Goal: Transaction & Acquisition: Book appointment/travel/reservation

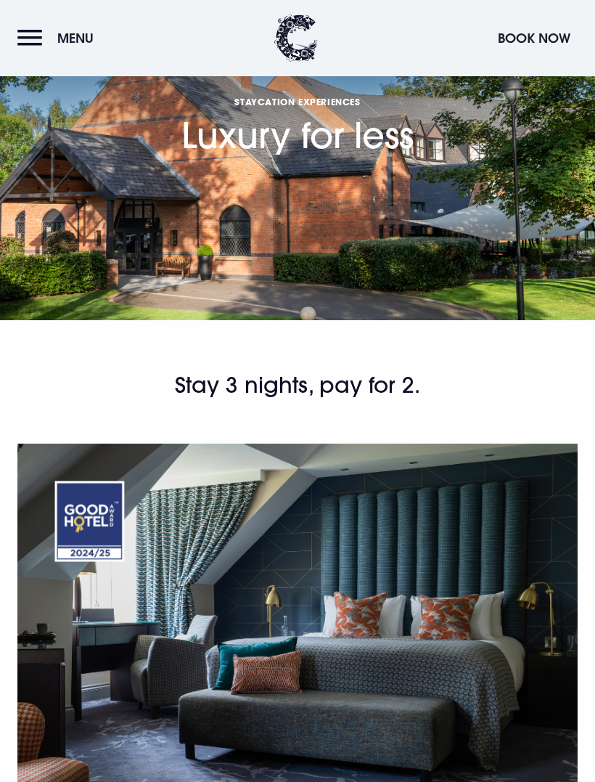
click at [518, 37] on button "Book Now" at bounding box center [534, 38] width 87 height 31
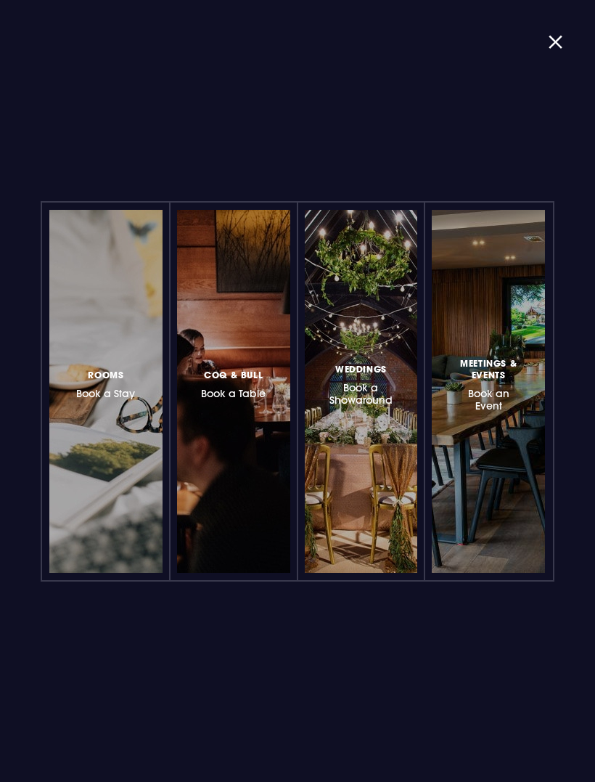
click at [102, 388] on h3 "Rooms Book a Stay" at bounding box center [105, 383] width 59 height 33
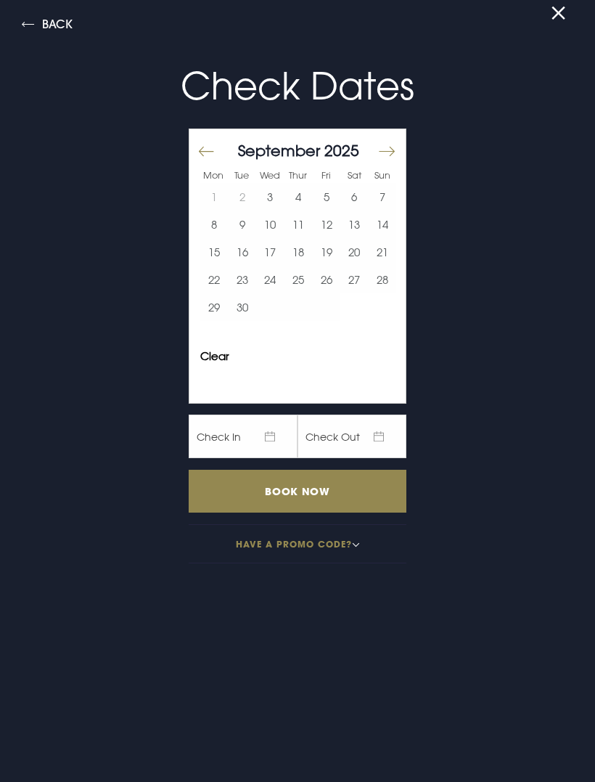
click at [378, 166] on button "Move forward to switch to the next month." at bounding box center [385, 151] width 17 height 30
click at [285, 231] on button "9" at bounding box center [299, 225] width 28 height 28
click at [269, 228] on button "8" at bounding box center [270, 225] width 28 height 28
click at [355, 230] on button "11" at bounding box center [354, 225] width 28 height 28
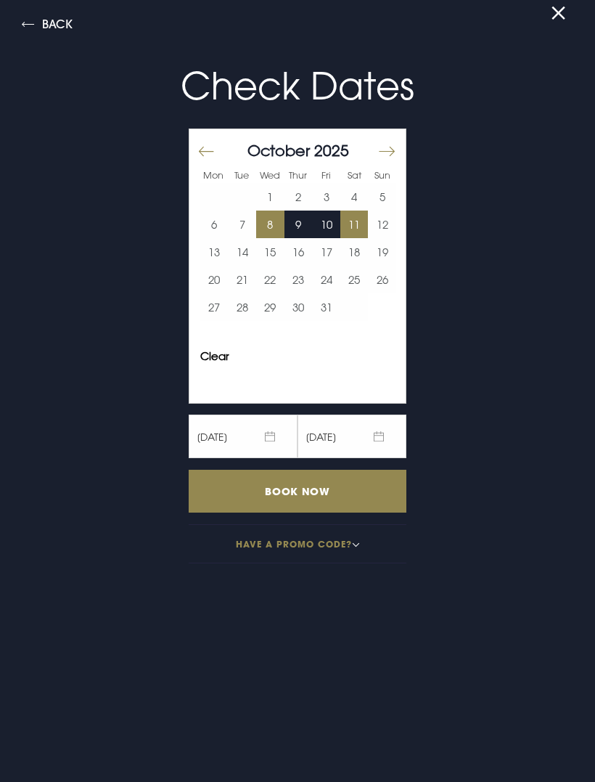
click at [303, 494] on input "Book Now" at bounding box center [298, 491] width 218 height 43
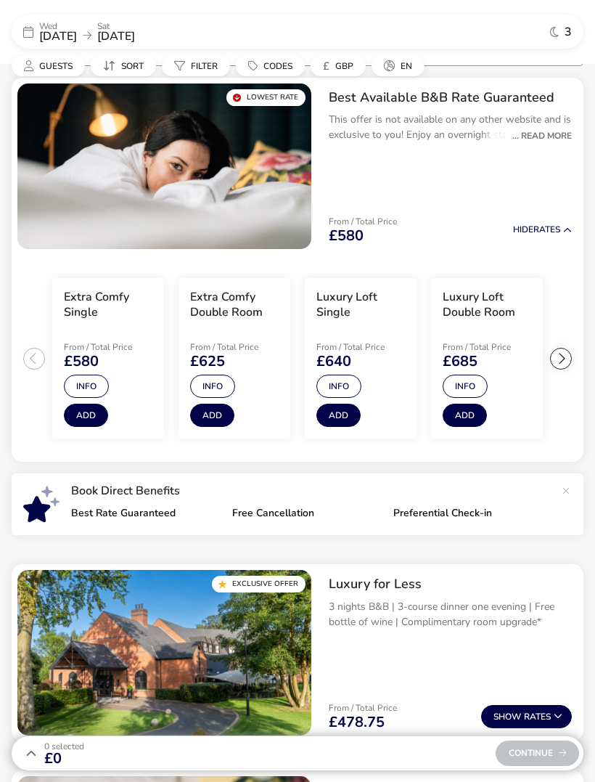
scroll to position [131, 0]
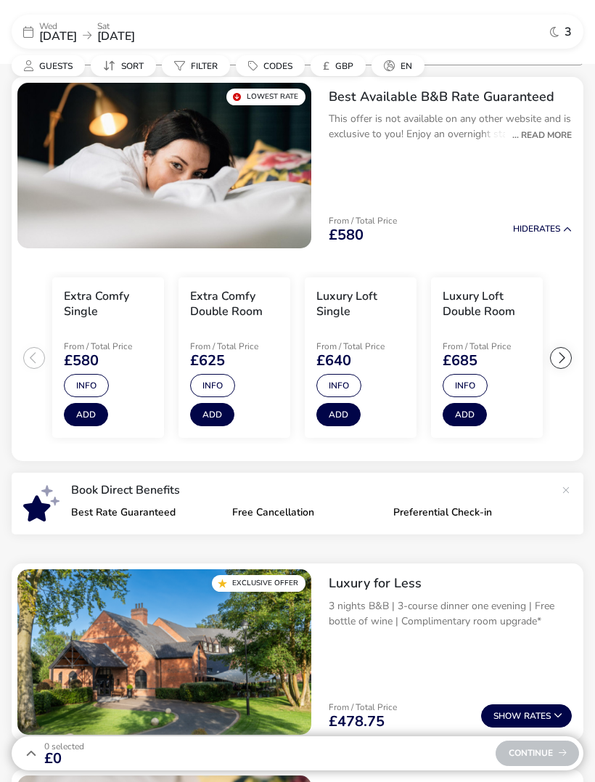
click at [553, 133] on div "... Read More" at bounding box center [538, 134] width 67 height 13
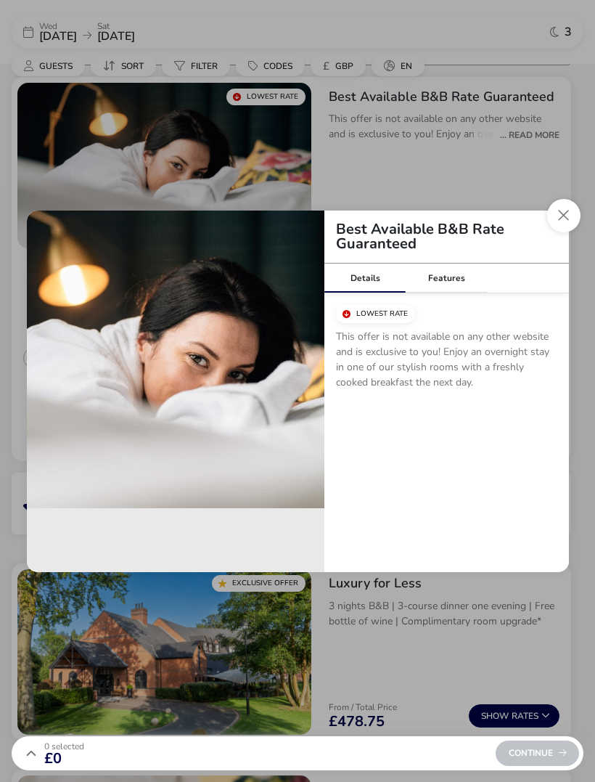
click at [556, 219] on button "Close modal" at bounding box center [563, 215] width 33 height 33
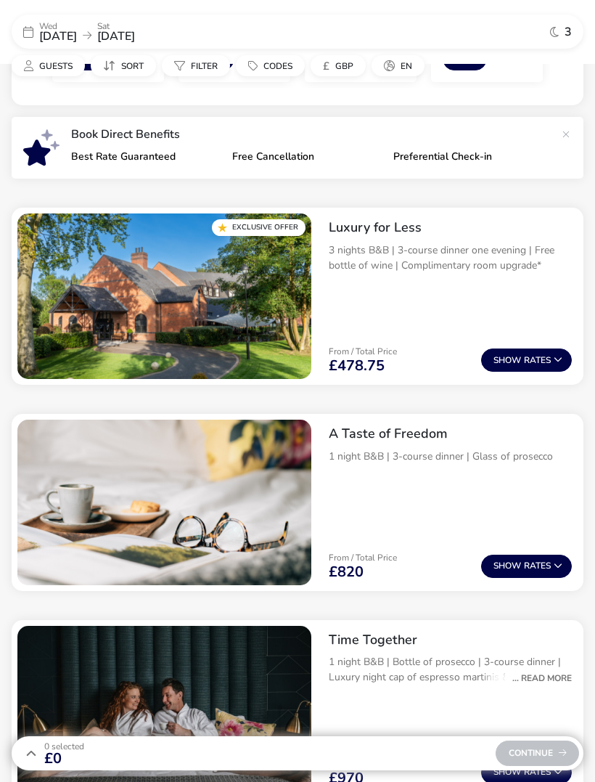
scroll to position [487, 0]
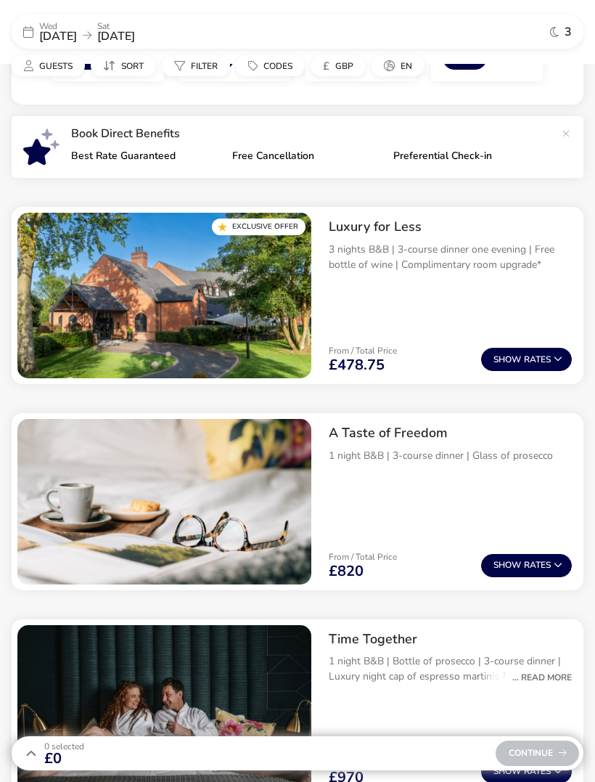
click at [541, 338] on div "From / Total Price £478.75 Show Rates" at bounding box center [450, 359] width 266 height 49
click at [530, 363] on button "Show Rates" at bounding box center [526, 359] width 91 height 23
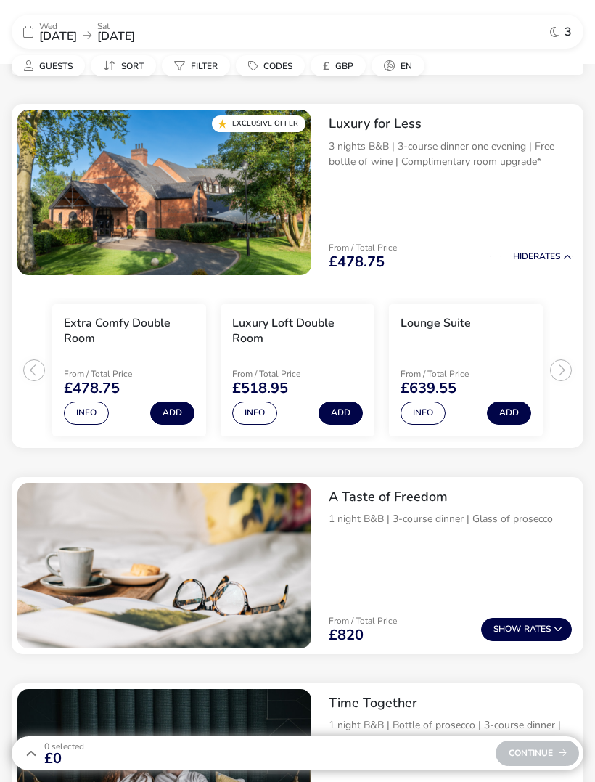
scroll to position [620, 0]
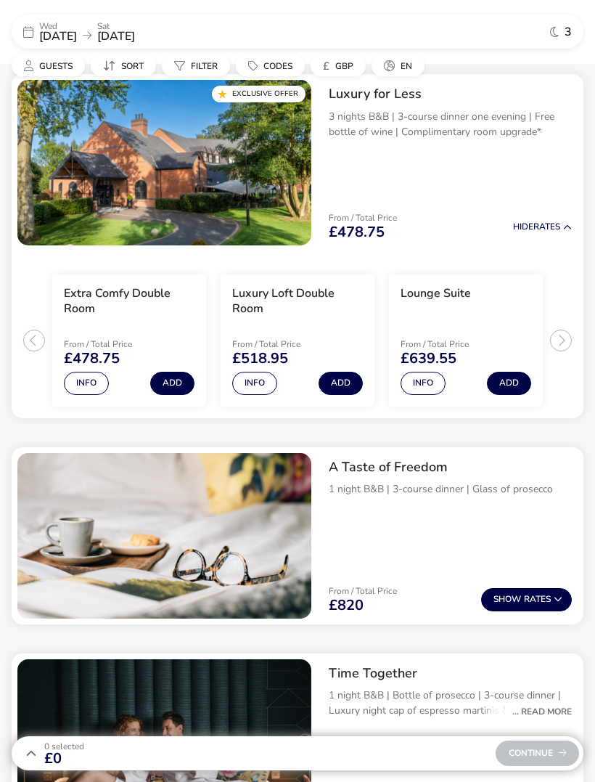
click at [264, 379] on button "Info" at bounding box center [254, 383] width 45 height 23
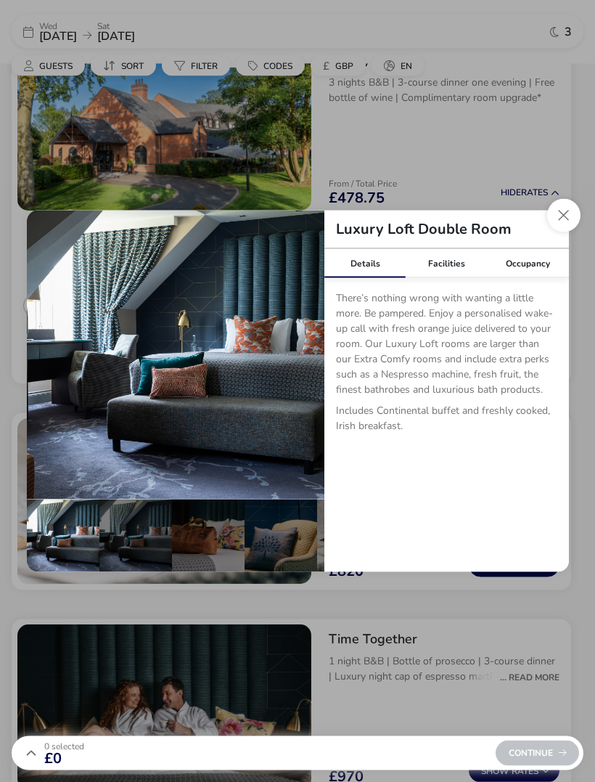
scroll to position [655, 0]
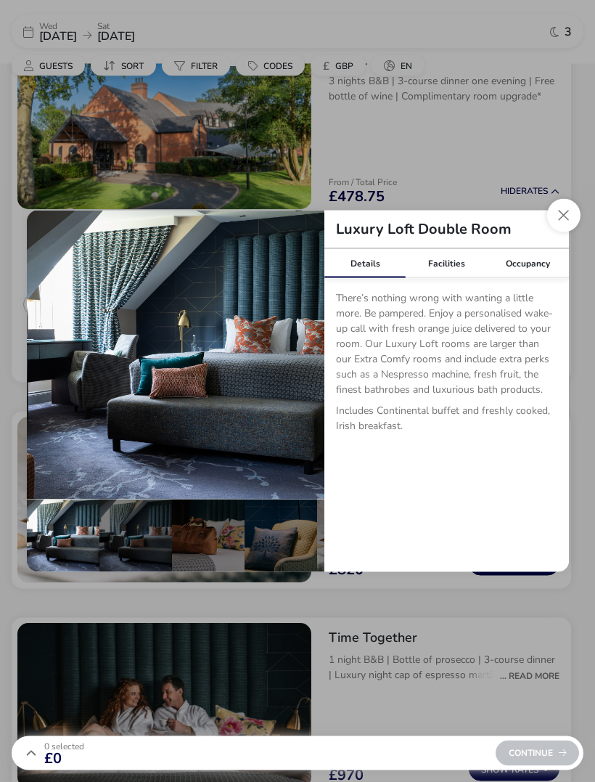
click at [555, 232] on button "Close dialog" at bounding box center [563, 215] width 33 height 33
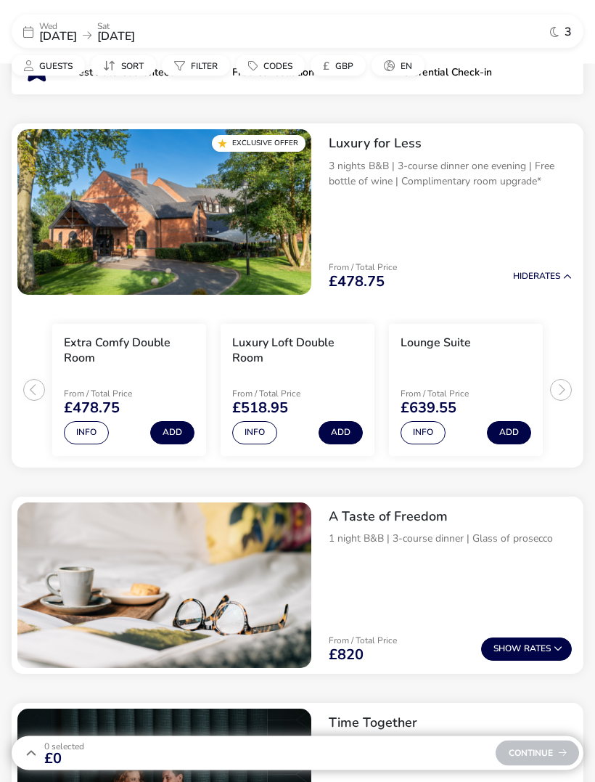
scroll to position [571, 0]
click at [565, 475] on ul "Lowest Rate Best Available B&B Rate Guaranteed This offer is not available on a…" at bounding box center [298, 670] width 572 height 2067
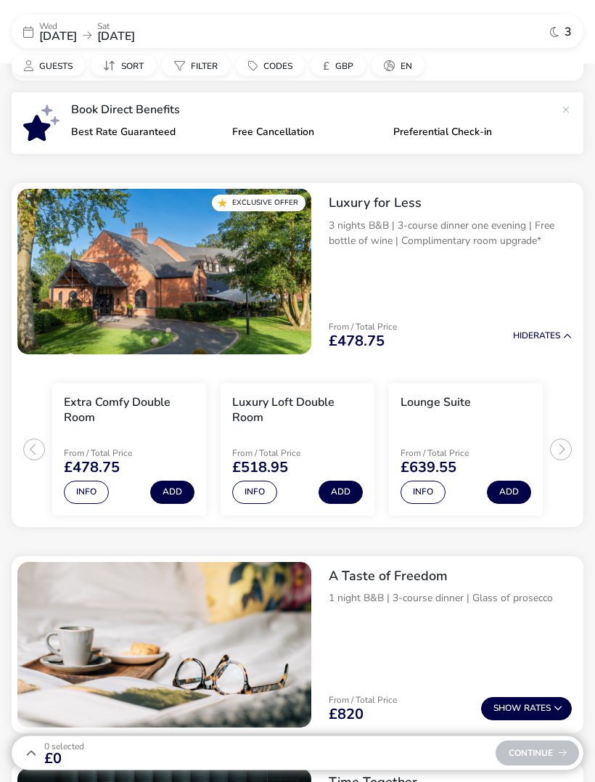
scroll to position [497, 0]
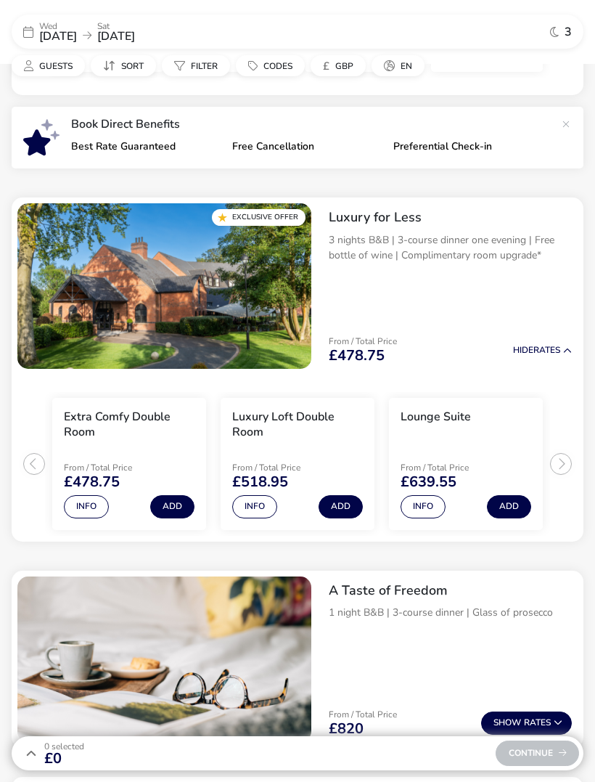
click at [354, 495] on button "Add" at bounding box center [341, 506] width 44 height 23
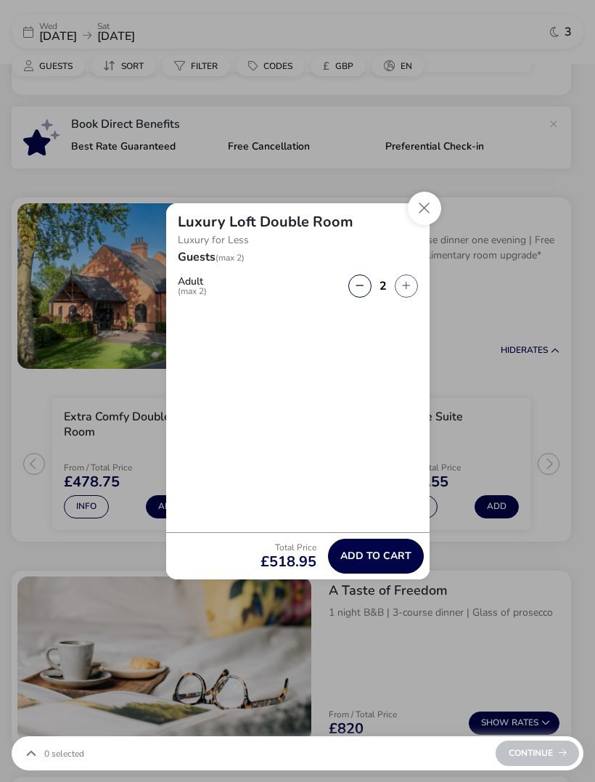
click at [374, 552] on span "Add to cart" at bounding box center [375, 555] width 71 height 11
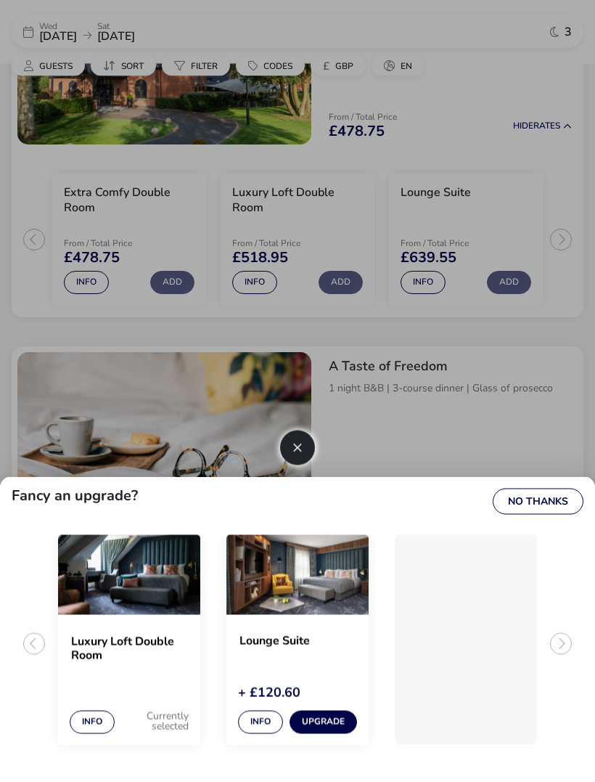
scroll to position [721, 0]
click at [256, 734] on button "Info" at bounding box center [260, 722] width 45 height 23
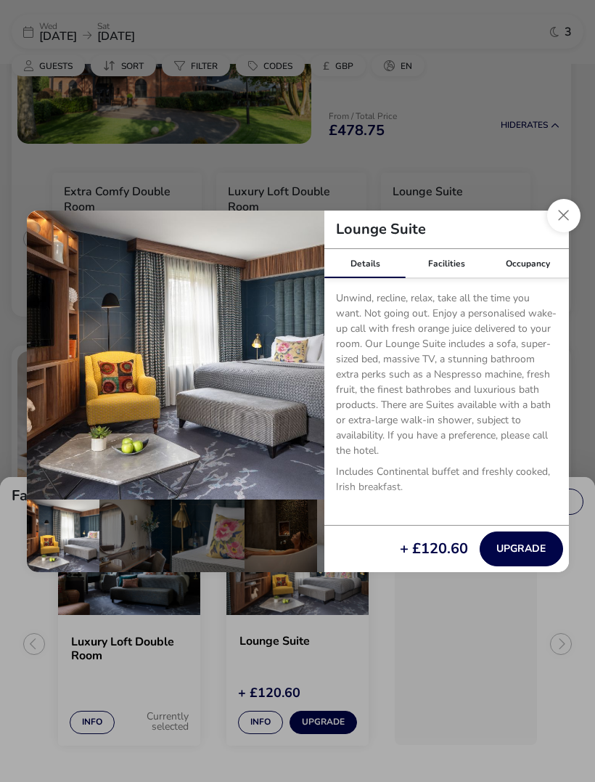
click at [562, 232] on button "Close dialog" at bounding box center [563, 215] width 33 height 33
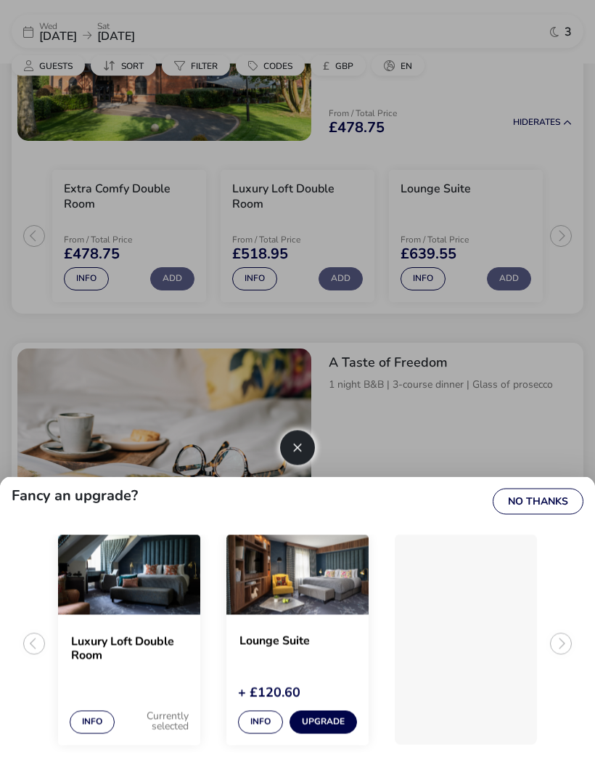
scroll to position [724, 0]
click at [88, 734] on button "Info" at bounding box center [92, 722] width 45 height 23
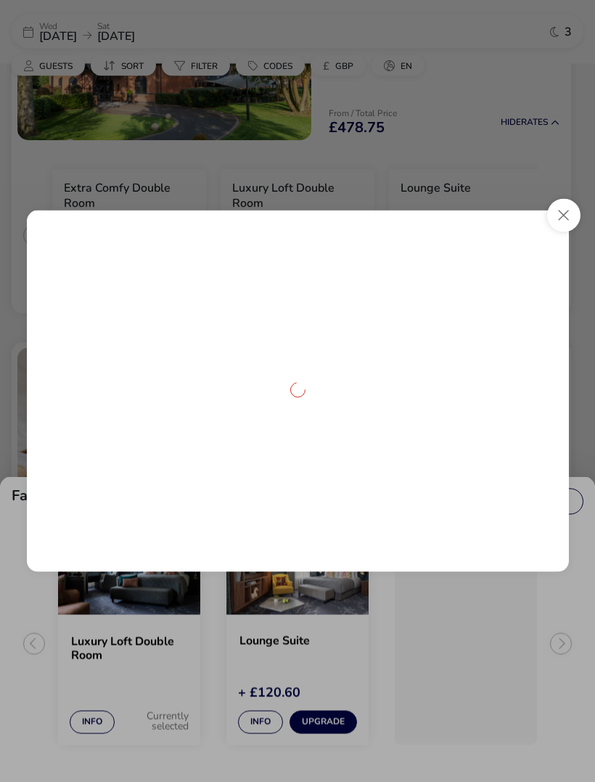
scroll to position [725, 0]
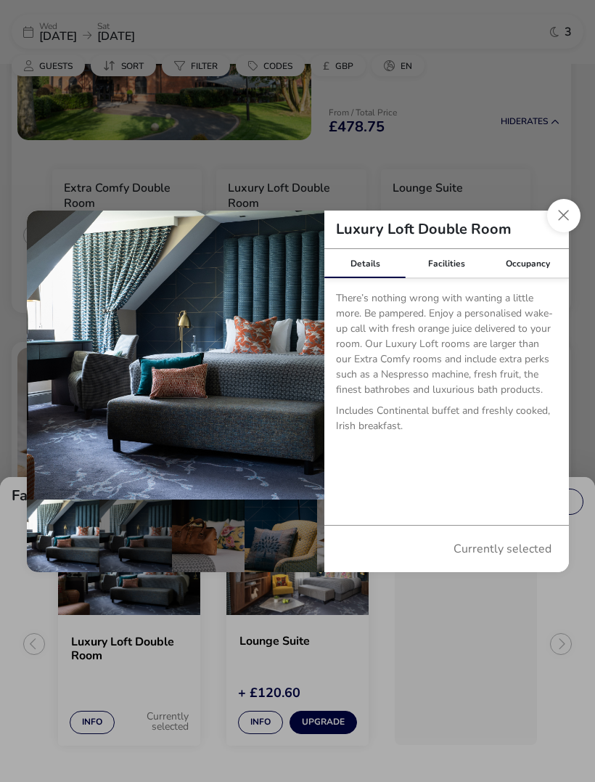
click at [563, 232] on button "Close dialog" at bounding box center [563, 215] width 33 height 33
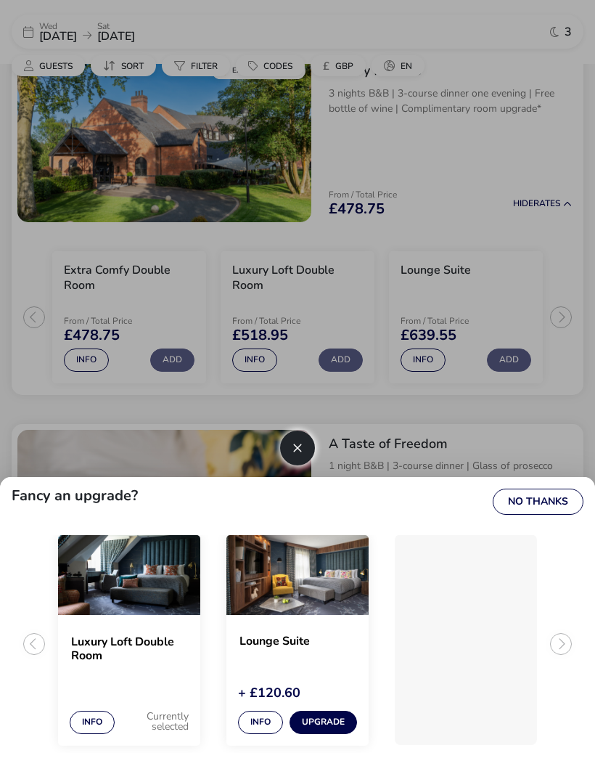
scroll to position [641, 0]
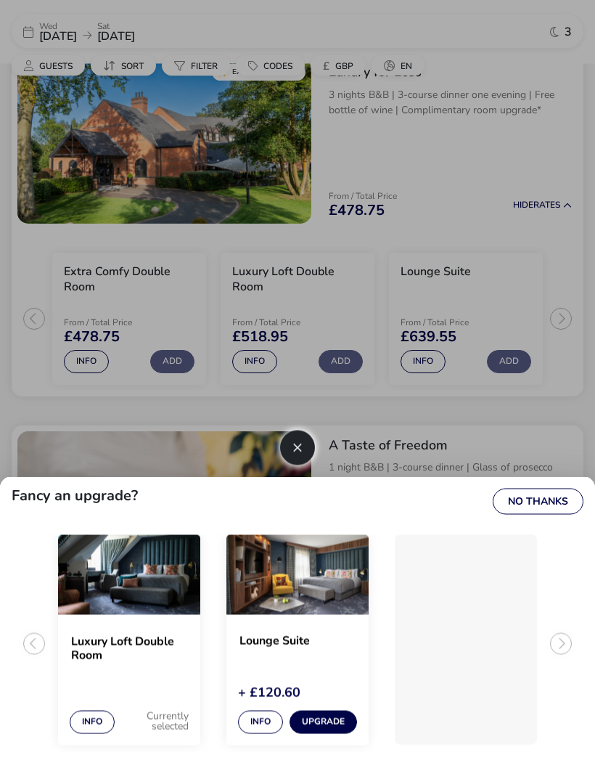
click at [533, 515] on button "No Thanks" at bounding box center [538, 502] width 91 height 26
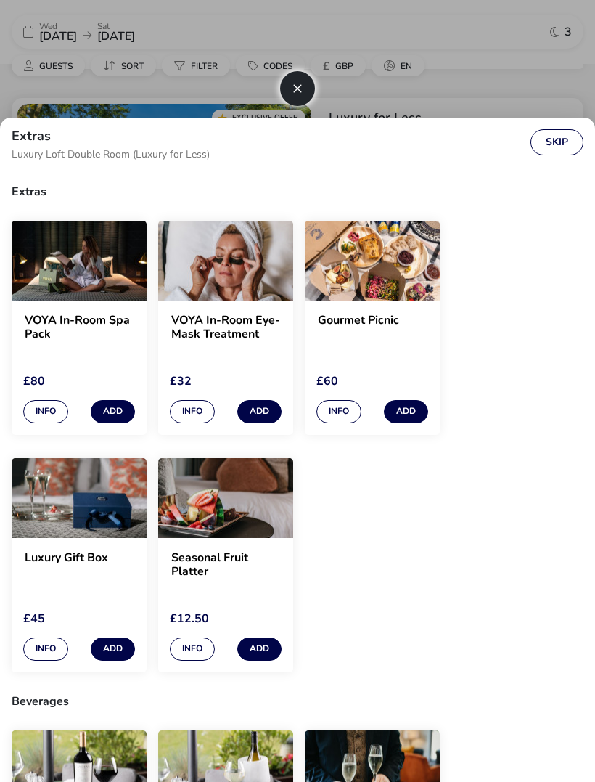
scroll to position [595, 0]
click at [545, 146] on button "Skip" at bounding box center [557, 142] width 53 height 26
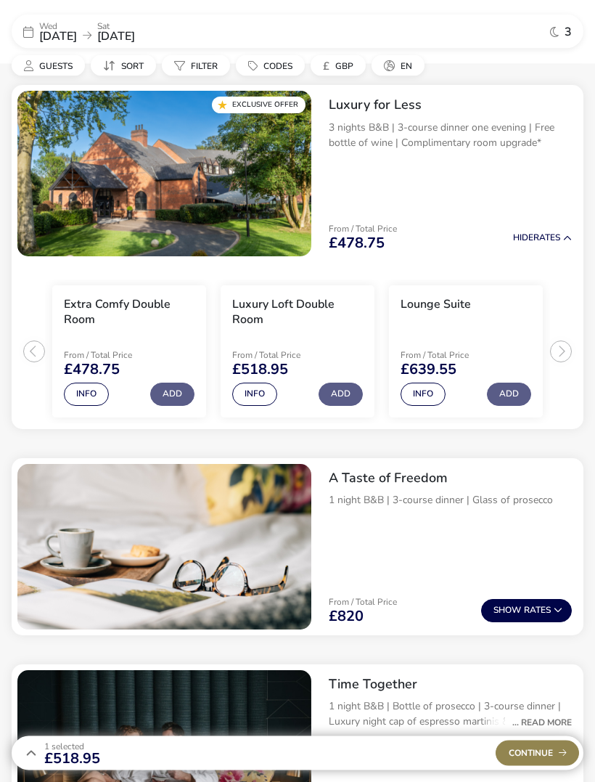
scroll to position [609, 0]
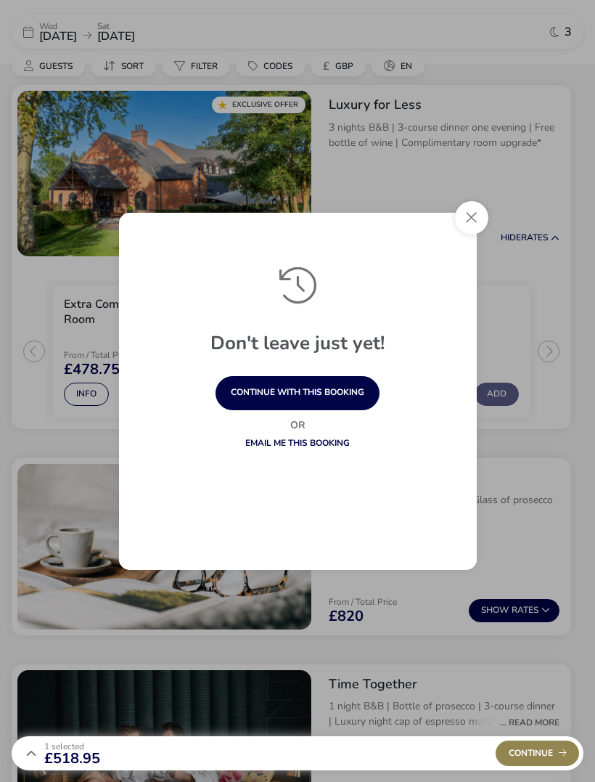
click at [351, 410] on button "continue with this booking" at bounding box center [298, 393] width 164 height 34
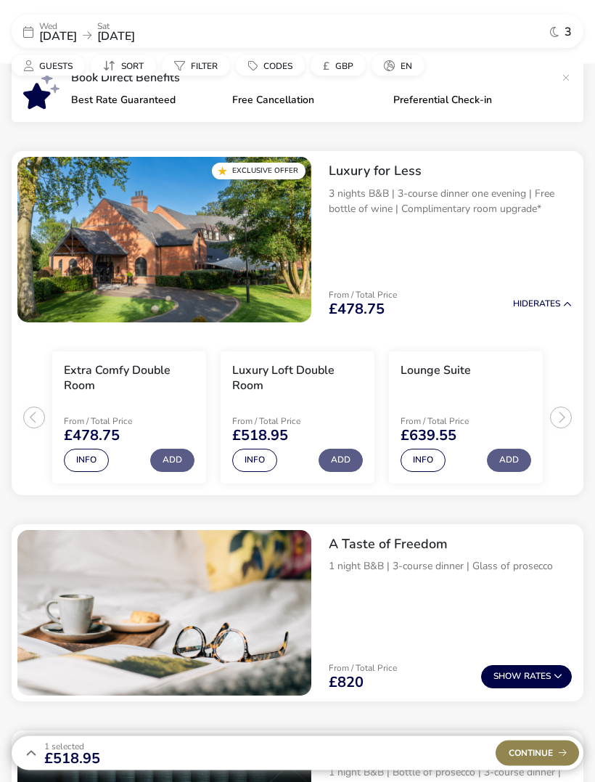
scroll to position [543, 0]
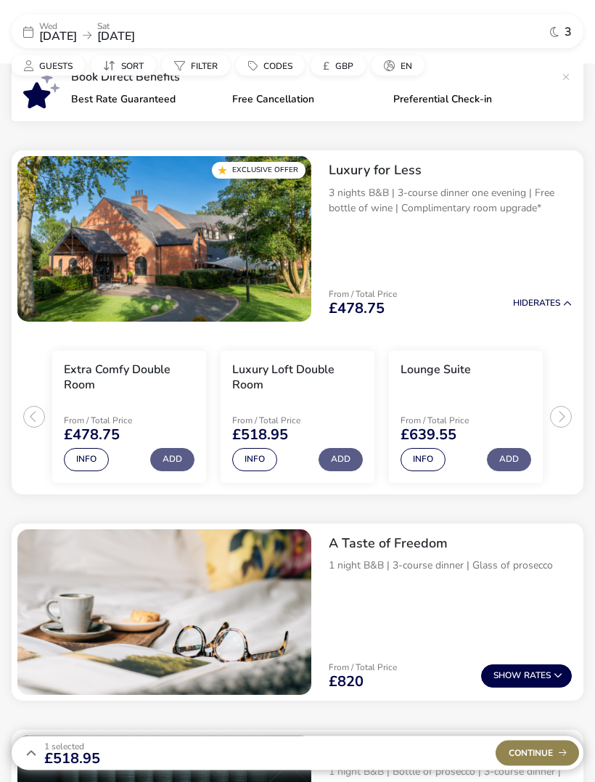
click at [256, 458] on button "Info" at bounding box center [254, 460] width 45 height 23
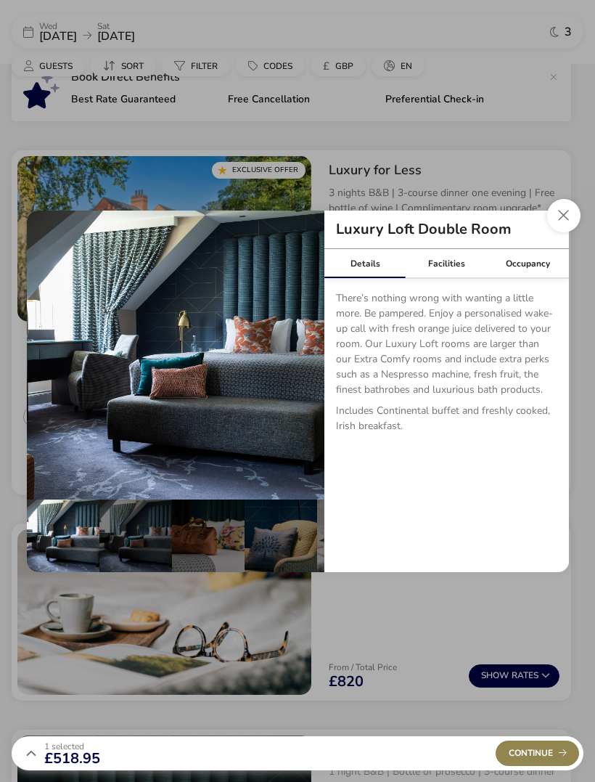
click at [440, 278] on div "Facilities" at bounding box center [446, 263] width 81 height 29
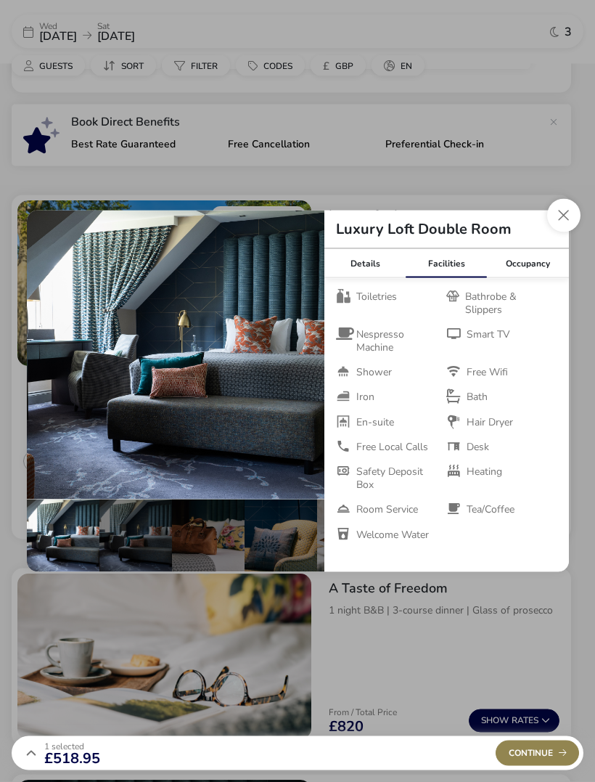
scroll to position [511, 0]
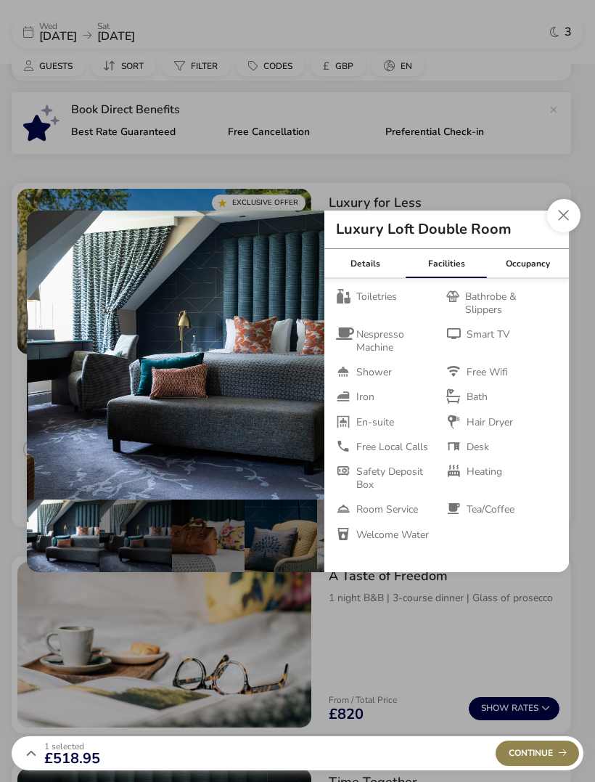
click at [557, 232] on button "Close dialog" at bounding box center [563, 215] width 33 height 33
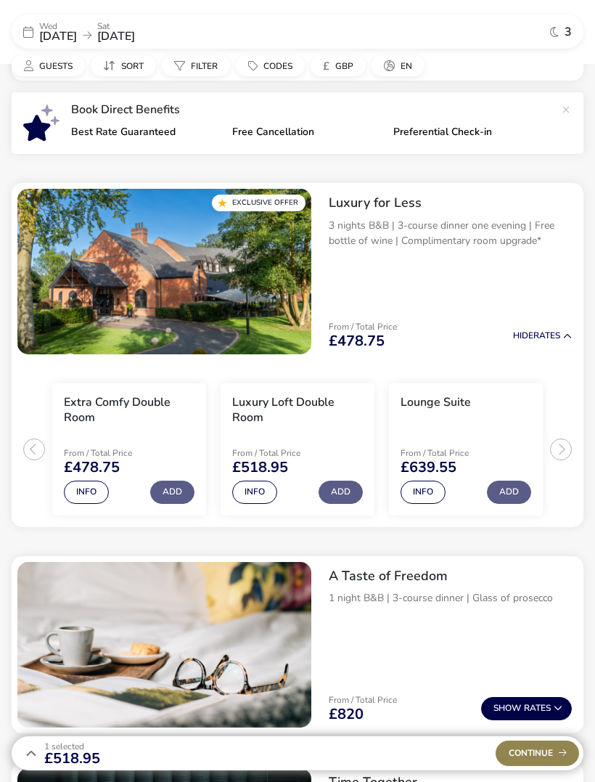
click at [470, 136] on p "Preferential Check-in" at bounding box center [468, 132] width 150 height 10
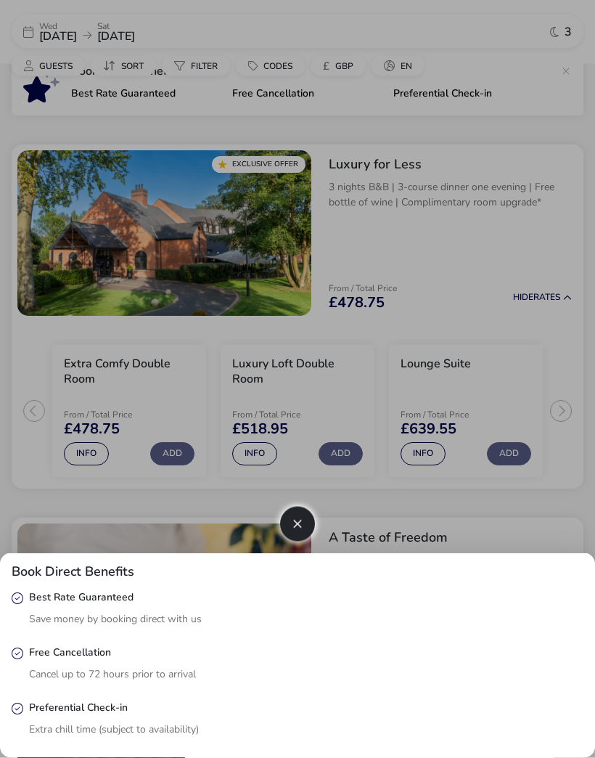
scroll to position [547, 0]
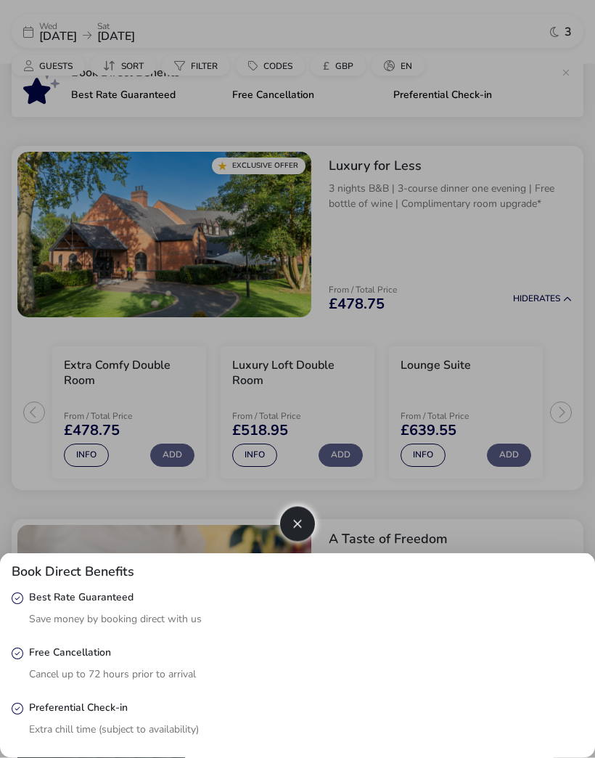
click at [304, 542] on button "button" at bounding box center [297, 524] width 35 height 35
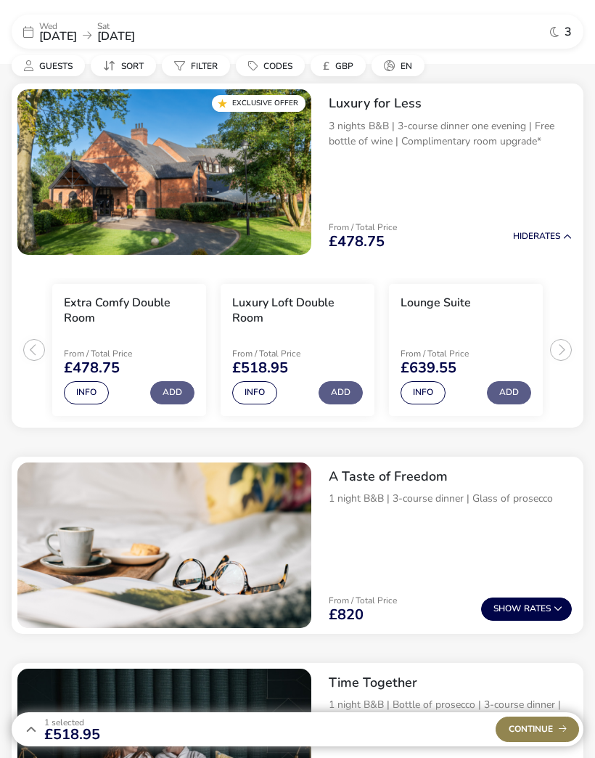
scroll to position [613, 0]
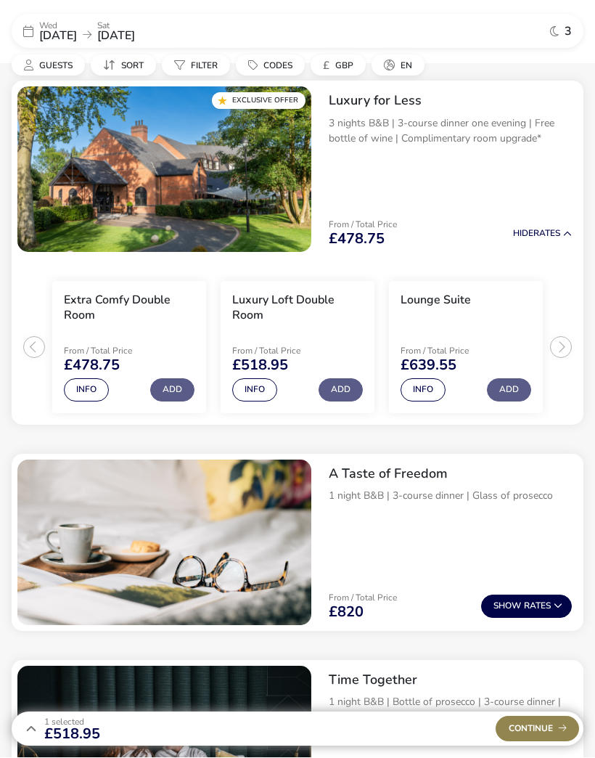
click at [343, 388] on button "Add" at bounding box center [341, 390] width 44 height 23
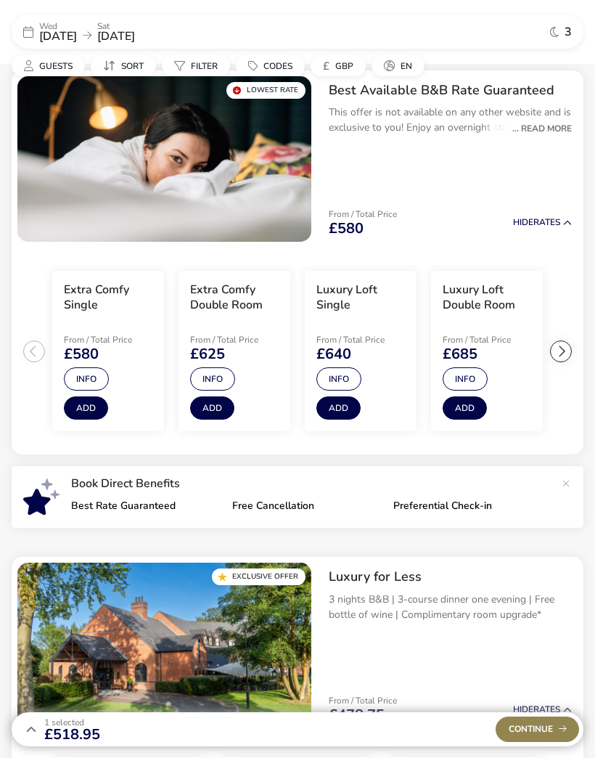
scroll to position [0, 0]
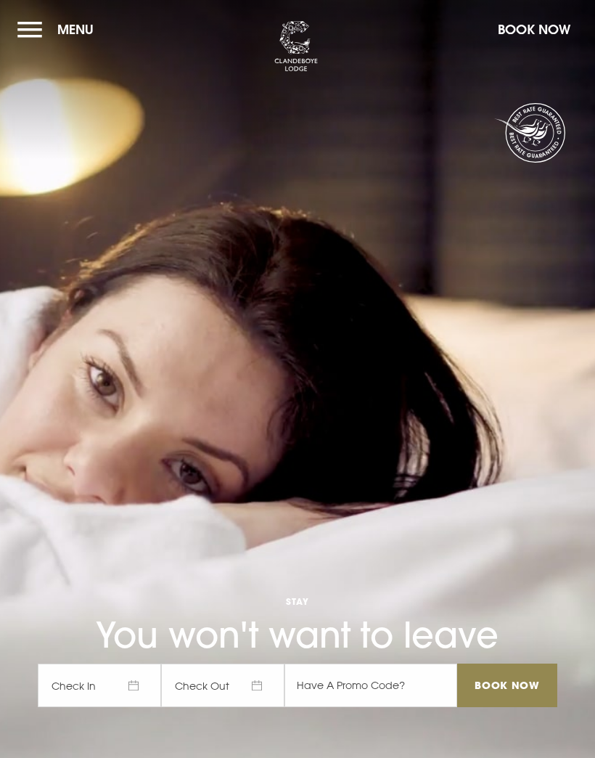
click at [31, 29] on button "Menu" at bounding box center [58, 29] width 83 height 31
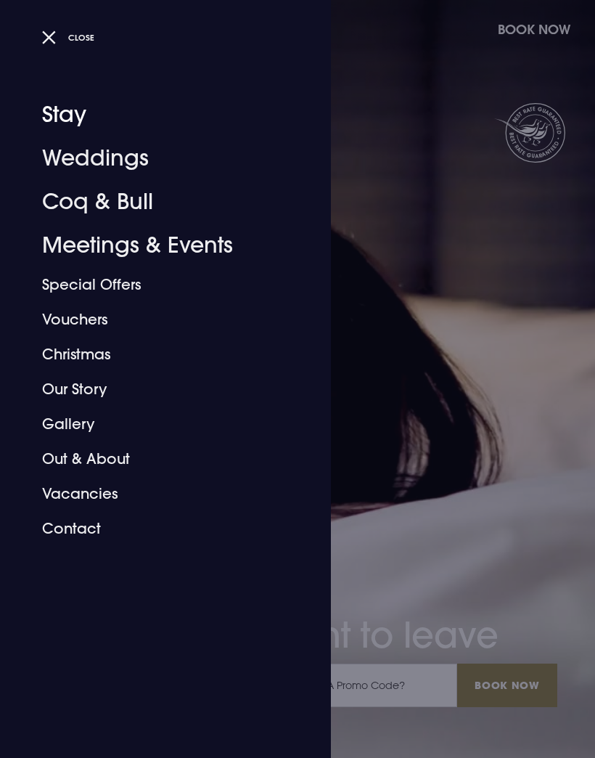
click at [92, 118] on link "Stay" at bounding box center [156, 115] width 229 height 44
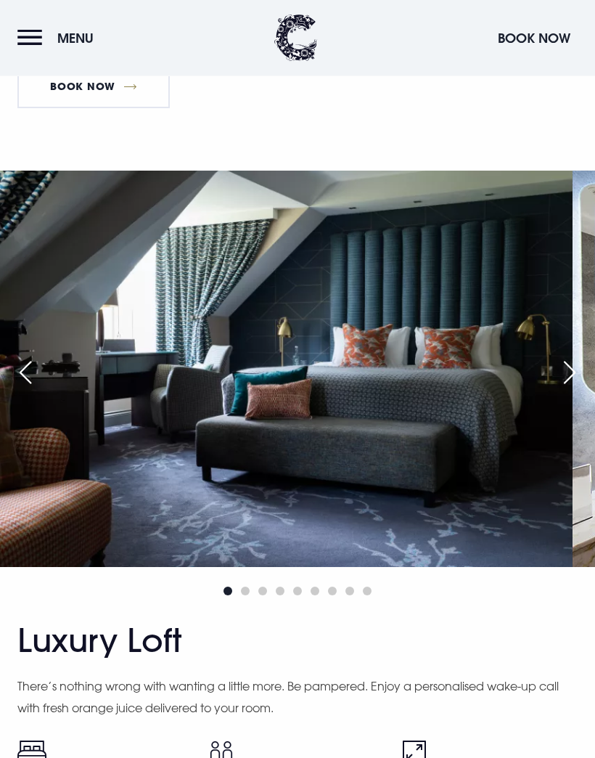
scroll to position [5023, 0]
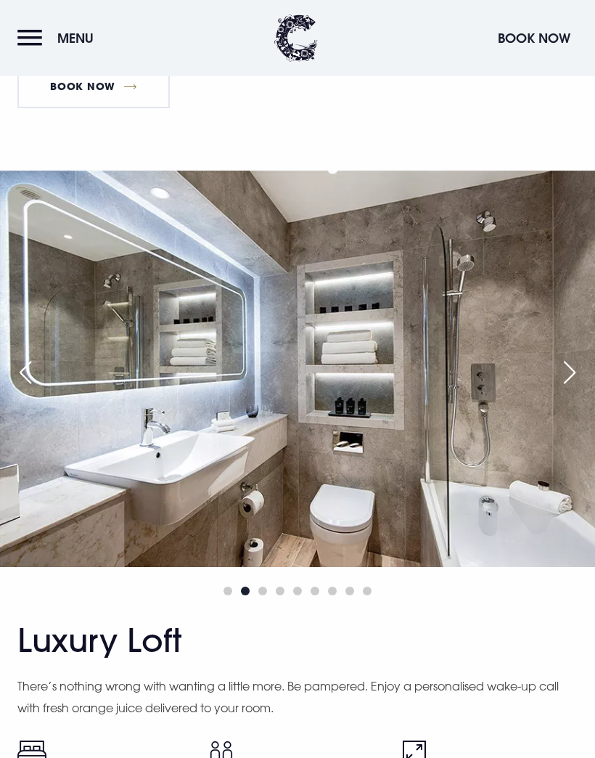
click at [557, 388] on div "Next slide" at bounding box center [570, 372] width 36 height 32
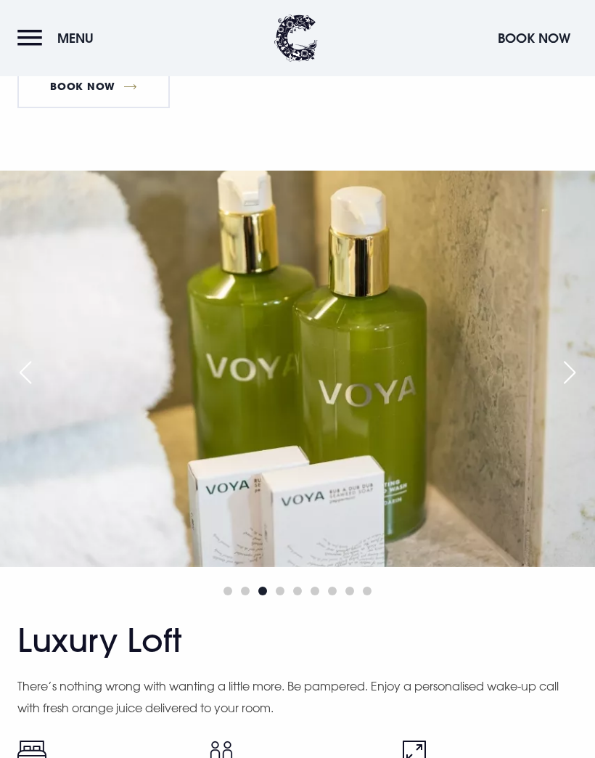
click at [555, 388] on div "Next slide" at bounding box center [570, 372] width 36 height 32
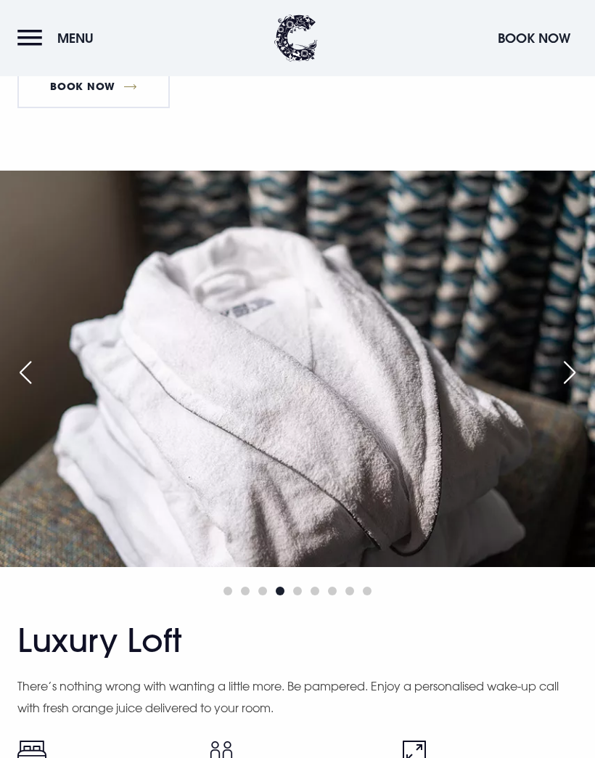
click at [569, 388] on div "Next slide" at bounding box center [570, 372] width 36 height 32
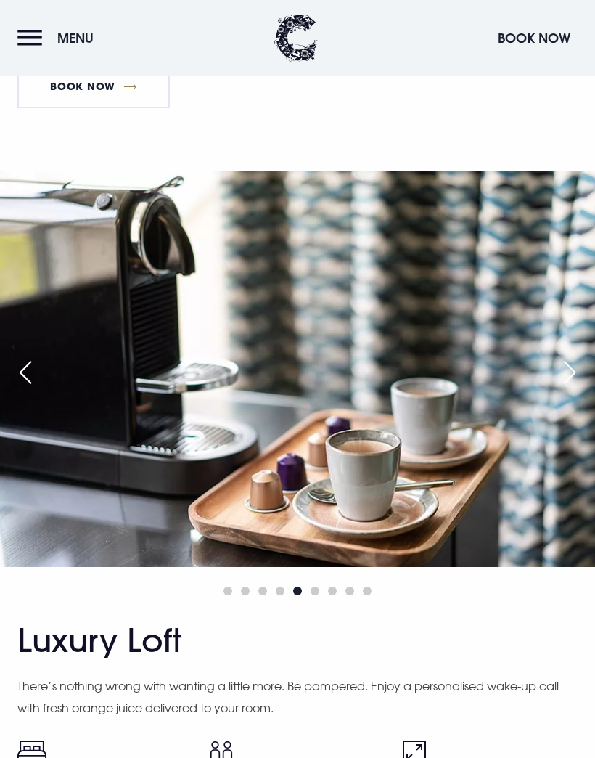
click at [555, 388] on div "Next slide" at bounding box center [570, 372] width 36 height 32
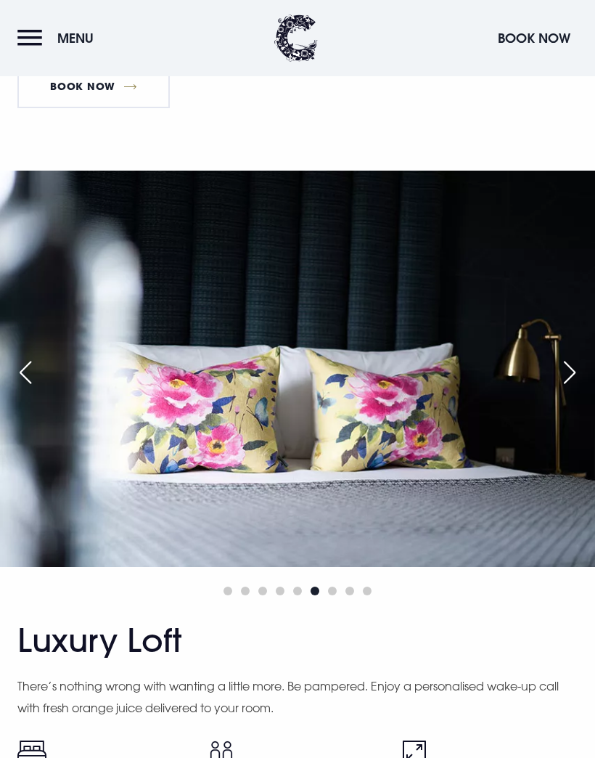
click at [555, 388] on div "Next slide" at bounding box center [570, 372] width 36 height 32
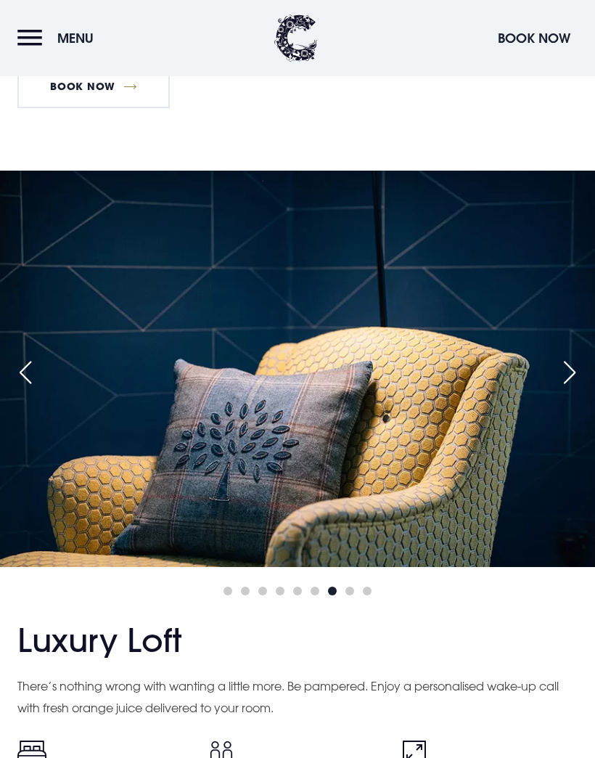
click at [561, 449] on img at bounding box center [297, 369] width 595 height 396
click at [559, 388] on div "Next slide" at bounding box center [570, 372] width 36 height 32
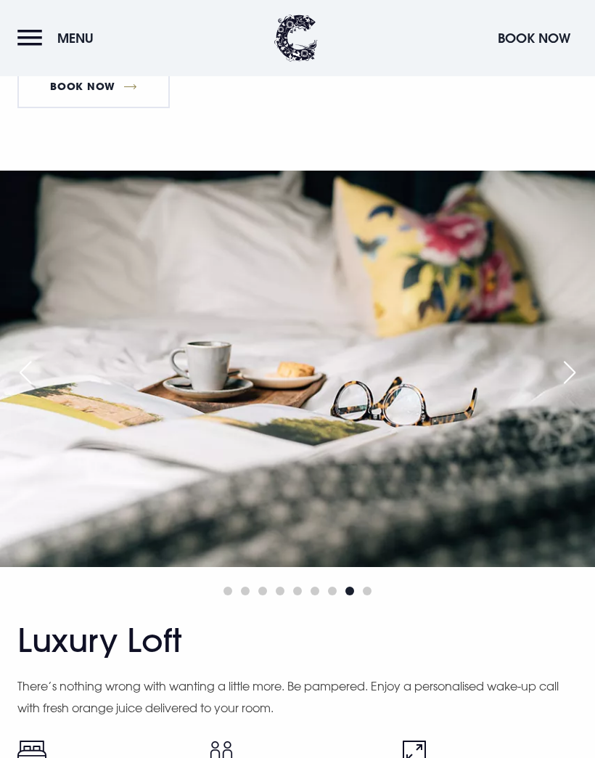
click at [554, 388] on div "Next slide" at bounding box center [570, 372] width 36 height 32
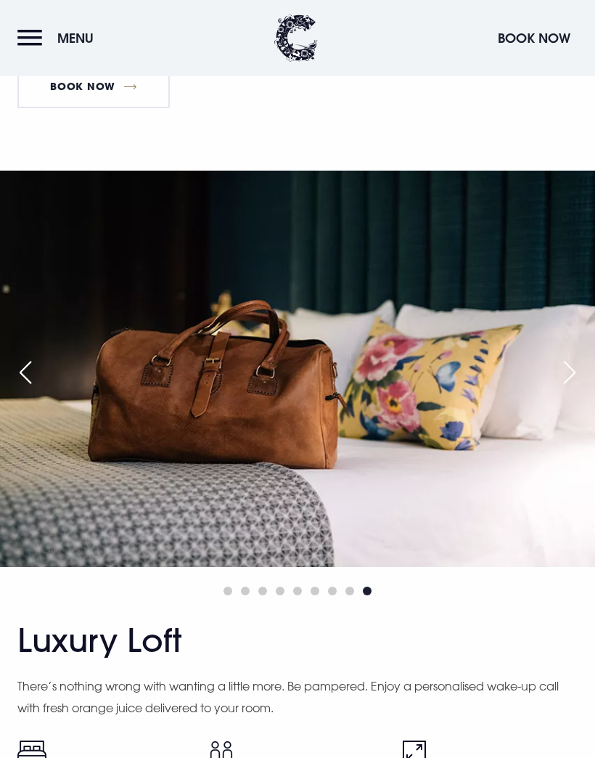
click at [556, 388] on div "Next slide" at bounding box center [570, 372] width 36 height 32
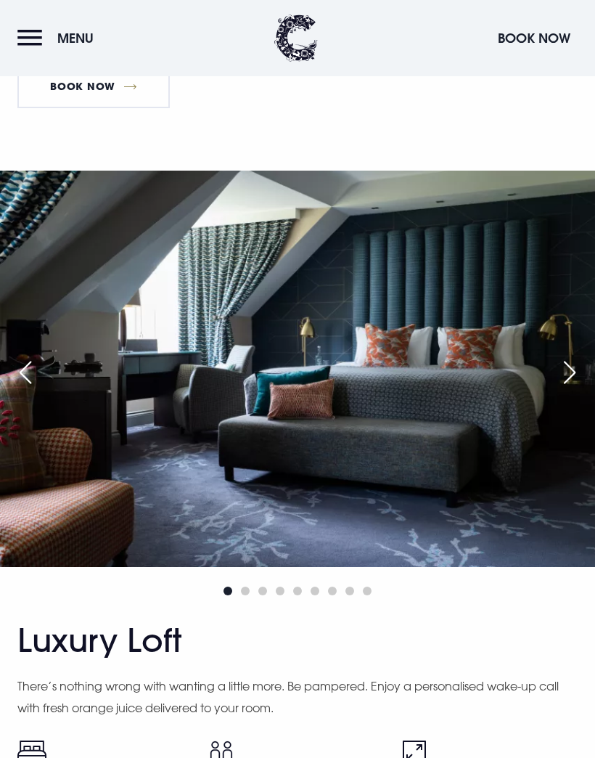
click at [565, 388] on div "Next slide" at bounding box center [570, 372] width 36 height 32
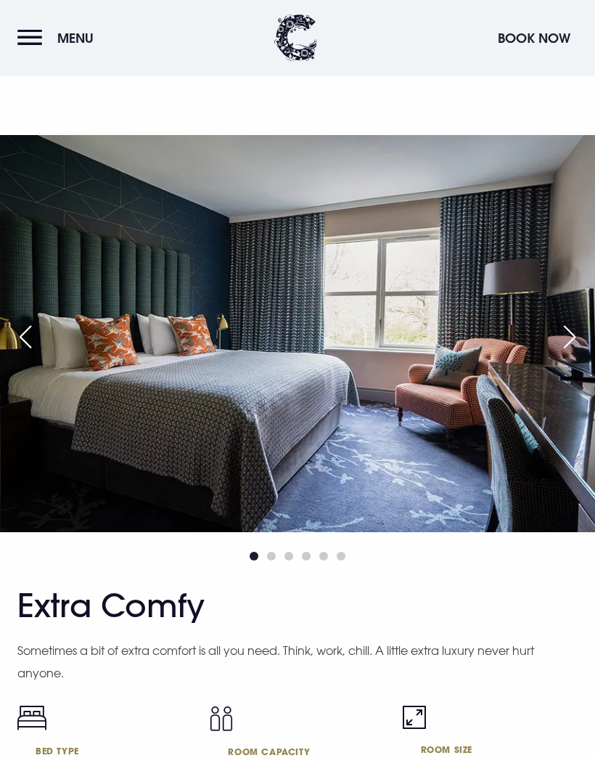
click at [557, 354] on div "Next slide" at bounding box center [570, 338] width 36 height 32
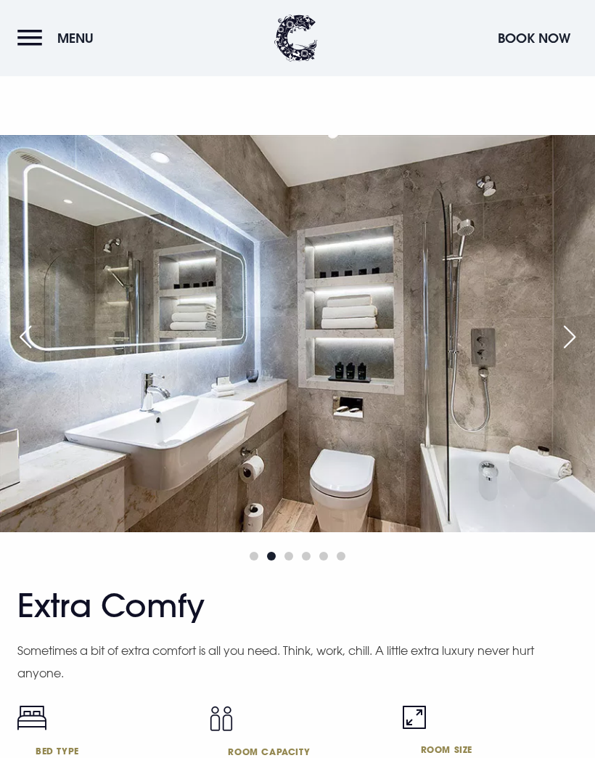
click at [555, 353] on div "Next slide" at bounding box center [570, 337] width 36 height 32
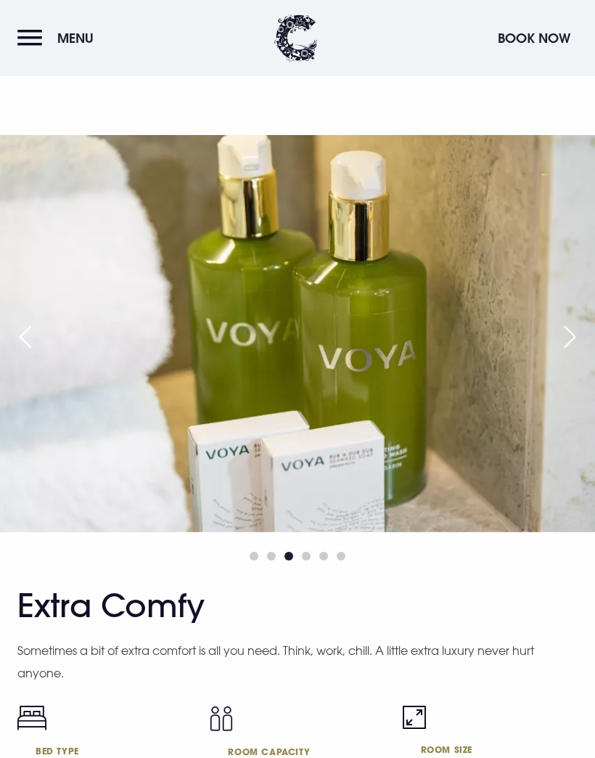
click at [568, 353] on div "Next slide" at bounding box center [570, 337] width 36 height 32
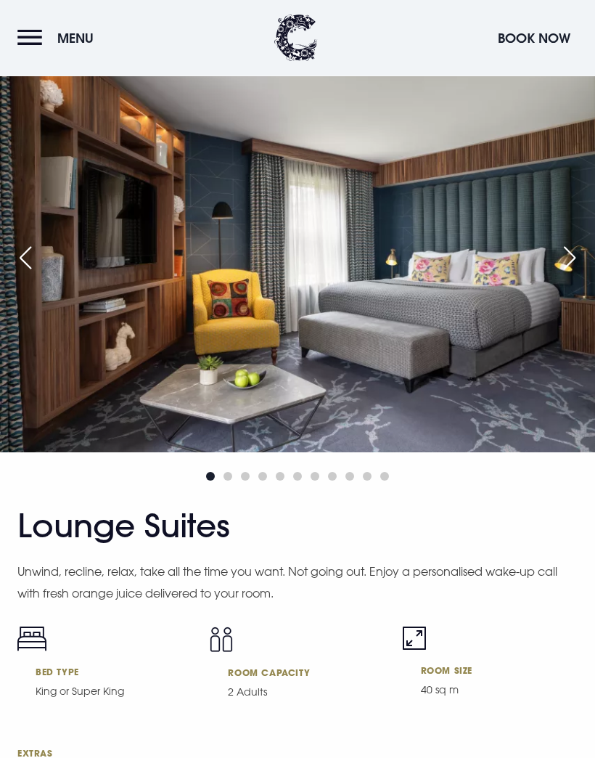
scroll to position [4257, 0]
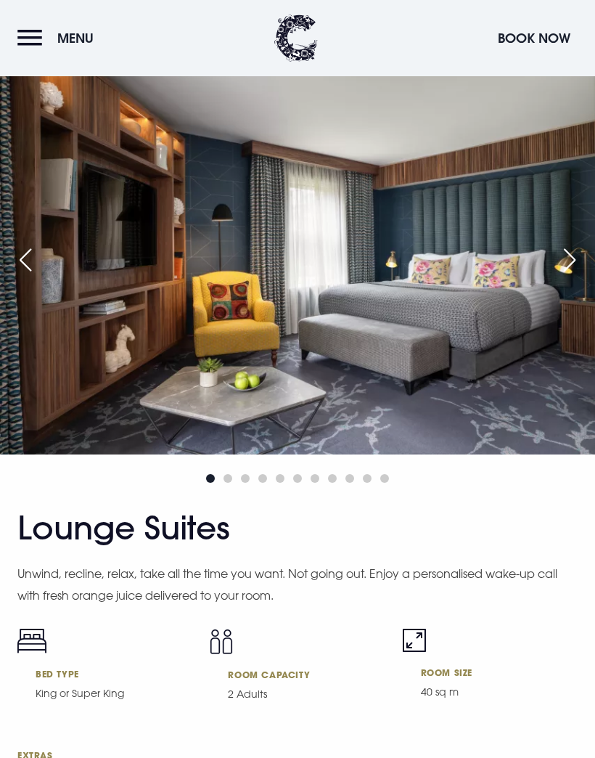
click at [566, 276] on div "Next slide" at bounding box center [570, 260] width 36 height 32
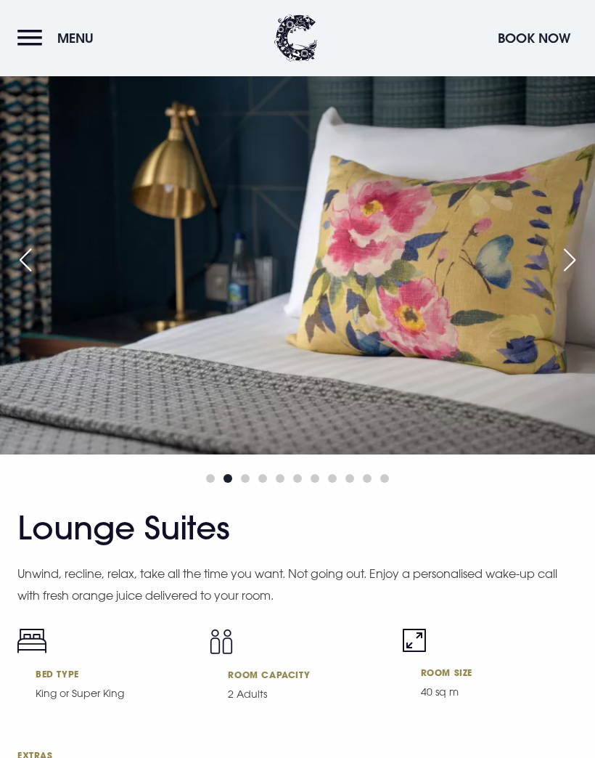
click at [559, 276] on div "Next slide" at bounding box center [570, 260] width 36 height 32
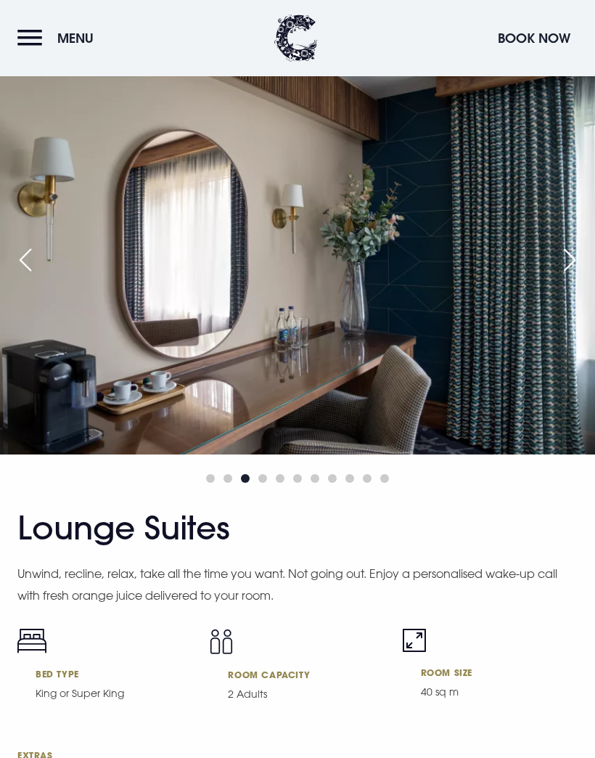
click at [559, 276] on div "Next slide" at bounding box center [570, 260] width 36 height 32
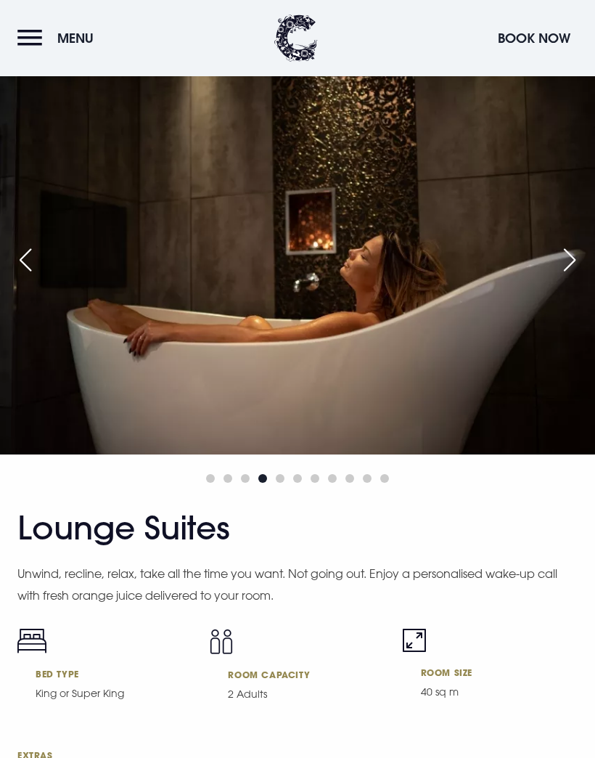
click at [563, 276] on div "Next slide" at bounding box center [570, 260] width 36 height 32
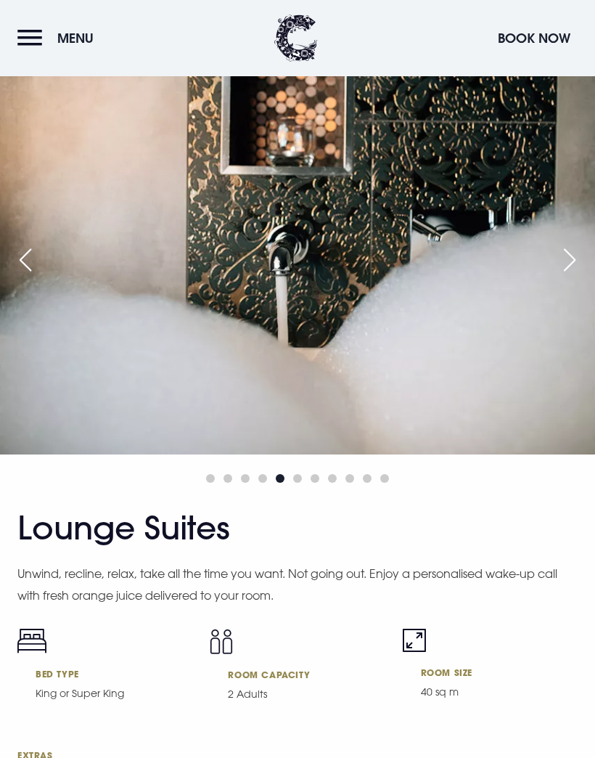
click at [562, 276] on div "Next slide" at bounding box center [570, 260] width 36 height 32
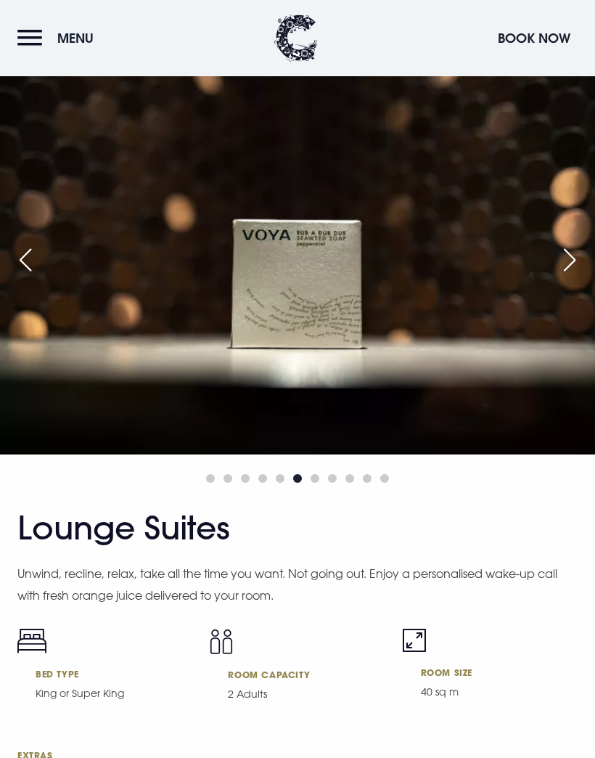
click at [559, 276] on div "Next slide" at bounding box center [570, 260] width 36 height 32
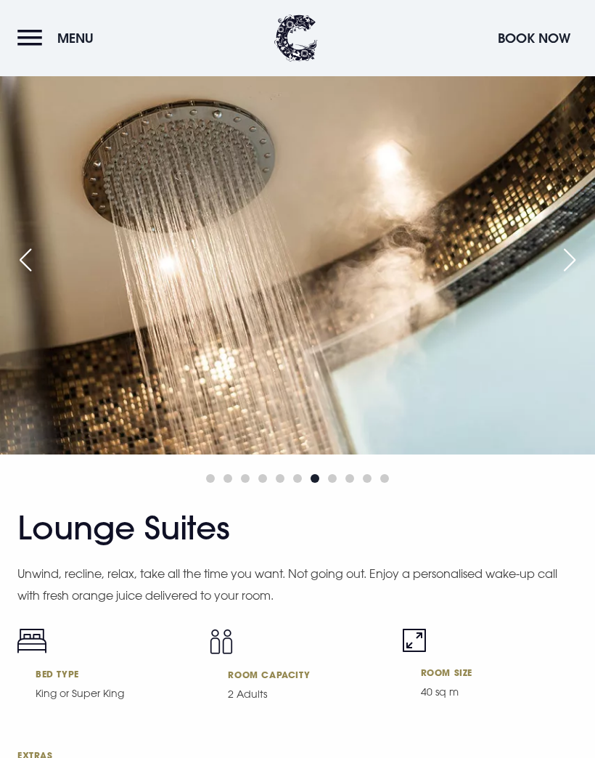
click at [555, 276] on div "Next slide" at bounding box center [570, 260] width 36 height 32
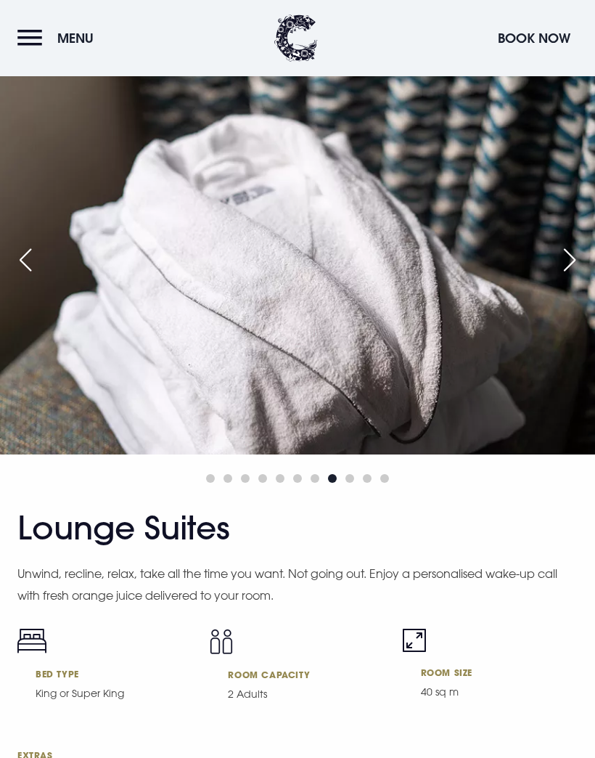
click at [552, 276] on div "Next slide" at bounding box center [570, 260] width 36 height 32
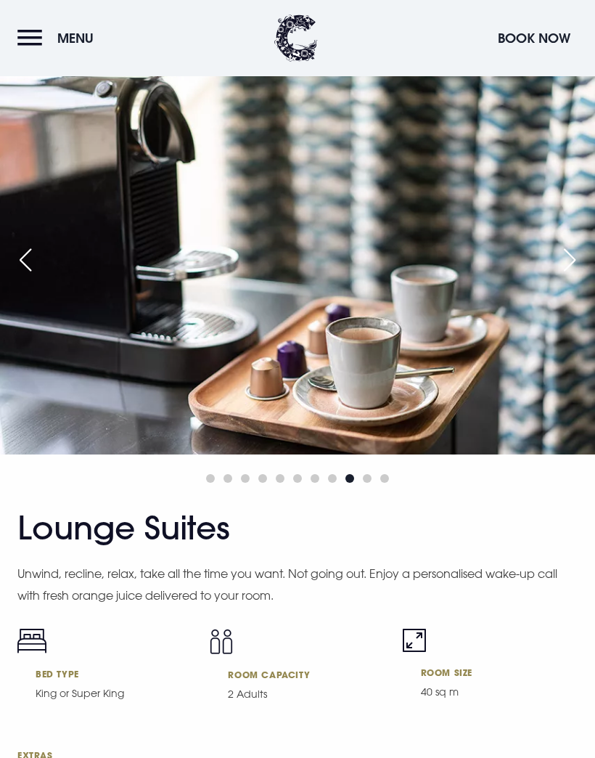
click at [558, 276] on div "Next slide" at bounding box center [570, 260] width 36 height 32
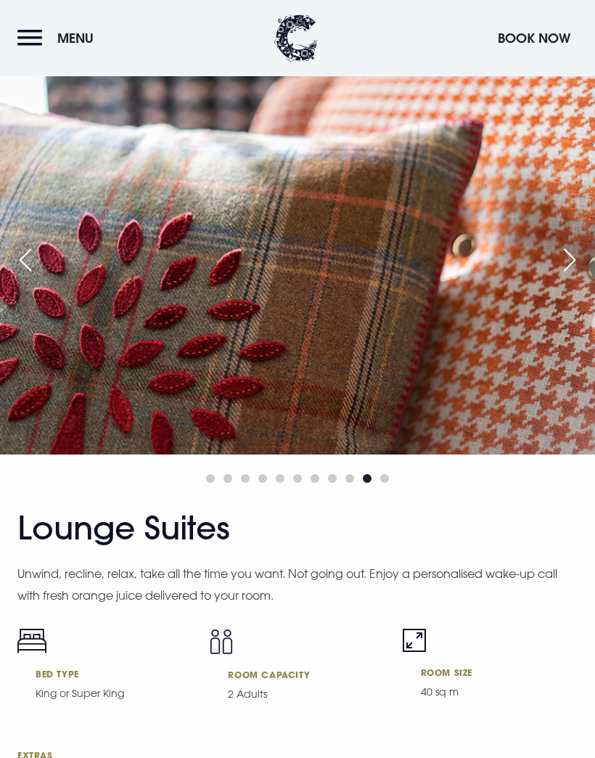
click at [547, 318] on img at bounding box center [297, 256] width 595 height 396
click at [568, 276] on div "Next slide" at bounding box center [570, 260] width 36 height 32
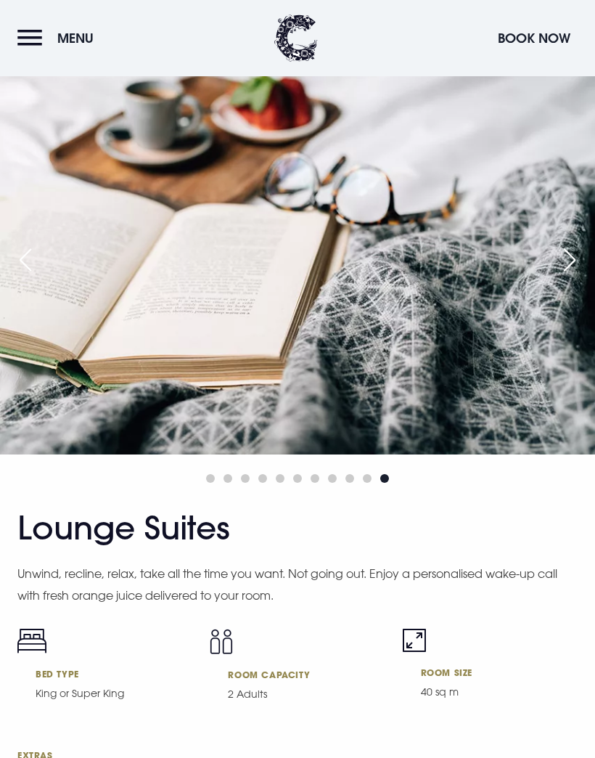
click at [563, 276] on div "Next slide" at bounding box center [570, 260] width 36 height 32
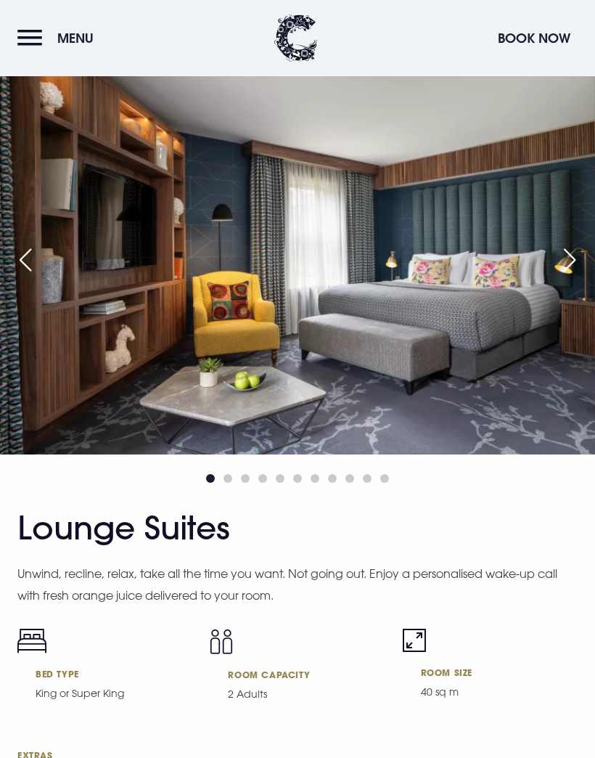
click at [555, 276] on div "Next slide" at bounding box center [570, 260] width 36 height 32
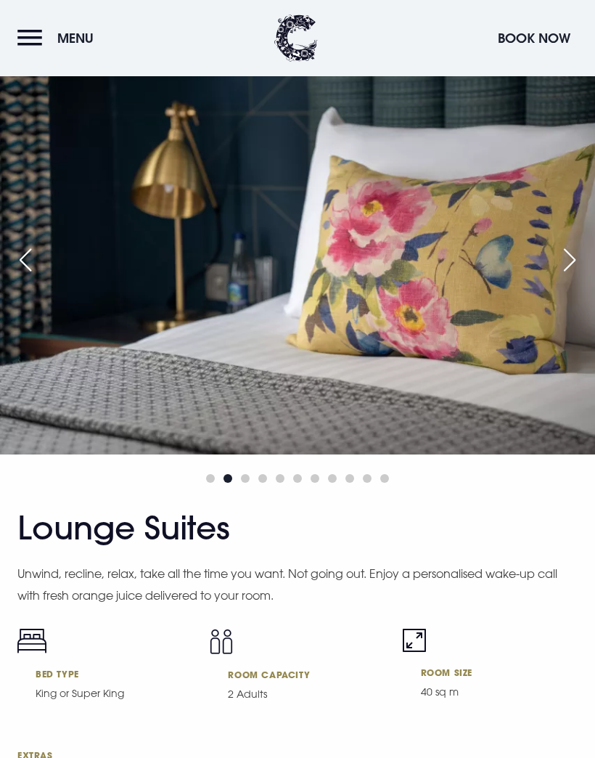
click at [557, 276] on div "Next slide" at bounding box center [570, 260] width 36 height 32
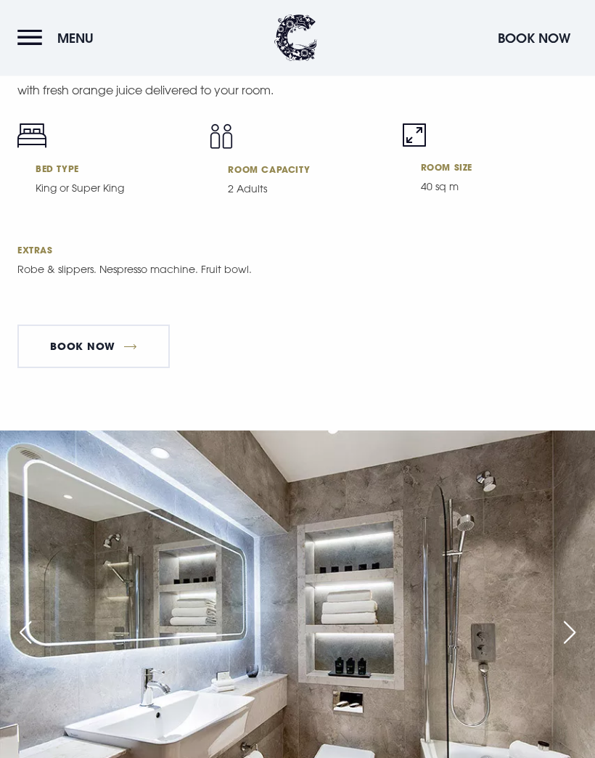
scroll to position [4748, 0]
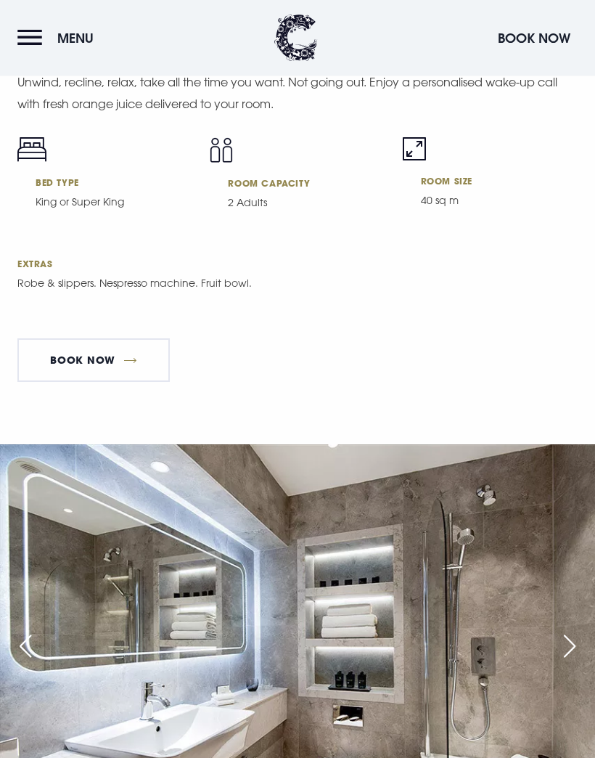
click at [115, 383] on link "Book Now" at bounding box center [93, 361] width 152 height 44
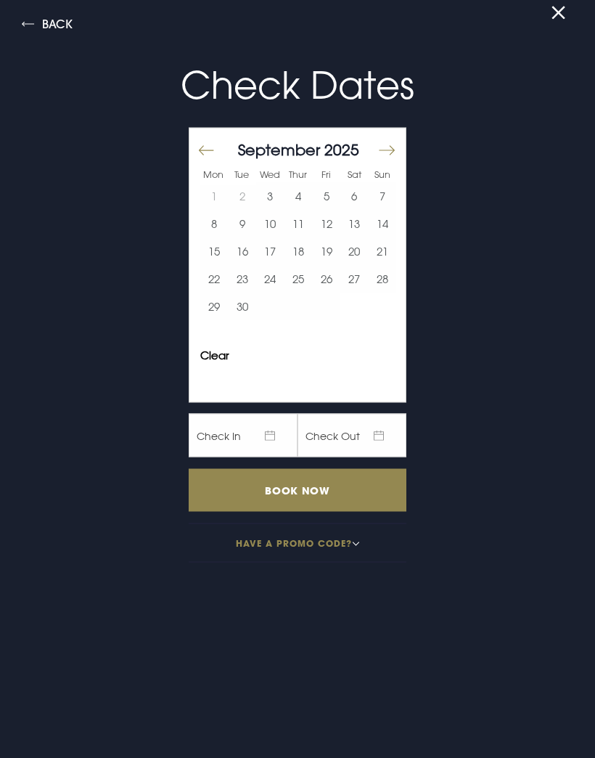
scroll to position [4749, 0]
click at [383, 158] on button "Move forward to switch to the next month." at bounding box center [385, 151] width 17 height 30
click at [270, 232] on button "8" at bounding box center [270, 224] width 28 height 28
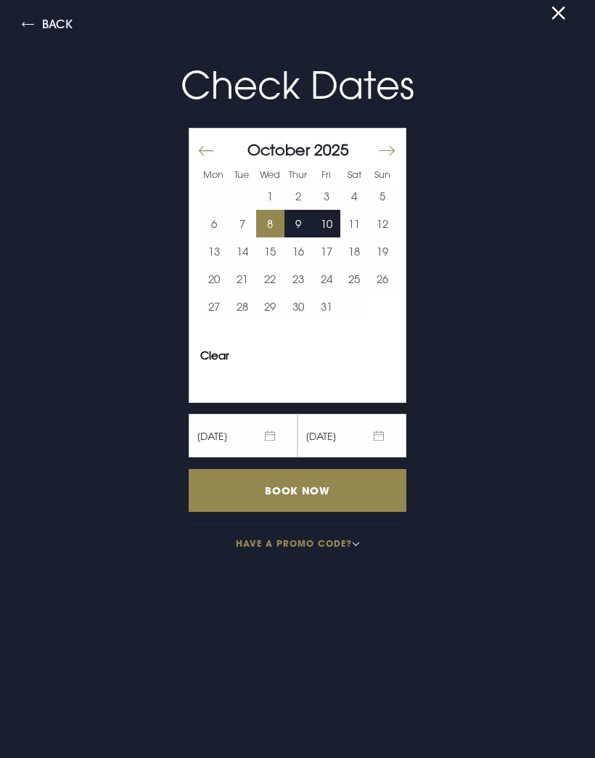
click at [346, 233] on button "11" at bounding box center [354, 224] width 28 height 28
click at [314, 486] on input "Book Now" at bounding box center [298, 490] width 218 height 43
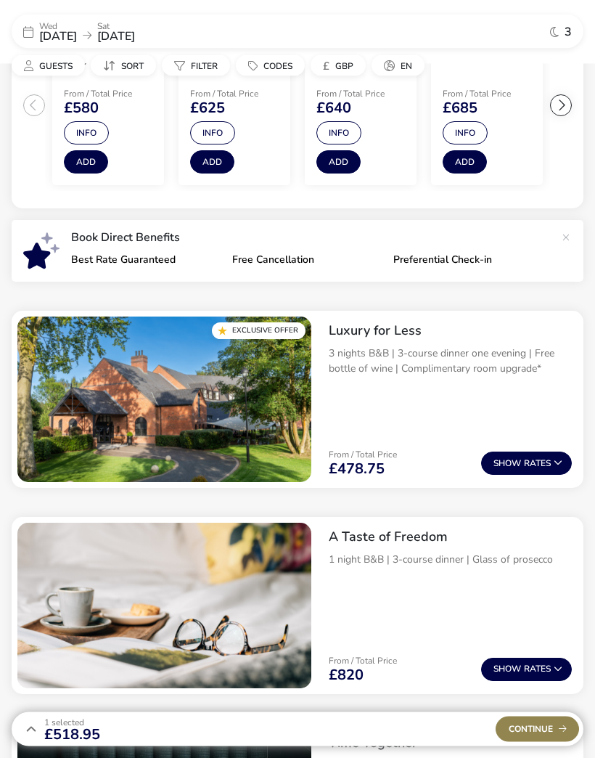
scroll to position [399, 0]
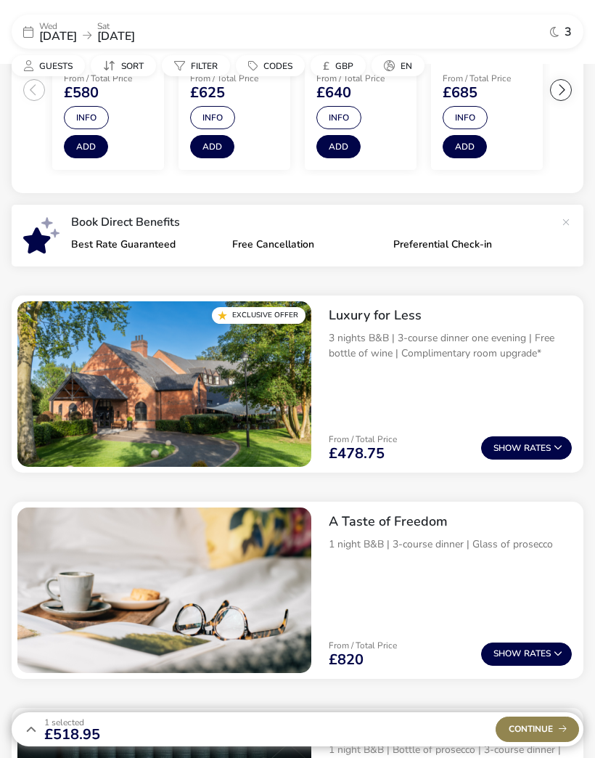
click at [516, 444] on span "Show" at bounding box center [509, 448] width 30 height 9
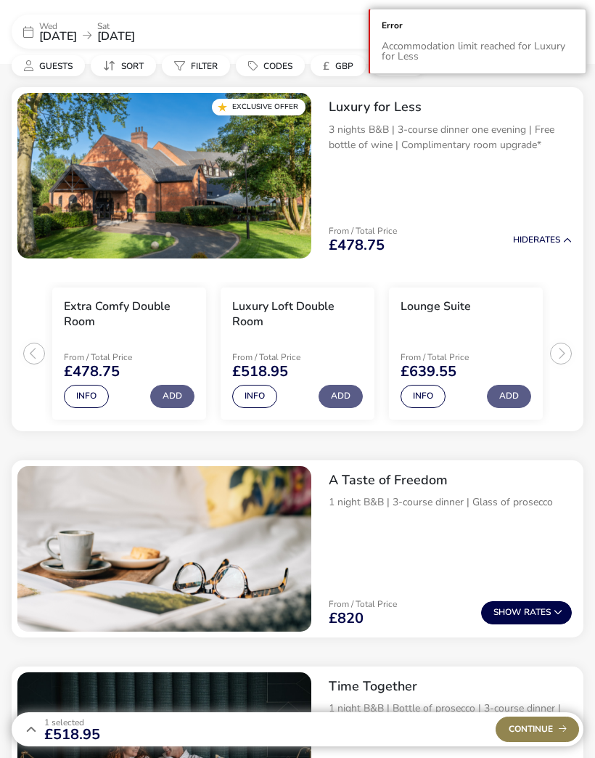
scroll to position [620, 0]
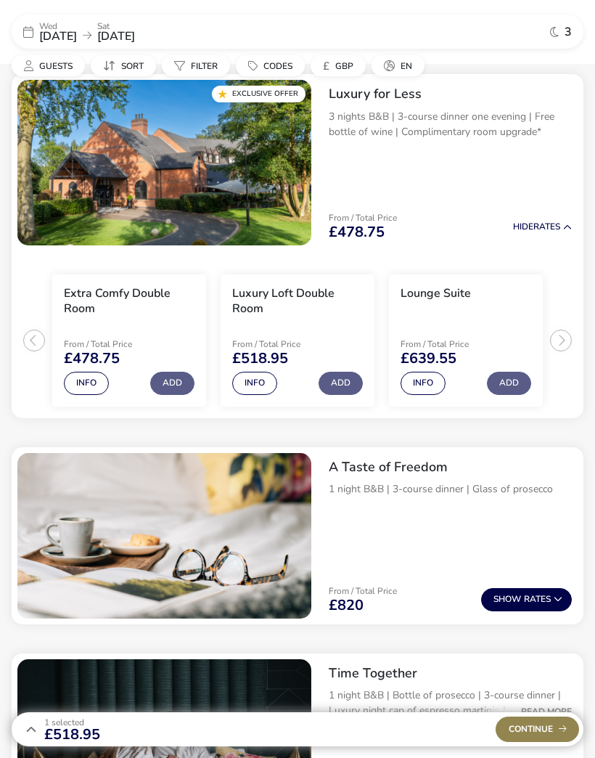
click at [508, 376] on button "Add" at bounding box center [509, 383] width 44 height 23
click at [506, 383] on button "Add" at bounding box center [509, 383] width 44 height 23
click at [561, 337] on ul "Extra Comfy Double Room From / Total Price £478.75 Info Add Luxury Loft Double …" at bounding box center [298, 334] width 572 height 167
click at [556, 339] on ul "Extra Comfy Double Room From / Total Price £478.75 Info Add Luxury Loft Double …" at bounding box center [298, 334] width 572 height 167
click at [493, 318] on li "Lounge Suite From / Total Price £639.55 Info Add" at bounding box center [466, 340] width 154 height 132
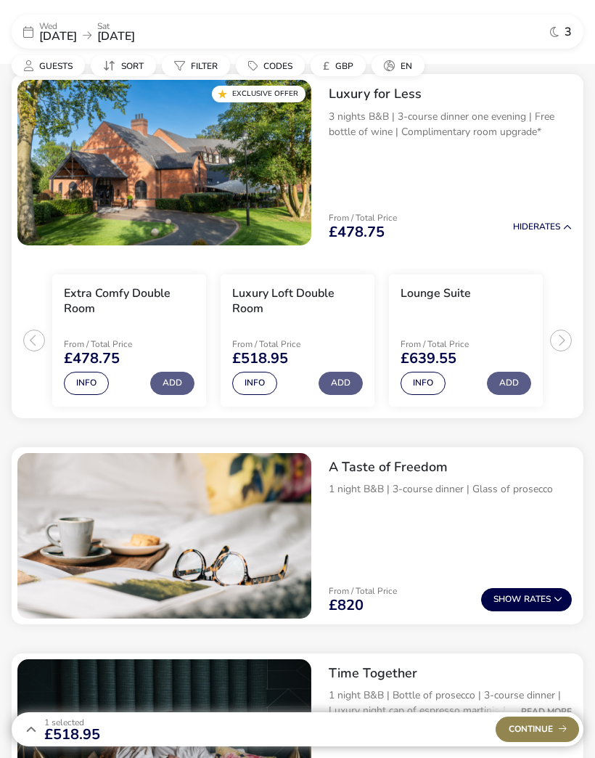
click at [425, 393] on li "Lounge Suite From / Total Price £639.55 Info Add" at bounding box center [466, 340] width 154 height 132
click at [419, 380] on button "Info" at bounding box center [423, 383] width 45 height 23
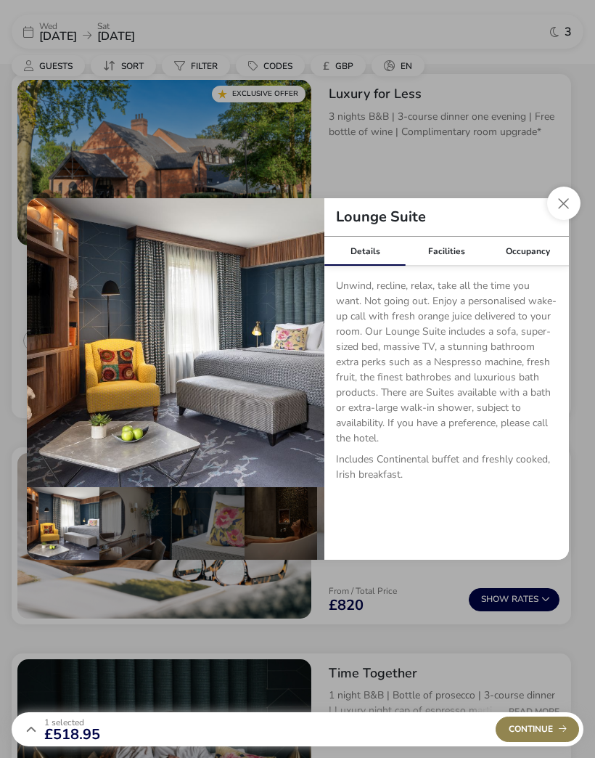
click at [555, 220] on button "Close dialog" at bounding box center [563, 203] width 33 height 33
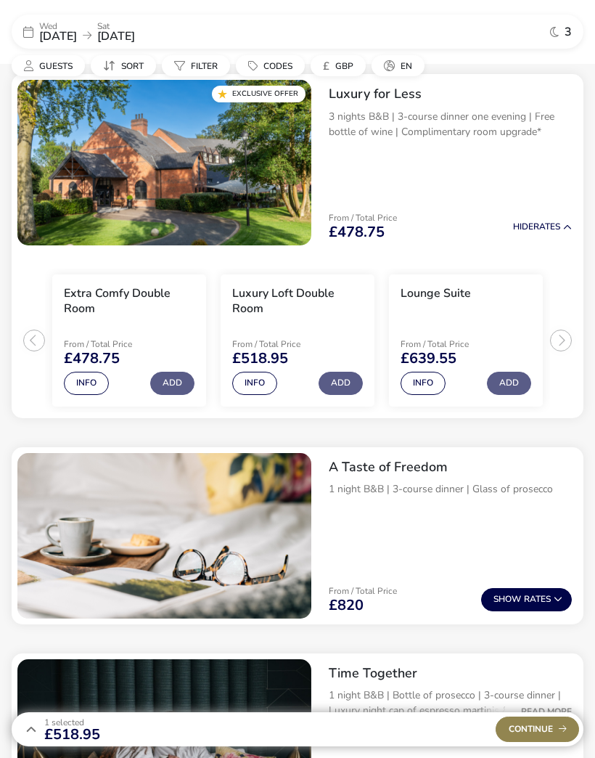
click at [489, 395] on li "Lounge Suite From / Total Price £639.55 Info Add" at bounding box center [466, 340] width 154 height 132
click at [488, 394] on li "Lounge Suite From / Total Price £639.55 Info Add" at bounding box center [466, 340] width 154 height 132
click at [514, 377] on button "Add" at bounding box center [509, 383] width 44 height 23
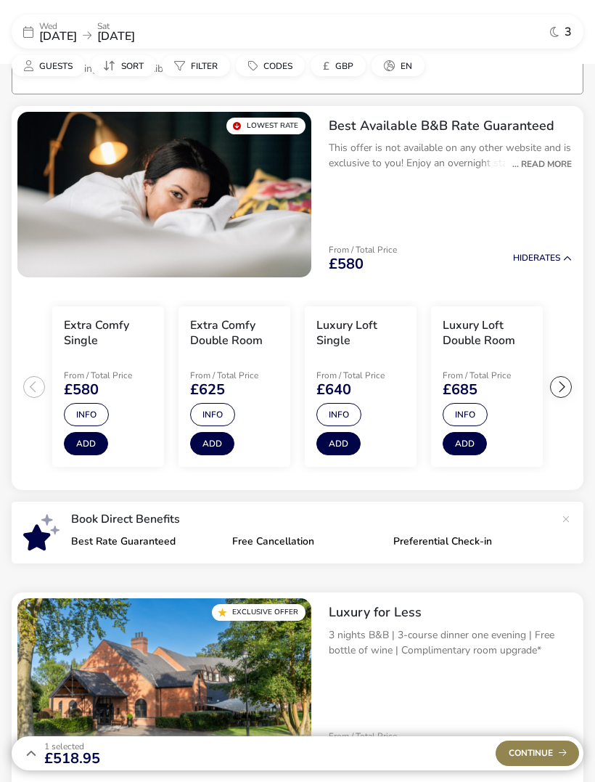
scroll to position [126, 0]
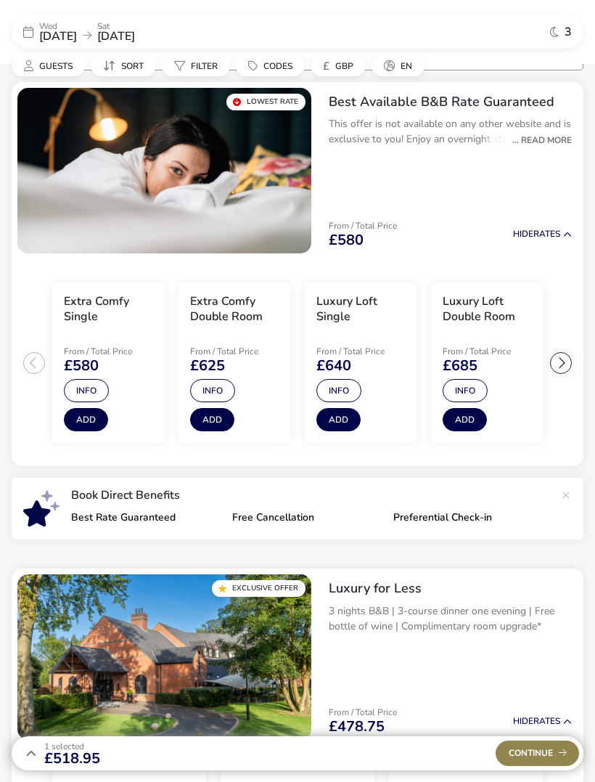
click at [460, 420] on button "Add" at bounding box center [465, 419] width 44 height 23
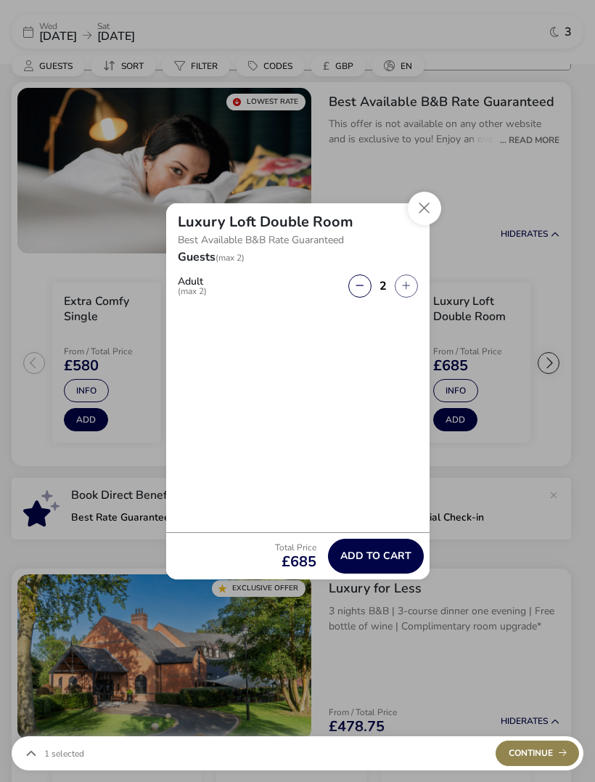
click at [382, 561] on span "Add to cart" at bounding box center [375, 555] width 71 height 11
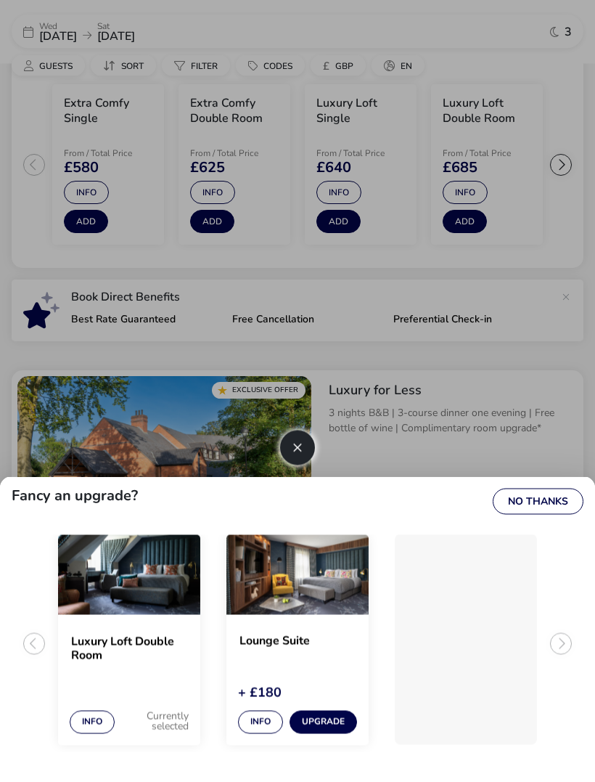
scroll to position [324, 0]
click at [324, 734] on button "Upgrade" at bounding box center [324, 722] width 68 height 23
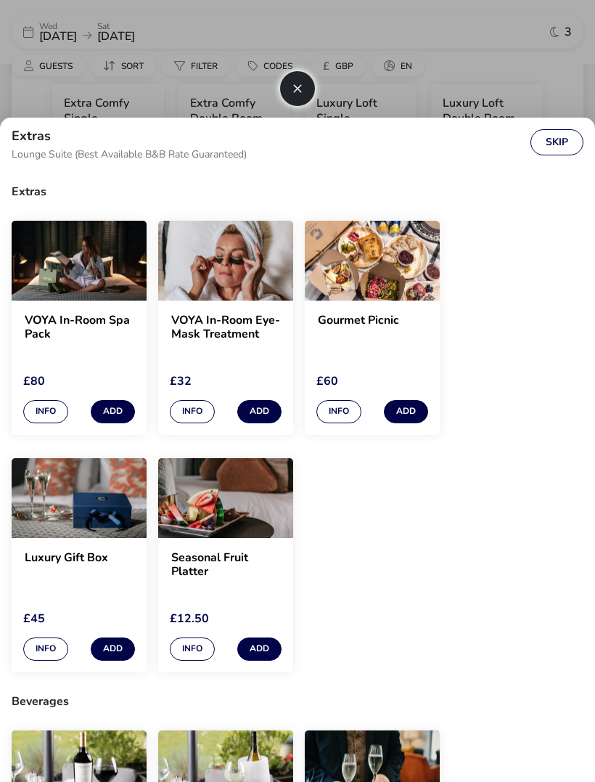
scroll to position [-2, 0]
click at [554, 142] on button "Skip" at bounding box center [557, 142] width 53 height 26
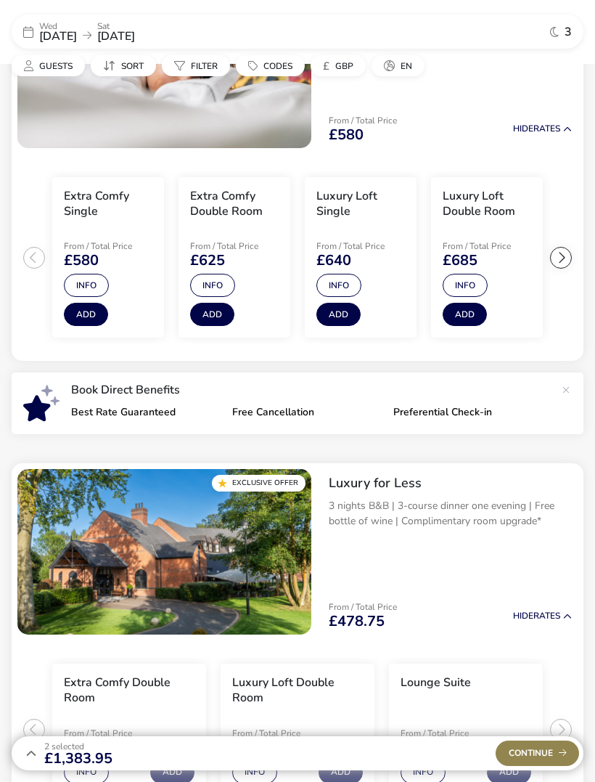
scroll to position [230, 0]
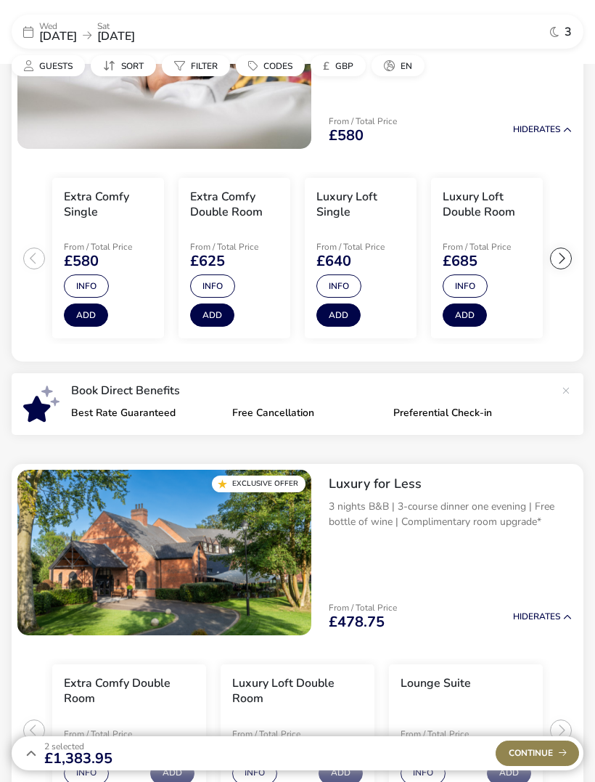
click at [539, 748] on span "Continue" at bounding box center [538, 752] width 58 height 9
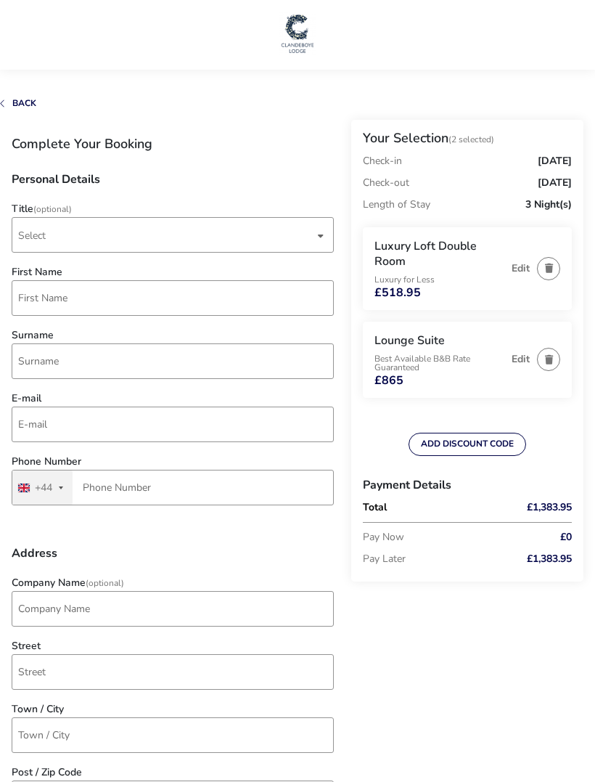
click at [552, 359] on icon "button" at bounding box center [549, 359] width 8 height 9
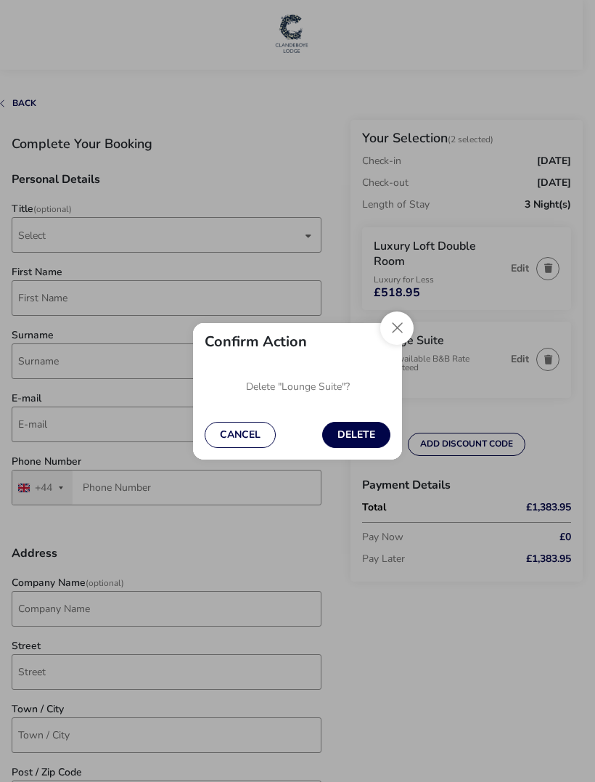
click at [371, 430] on button "Delete" at bounding box center [356, 435] width 68 height 26
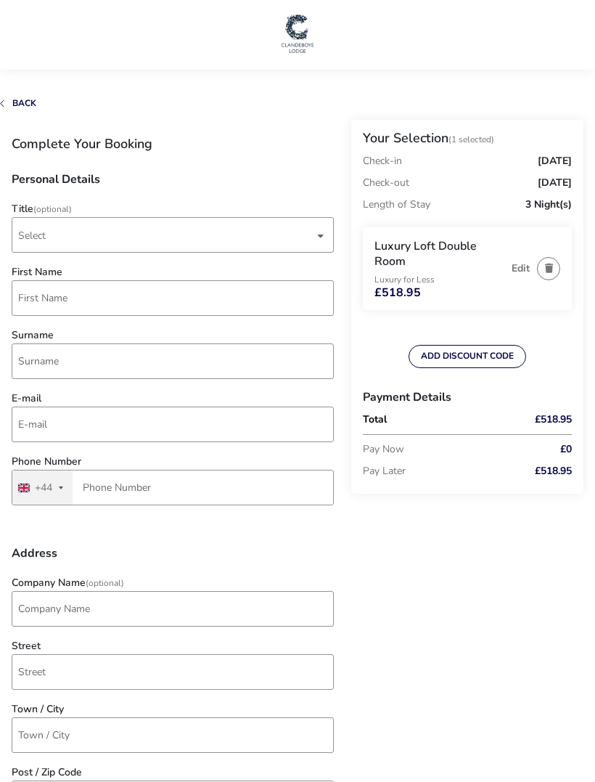
click at [434, 275] on p "Luxury for Less" at bounding box center [440, 279] width 130 height 9
click at [547, 266] on icon "button" at bounding box center [549, 268] width 8 height 9
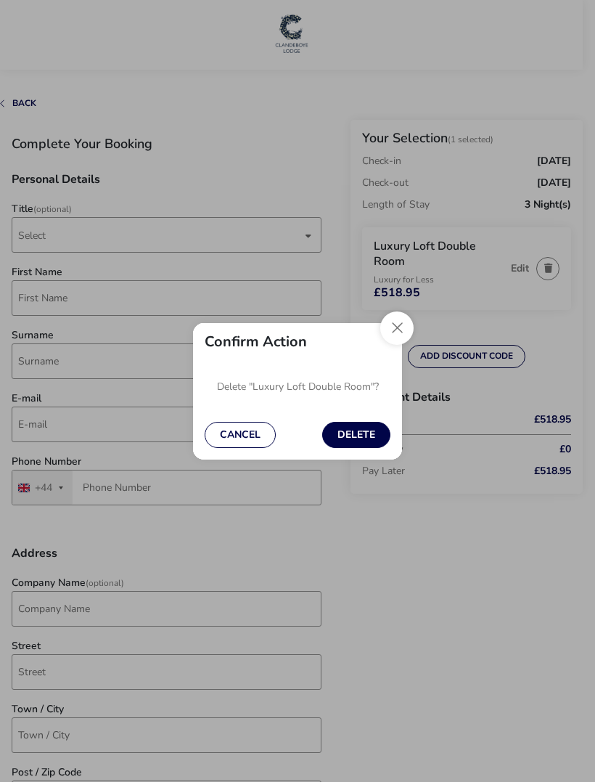
click at [371, 429] on button "Delete" at bounding box center [356, 435] width 68 height 26
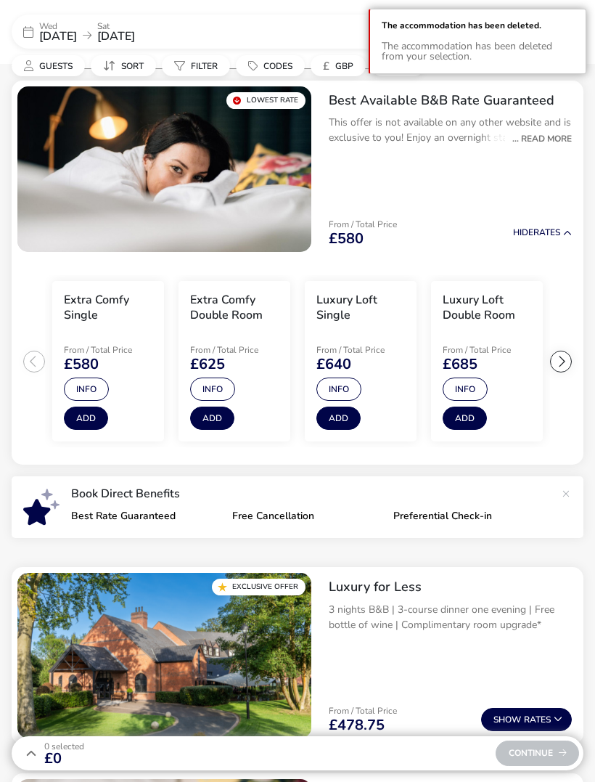
scroll to position [133, 0]
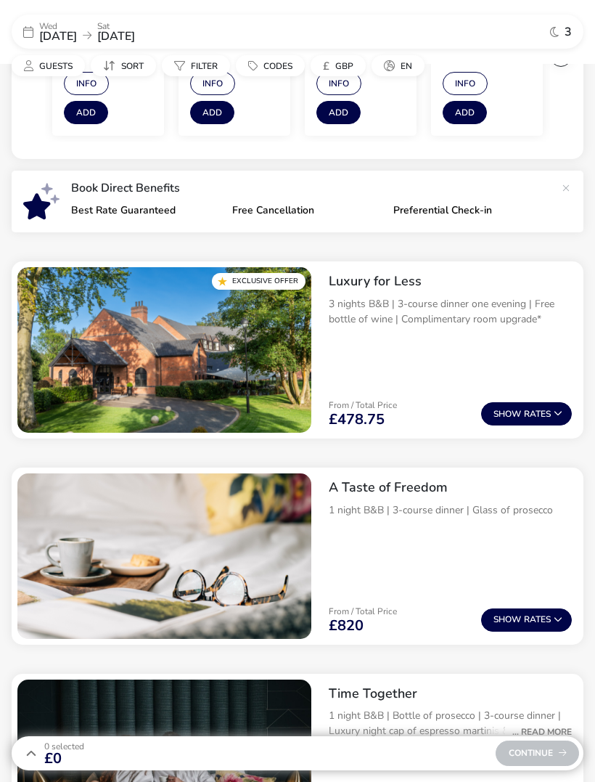
click at [532, 412] on button "Show Rates" at bounding box center [526, 413] width 91 height 23
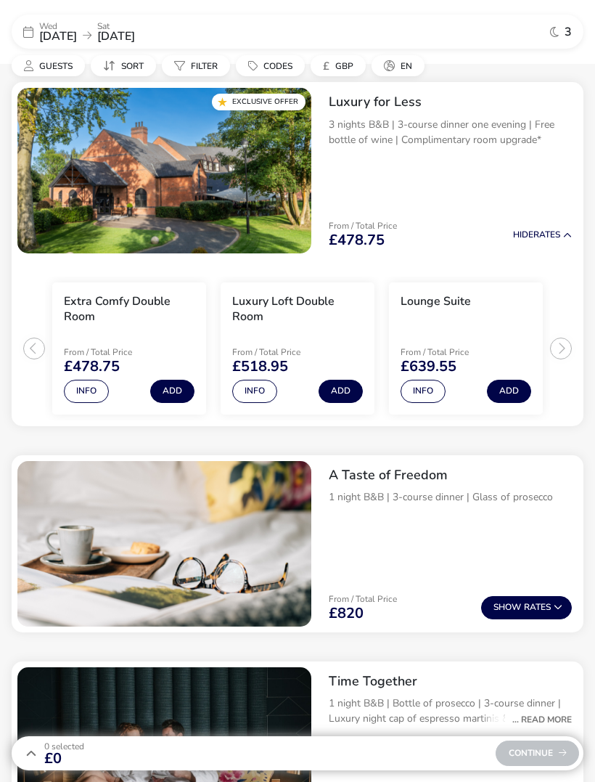
scroll to position [620, 0]
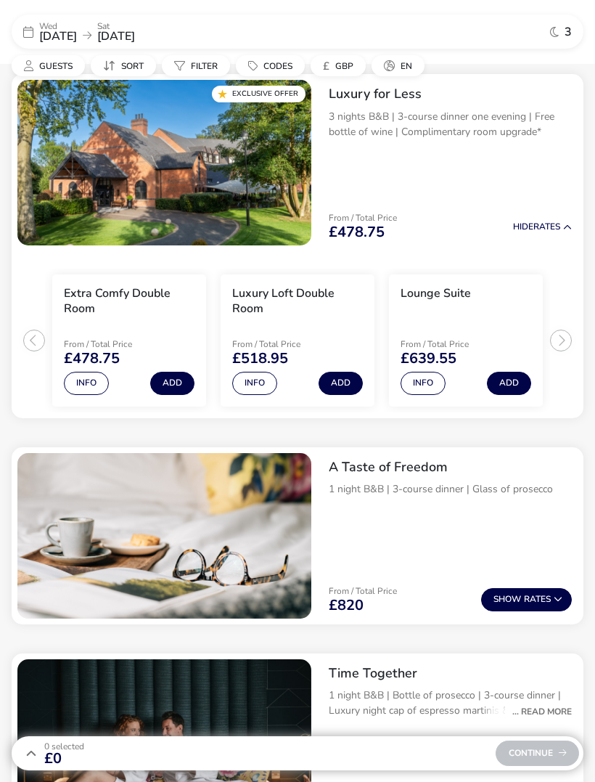
click at [345, 377] on button "Add" at bounding box center [341, 383] width 44 height 23
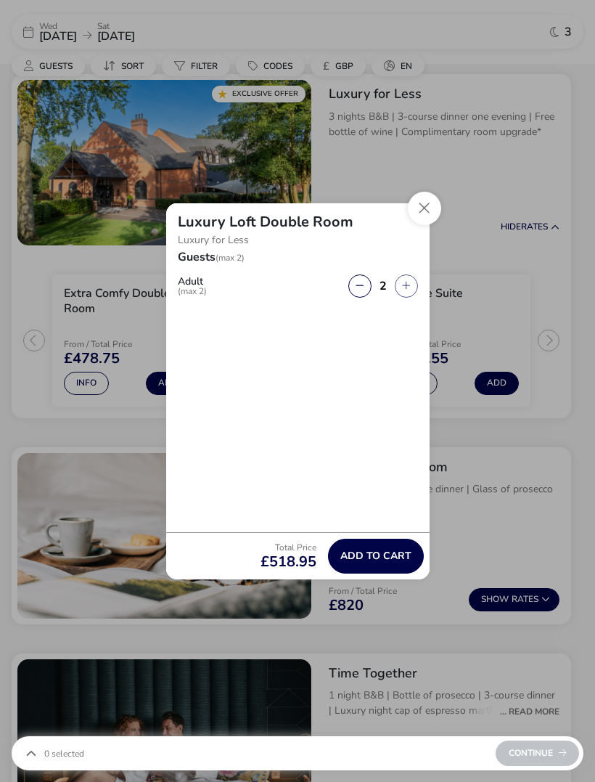
click at [385, 561] on span "Add to cart" at bounding box center [375, 555] width 71 height 11
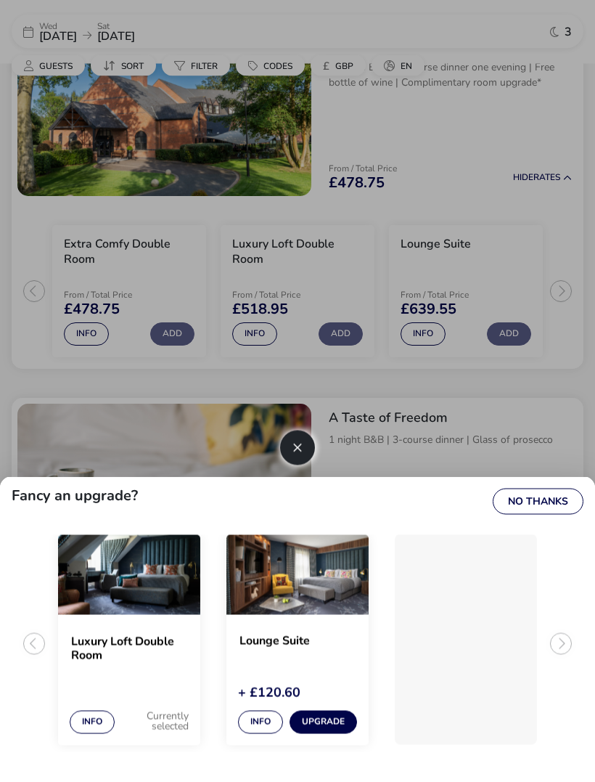
scroll to position [672, 0]
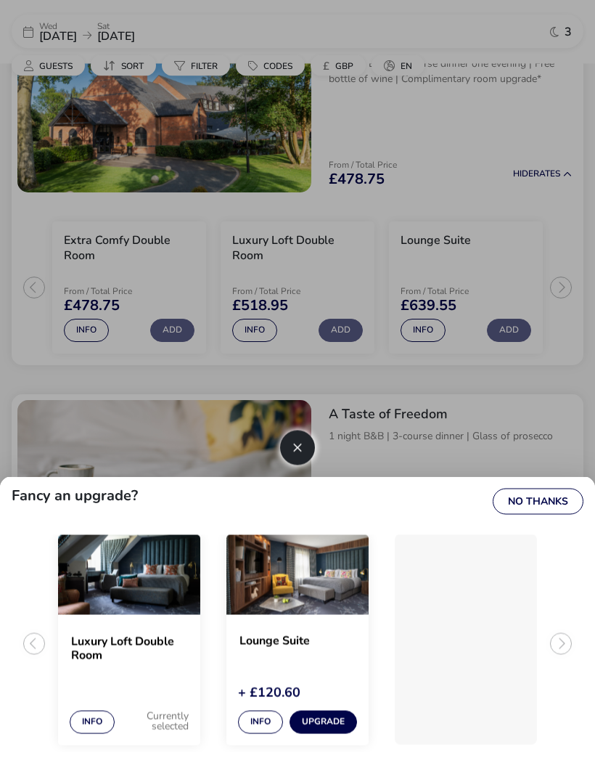
click at [326, 734] on button "Upgrade" at bounding box center [324, 722] width 68 height 23
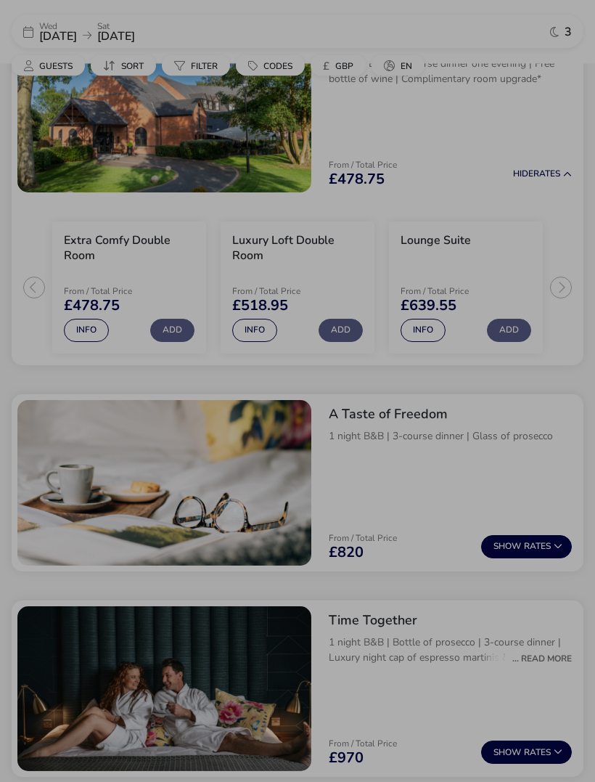
scroll to position [673, 0]
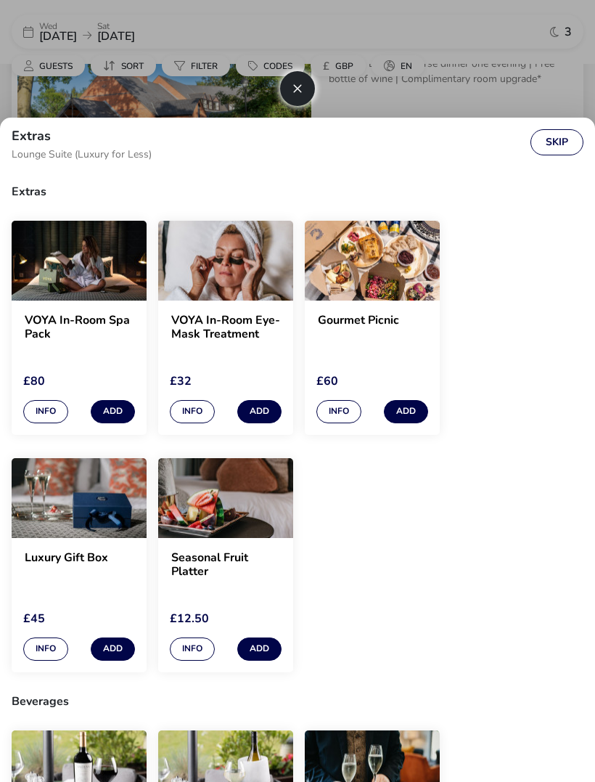
click at [557, 155] on button "Skip" at bounding box center [557, 142] width 53 height 26
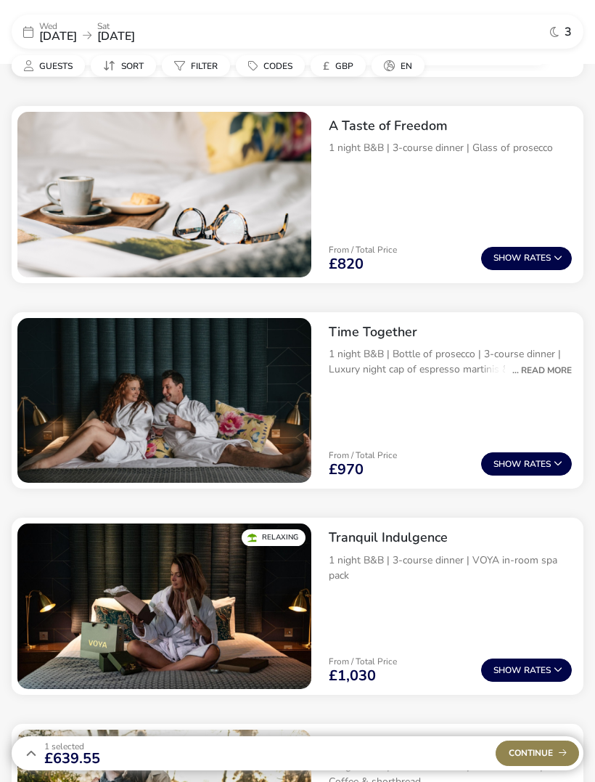
scroll to position [965, 0]
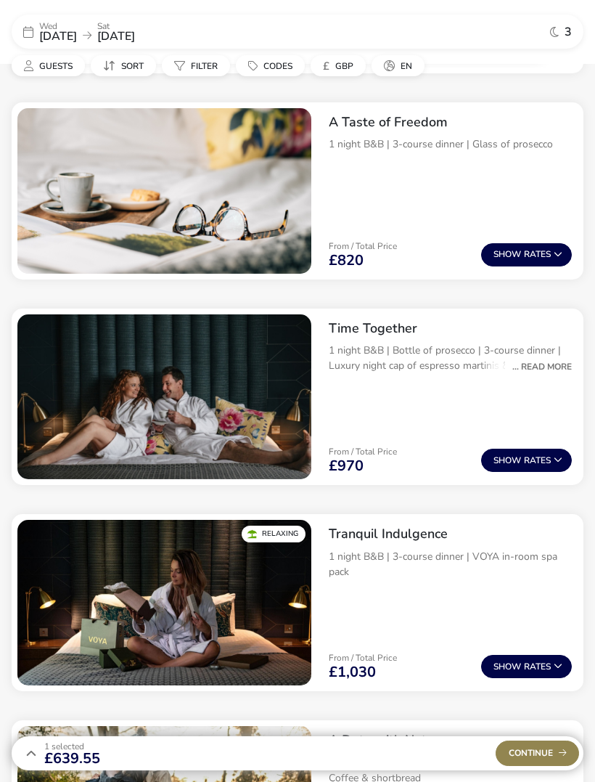
click at [529, 757] on span "Continue" at bounding box center [538, 752] width 58 height 9
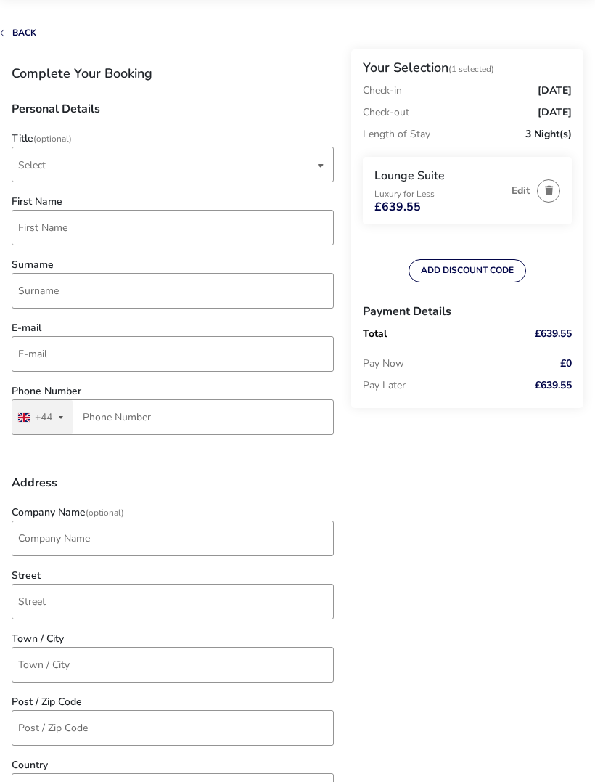
scroll to position [73, 0]
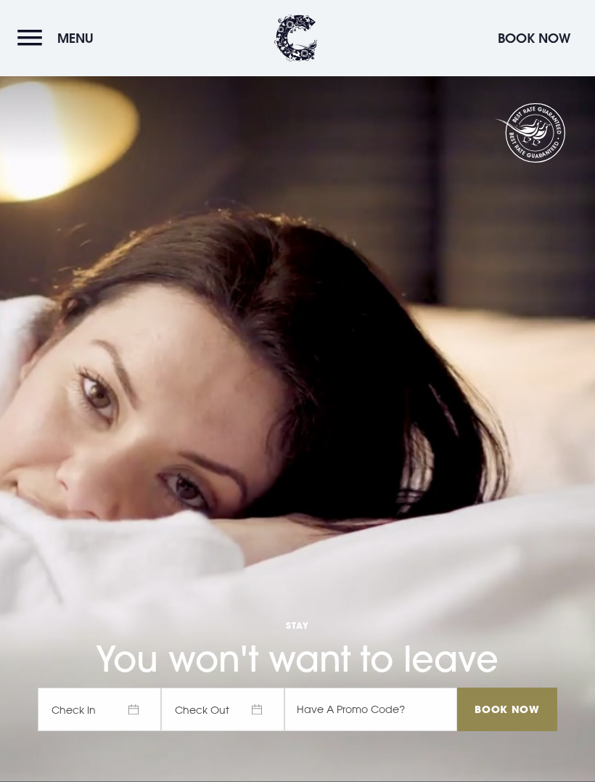
click at [24, 36] on button "Menu" at bounding box center [58, 38] width 83 height 31
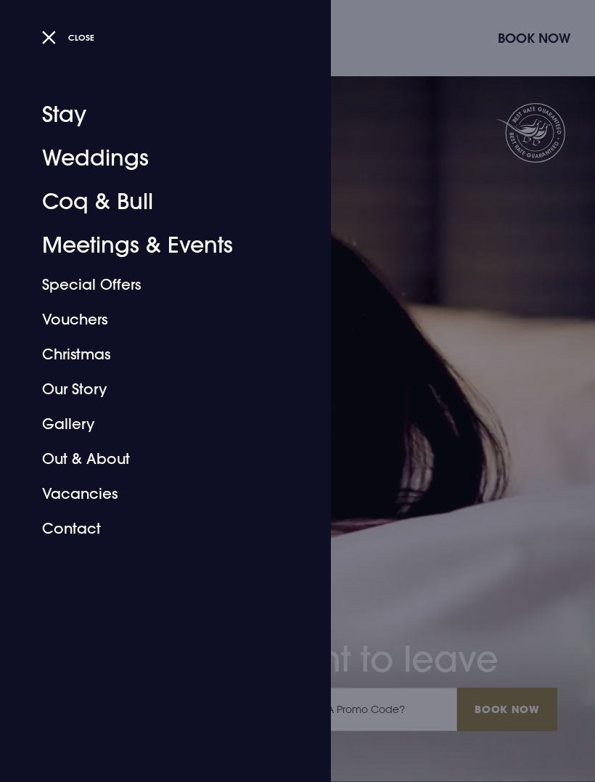
click at [112, 289] on link "Special Offers" at bounding box center [156, 284] width 229 height 35
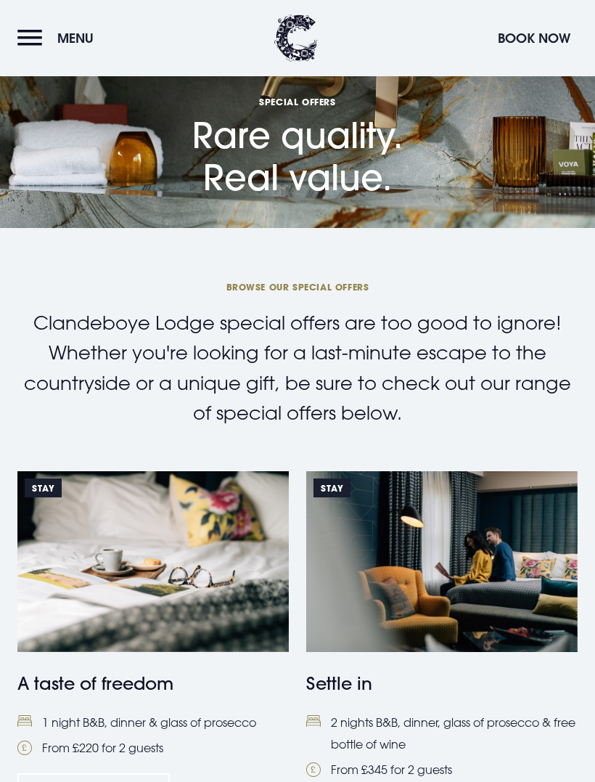
click at [31, 43] on button "Menu" at bounding box center [58, 38] width 83 height 31
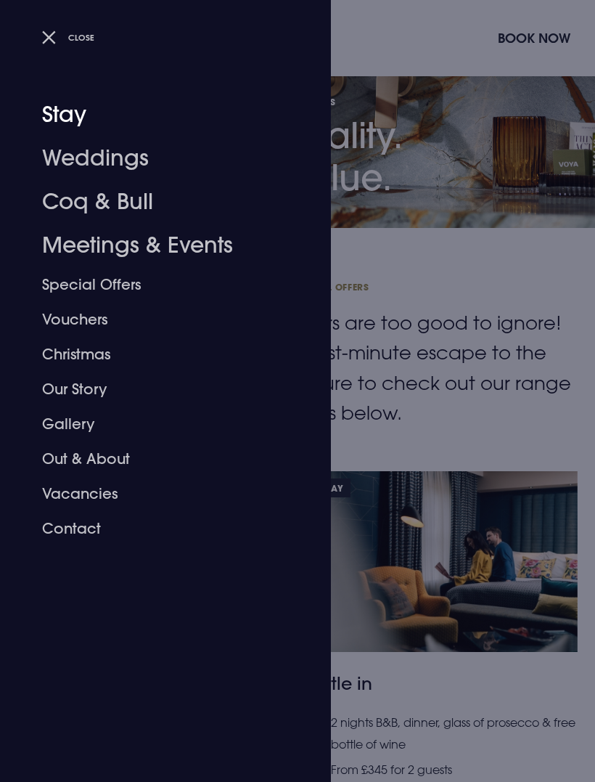
click at [60, 127] on link "Stay" at bounding box center [156, 115] width 229 height 44
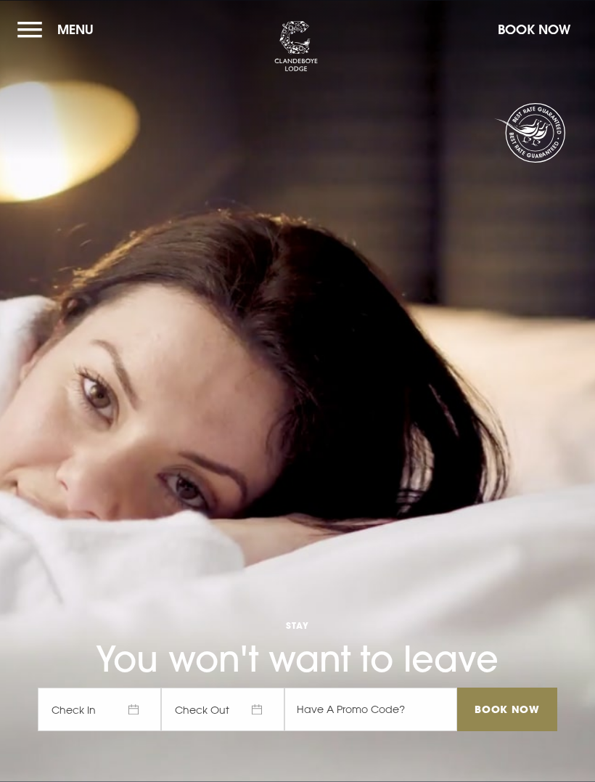
click at [30, 23] on button "Menu" at bounding box center [58, 29] width 83 height 31
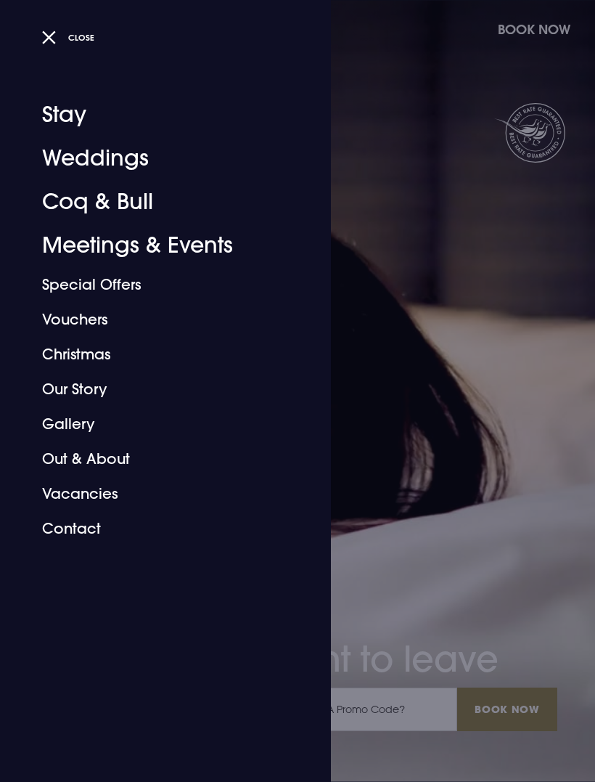
click at [68, 126] on link "Stay" at bounding box center [156, 115] width 229 height 44
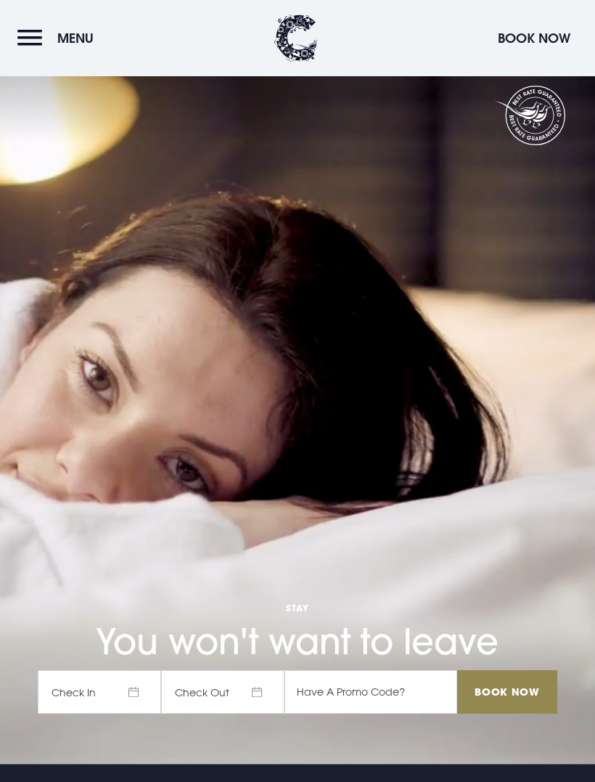
scroll to position [19, 0]
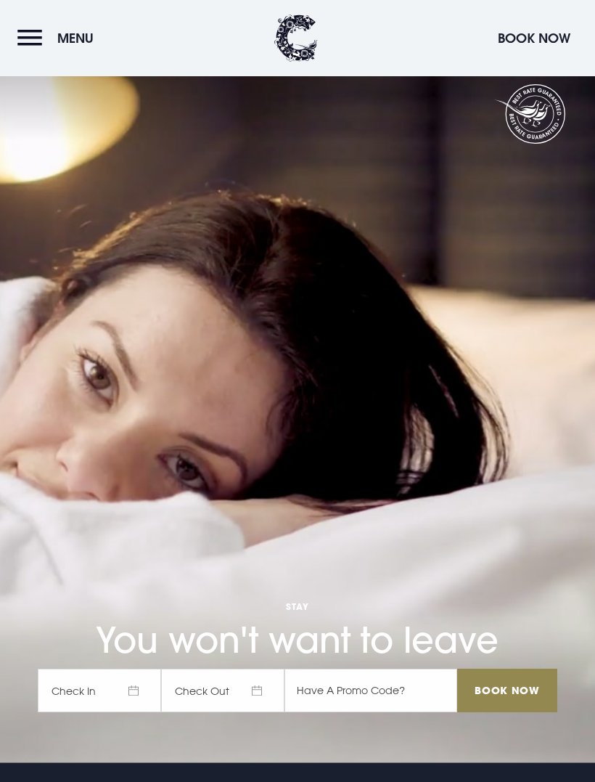
click at [526, 36] on button "Book Now" at bounding box center [534, 38] width 87 height 31
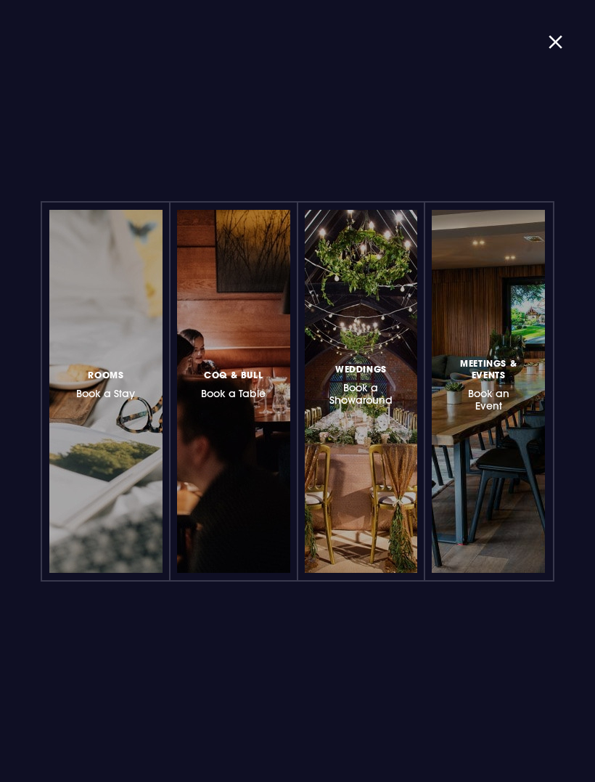
click at [113, 392] on h3 "Rooms Book a Stay" at bounding box center [105, 383] width 59 height 33
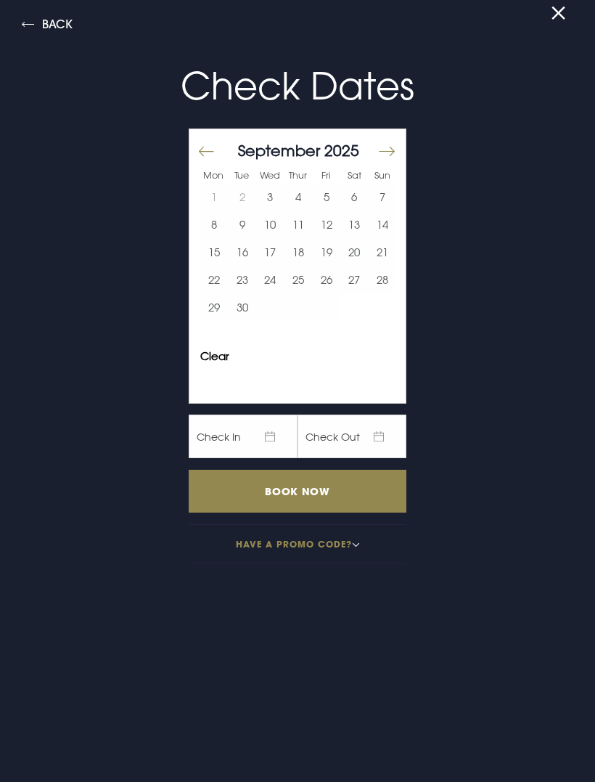
click at [389, 159] on button "Move forward to switch to the next month." at bounding box center [385, 151] width 17 height 30
click at [279, 228] on button "8" at bounding box center [270, 225] width 28 height 28
click at [359, 226] on button "11" at bounding box center [354, 225] width 28 height 28
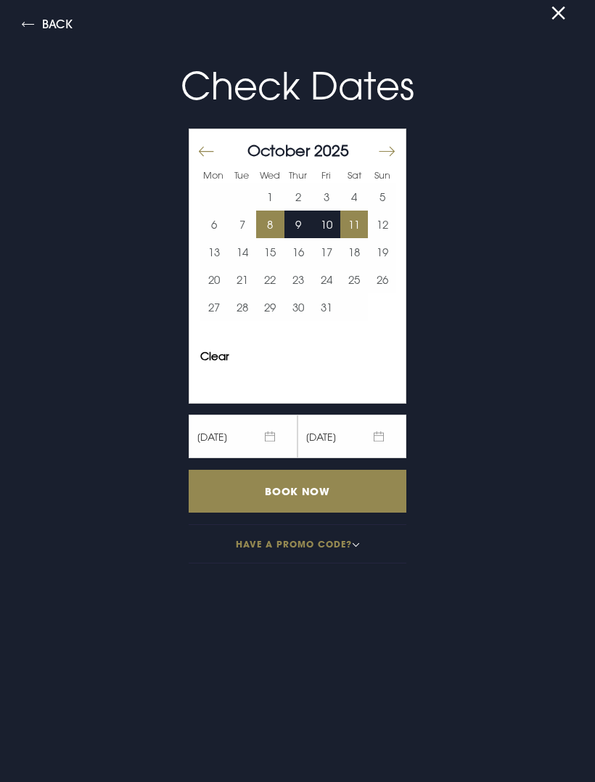
click at [309, 491] on input "Book Now" at bounding box center [298, 491] width 218 height 43
click at [35, 23] on button "Back" at bounding box center [47, 26] width 51 height 17
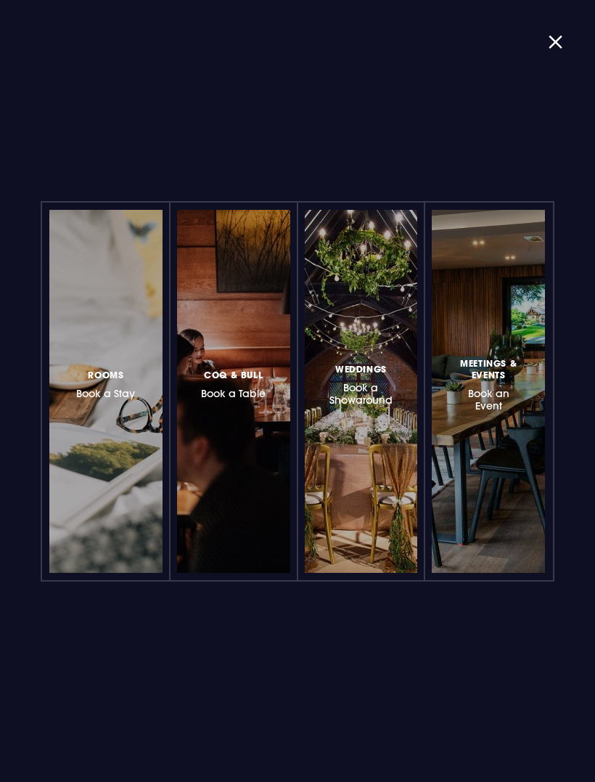
click at [114, 385] on h3 "Rooms Book a Stay" at bounding box center [105, 383] width 59 height 33
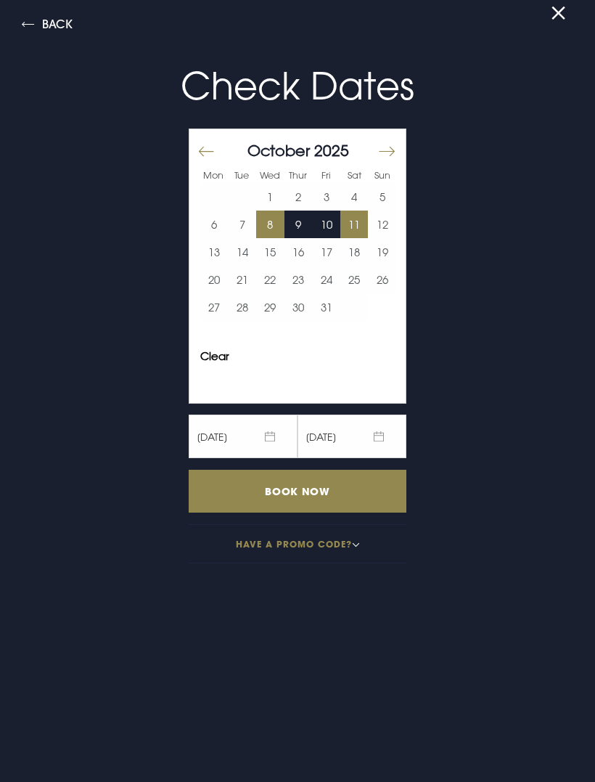
click at [40, 24] on button "Back" at bounding box center [47, 26] width 51 height 17
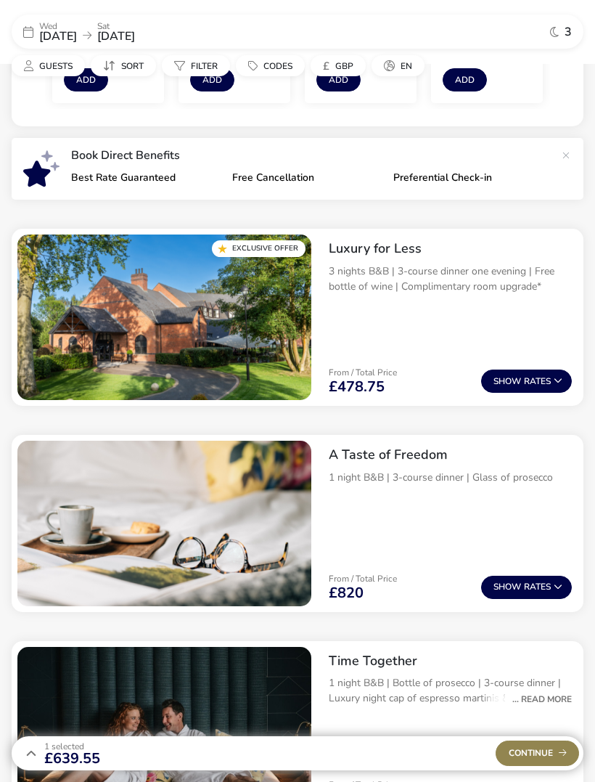
scroll to position [467, 0]
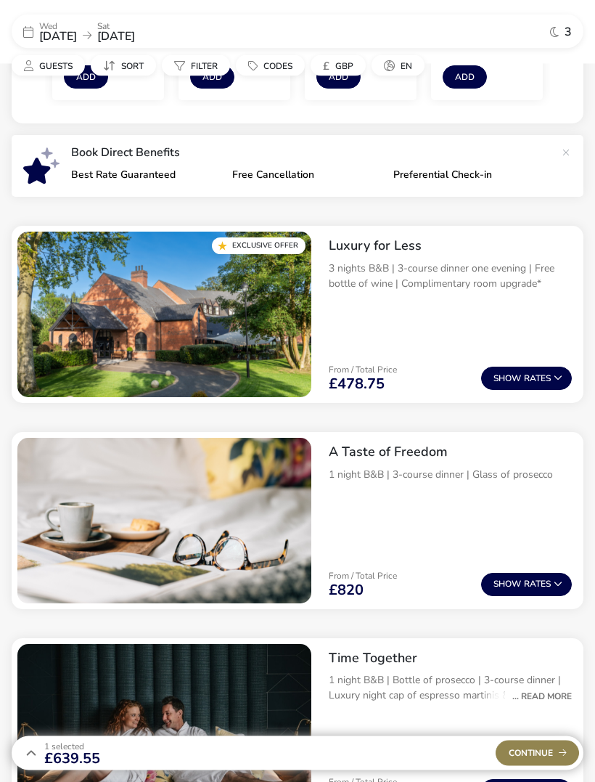
click at [529, 374] on button "Show Rates" at bounding box center [526, 378] width 91 height 23
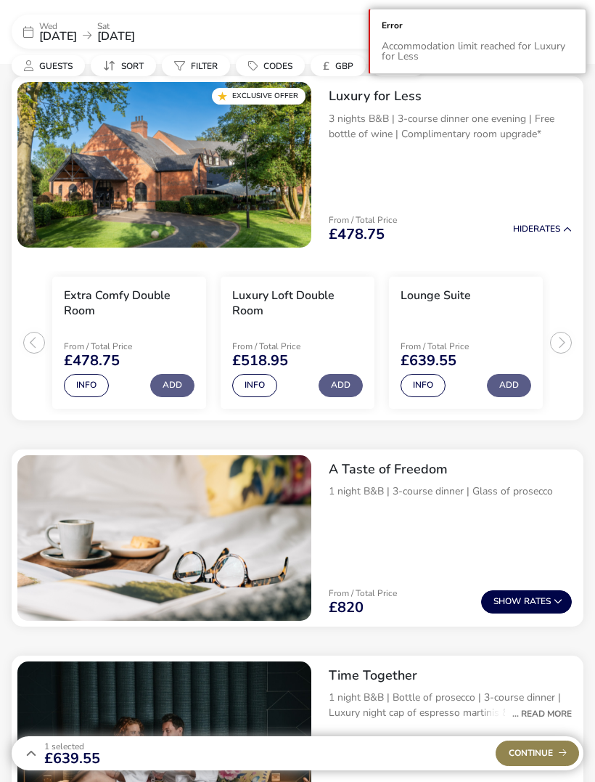
scroll to position [620, 0]
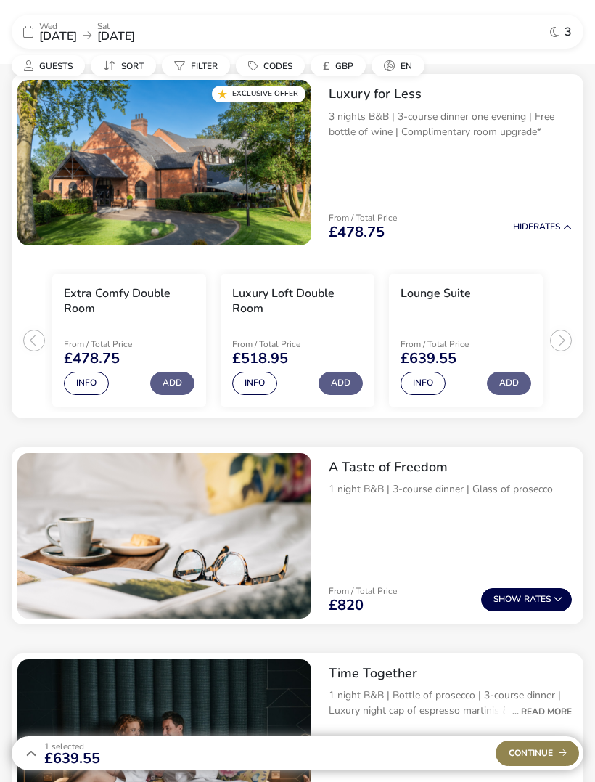
click at [510, 372] on button "Add" at bounding box center [509, 383] width 44 height 23
click at [514, 378] on button "Add" at bounding box center [509, 383] width 44 height 23
click at [455, 332] on li "Lounge Suite From / Total Price £639.55 Info Add" at bounding box center [466, 340] width 154 height 132
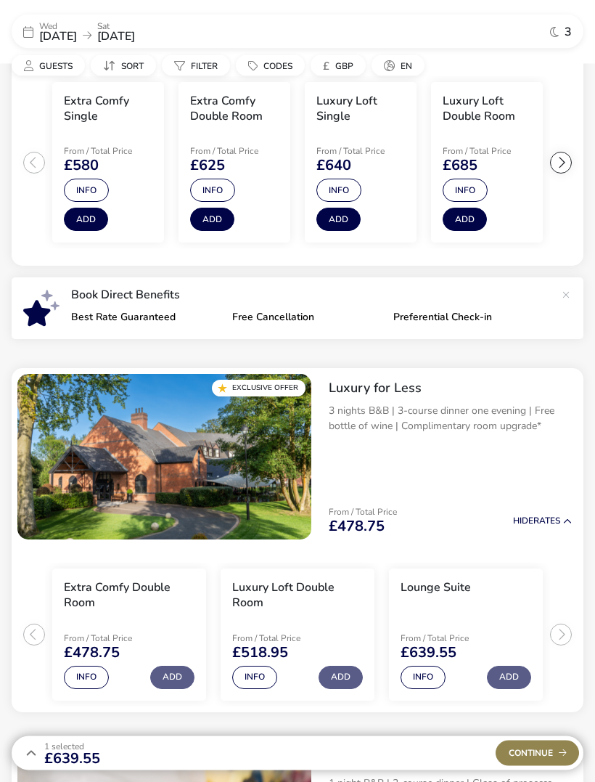
scroll to position [314, 0]
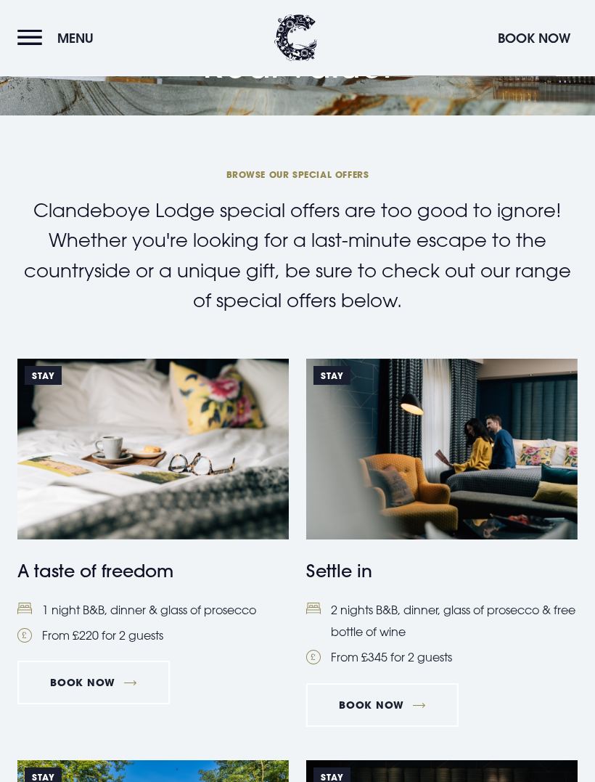
scroll to position [113, 0]
click at [27, 23] on button "Menu" at bounding box center [58, 38] width 83 height 31
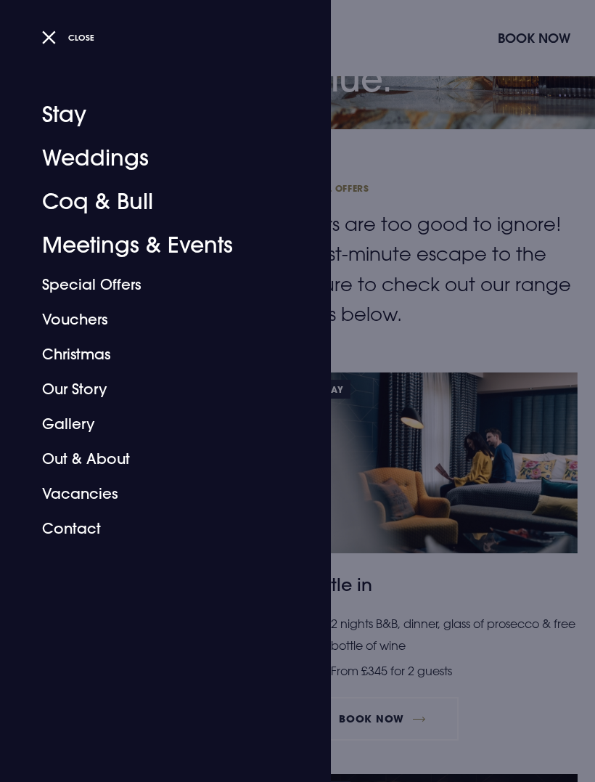
scroll to position [91, 0]
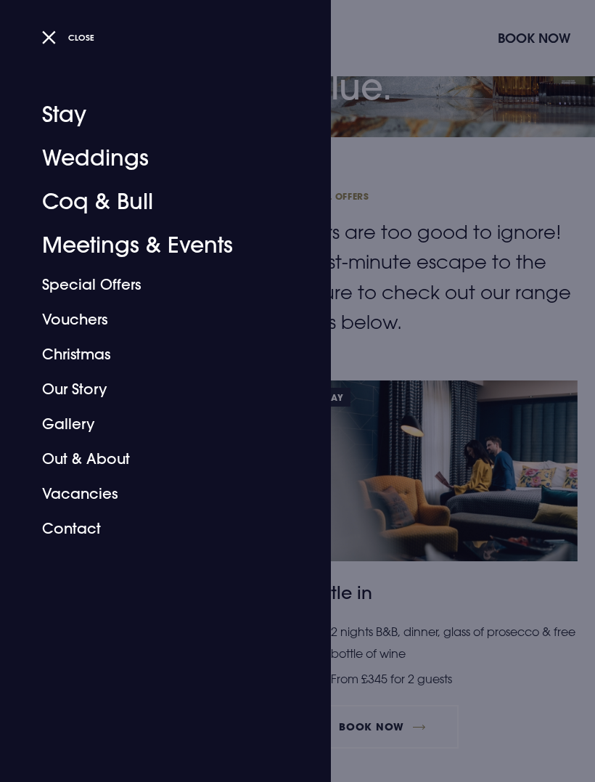
click at [430, 180] on div at bounding box center [297, 391] width 595 height 782
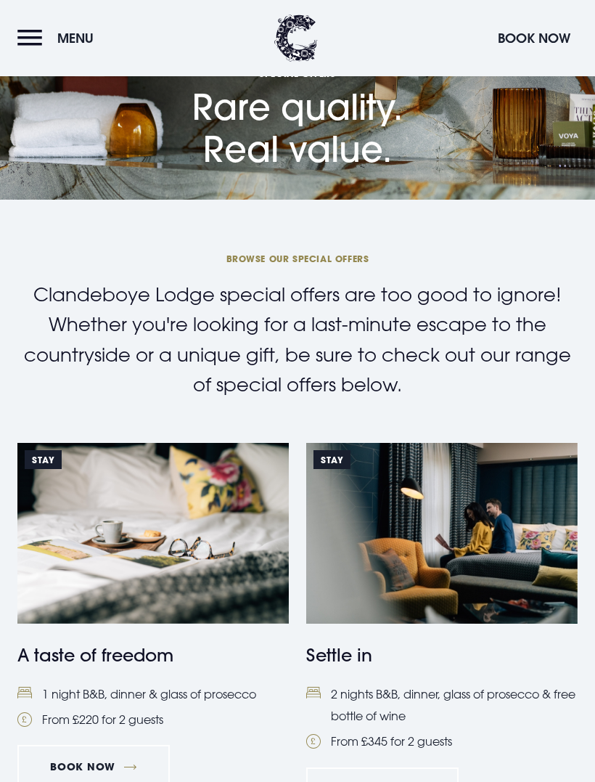
scroll to position [28, 0]
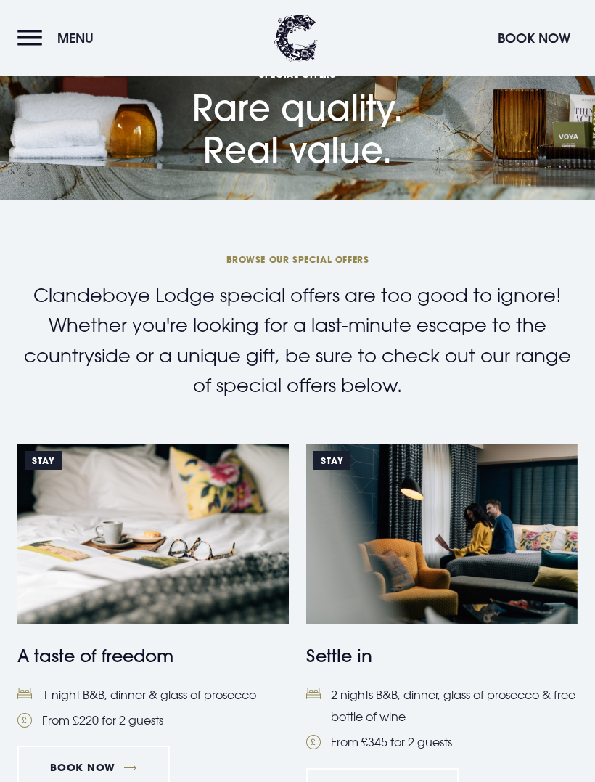
click at [83, 36] on span "Menu" at bounding box center [75, 38] width 36 height 17
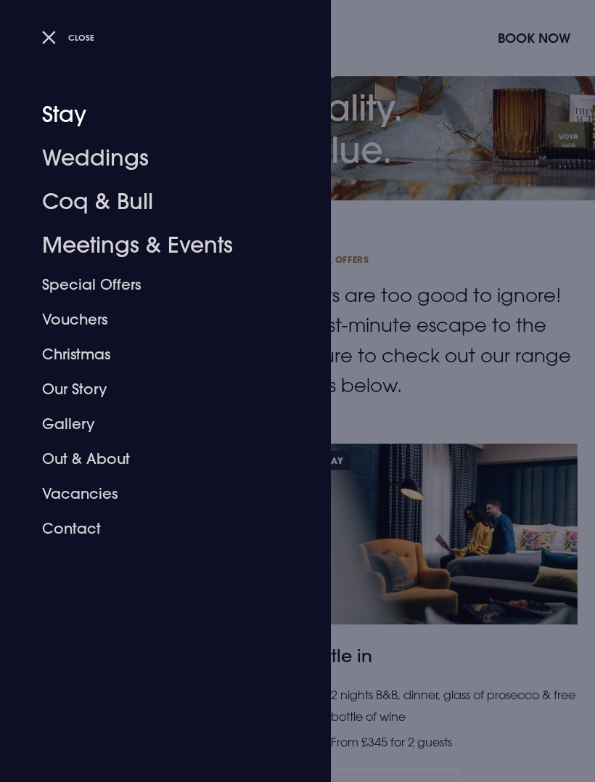
click at [83, 116] on link "Stay" at bounding box center [156, 115] width 229 height 44
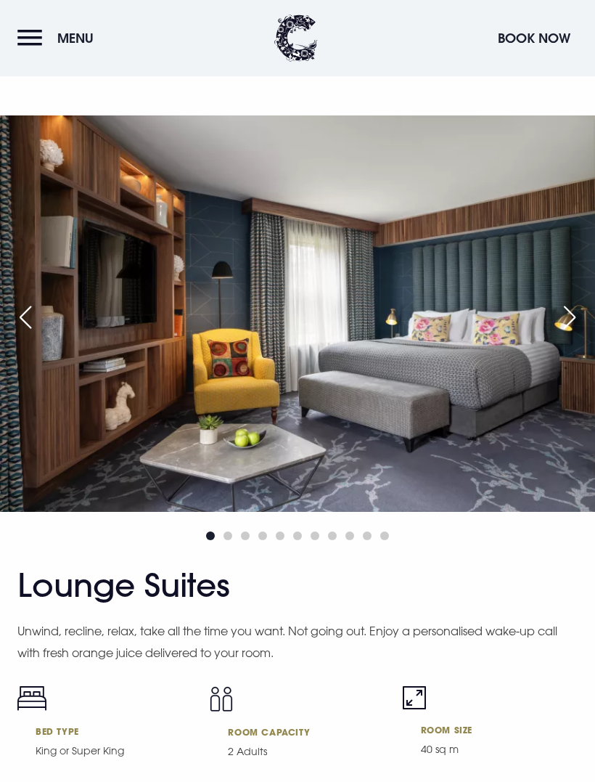
scroll to position [4233, 0]
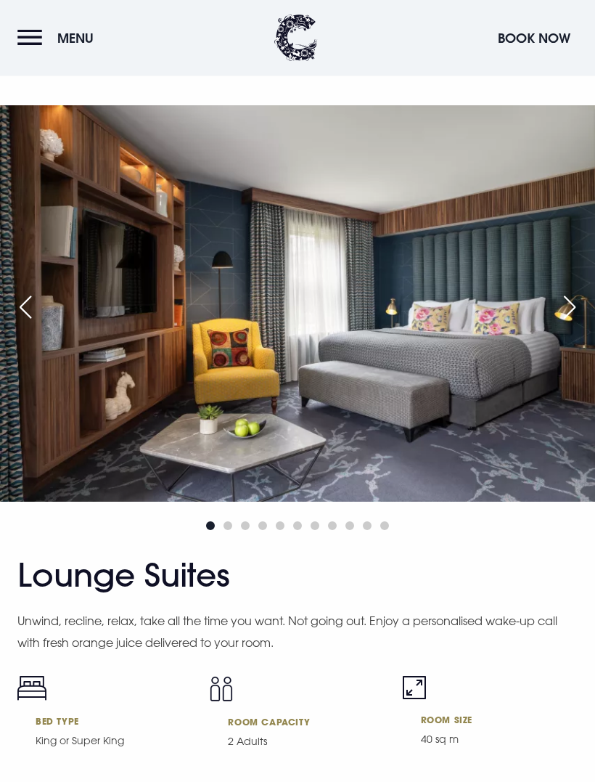
click at [574, 324] on div "Next slide" at bounding box center [570, 308] width 36 height 32
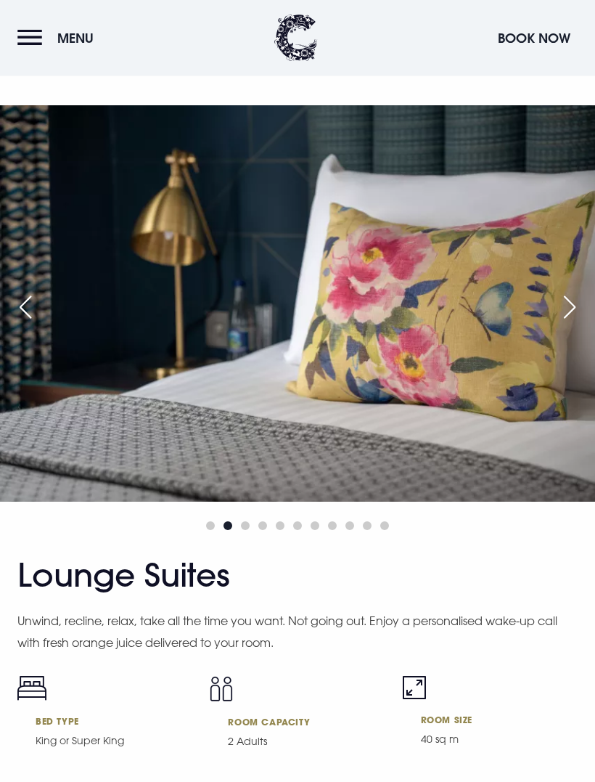
scroll to position [4234, 0]
click at [568, 323] on div "Next slide" at bounding box center [570, 307] width 36 height 32
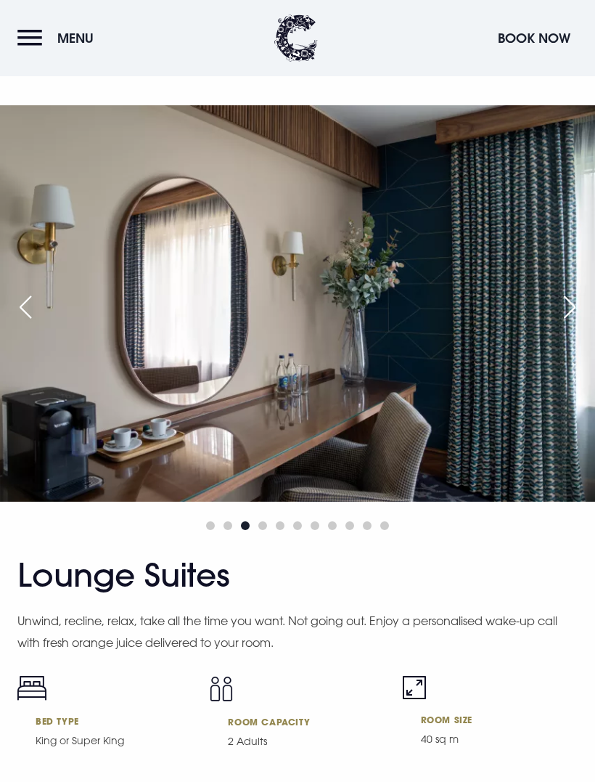
click at [573, 323] on div "Next slide" at bounding box center [570, 307] width 36 height 32
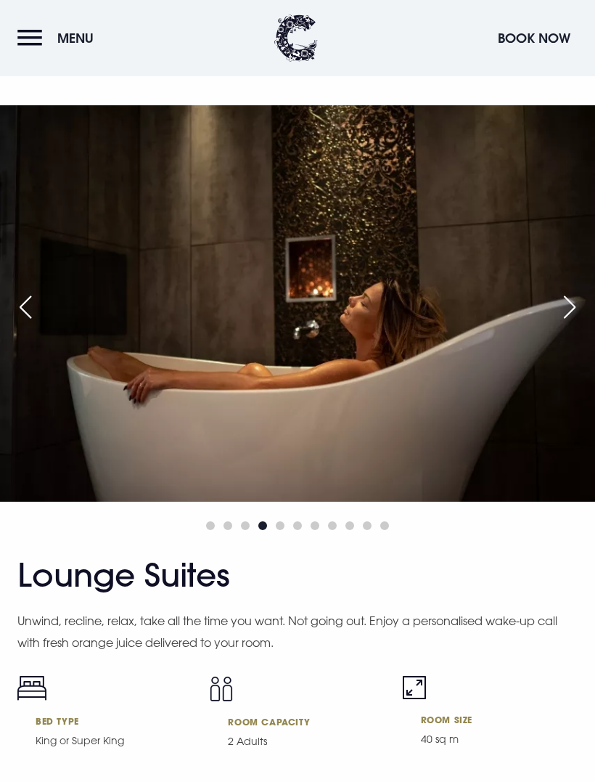
click at [575, 359] on img at bounding box center [297, 303] width 595 height 396
click at [571, 323] on div "Next slide" at bounding box center [570, 307] width 36 height 32
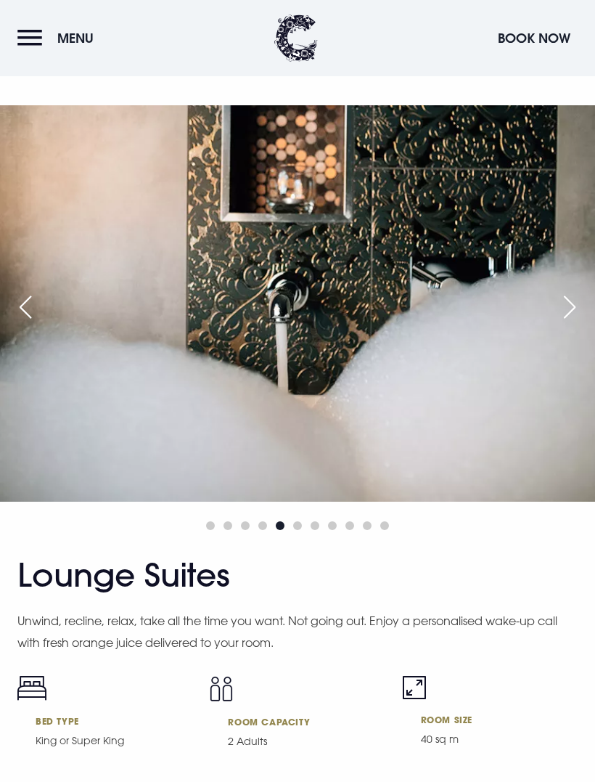
click at [576, 323] on div "Next slide" at bounding box center [570, 307] width 36 height 32
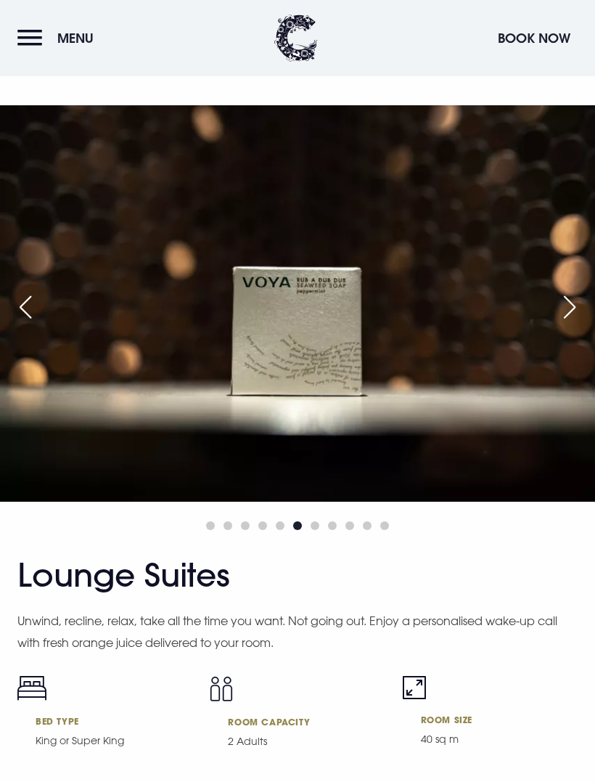
click at [572, 323] on div "Next slide" at bounding box center [570, 307] width 36 height 32
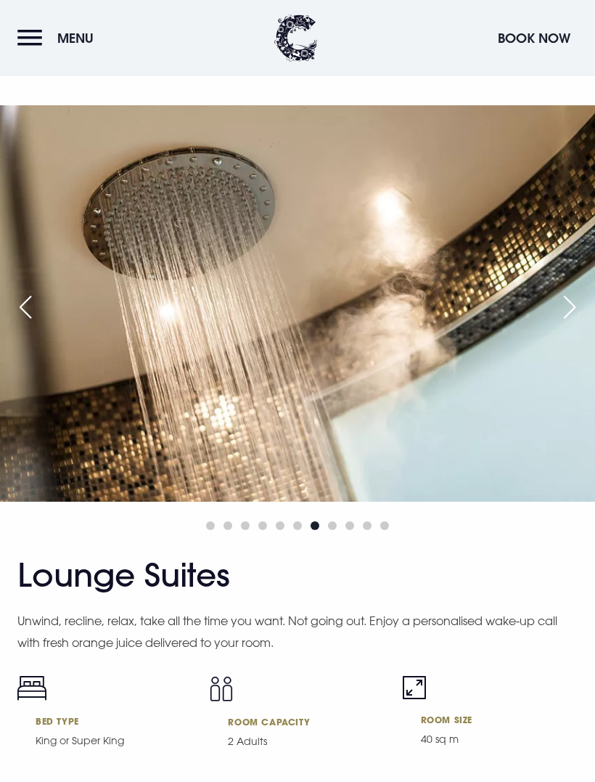
click at [574, 323] on div "Next slide" at bounding box center [570, 307] width 36 height 32
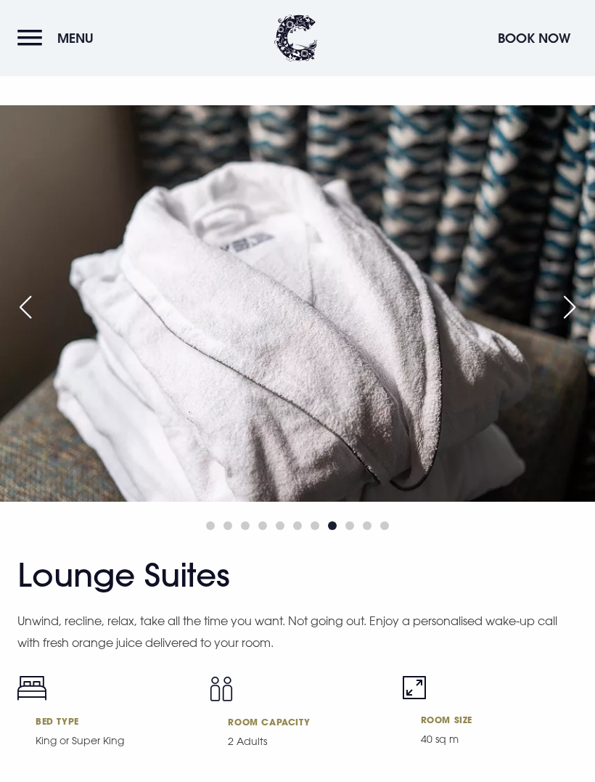
click at [573, 323] on div "Next slide" at bounding box center [570, 307] width 36 height 32
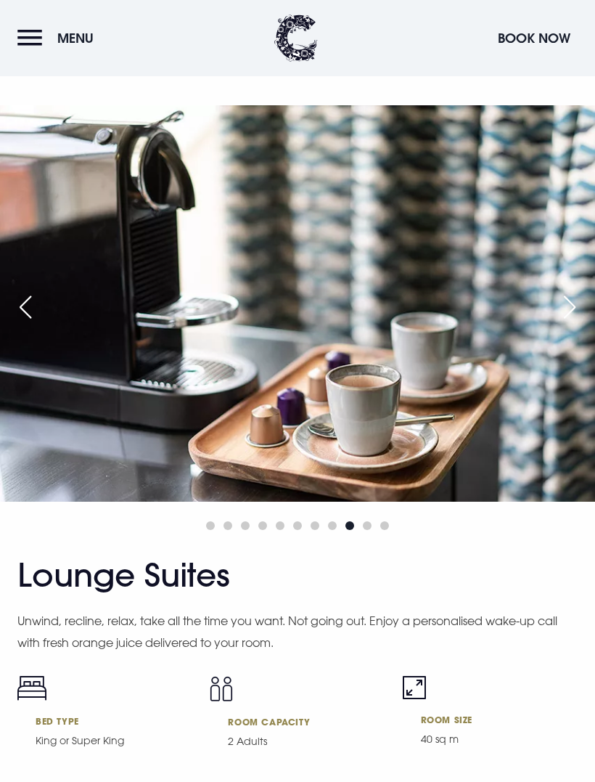
click at [574, 323] on div "Next slide" at bounding box center [570, 307] width 36 height 32
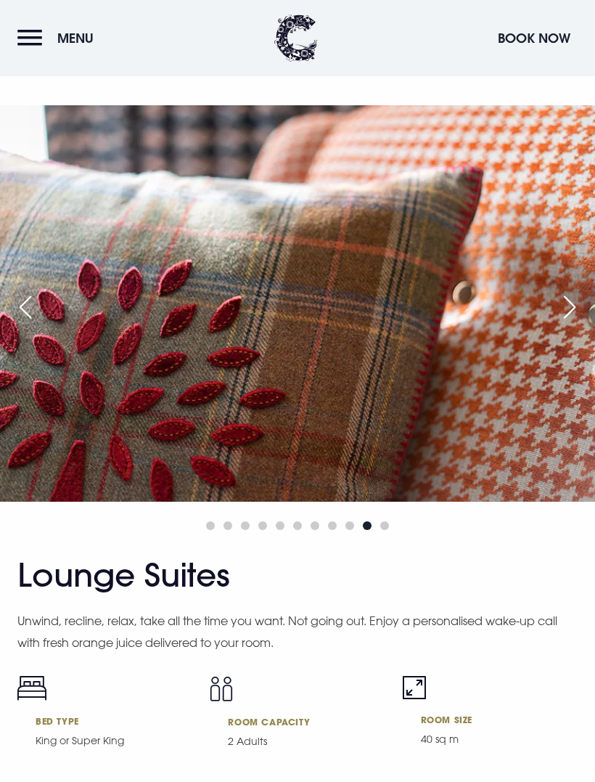
click at [570, 323] on div "Next slide" at bounding box center [570, 307] width 36 height 32
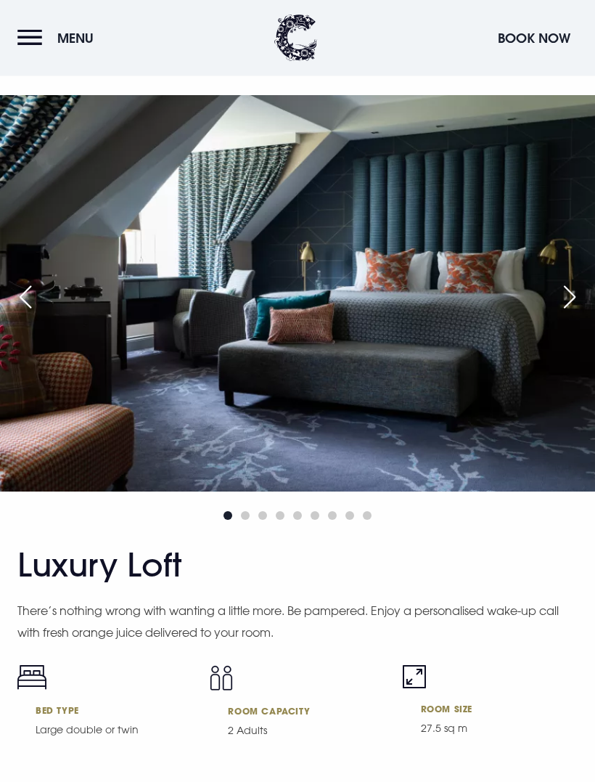
scroll to position [5121, 0]
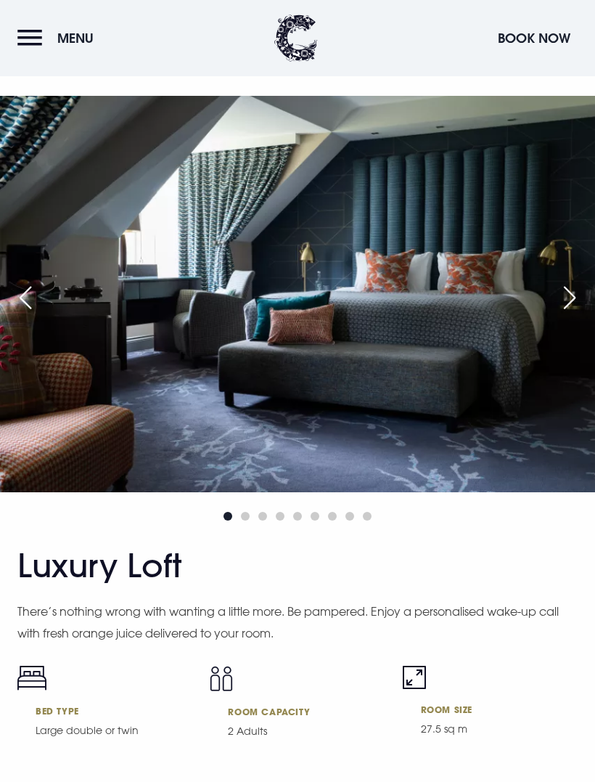
click at [575, 314] on div "Next slide" at bounding box center [570, 298] width 36 height 32
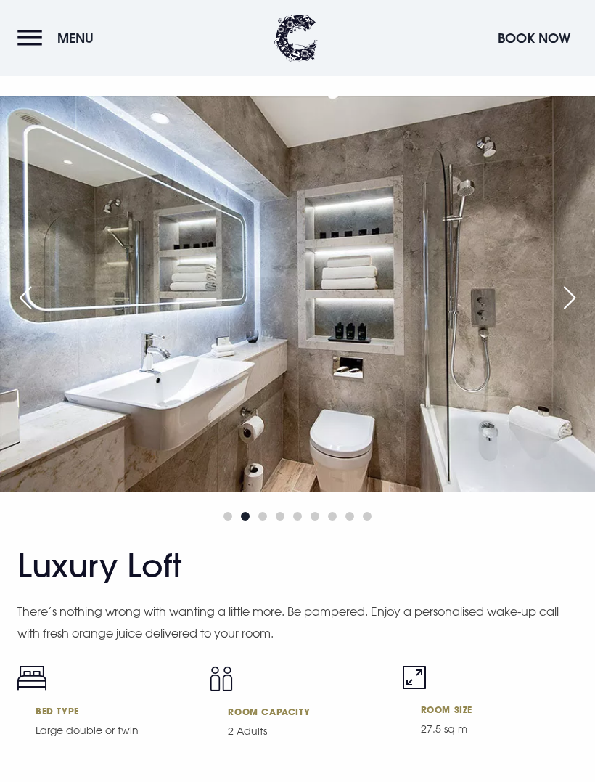
click at [576, 314] on div "Next slide" at bounding box center [570, 298] width 36 height 32
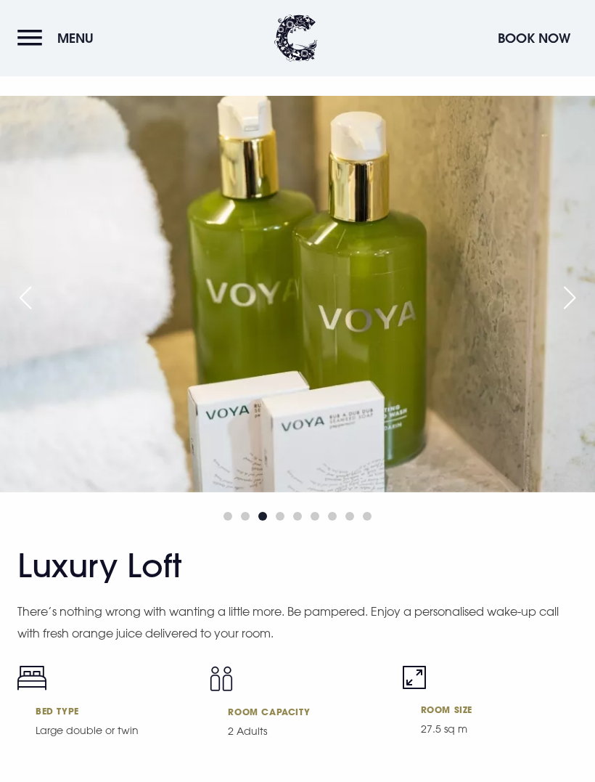
click at [568, 314] on div "Next slide" at bounding box center [570, 298] width 36 height 32
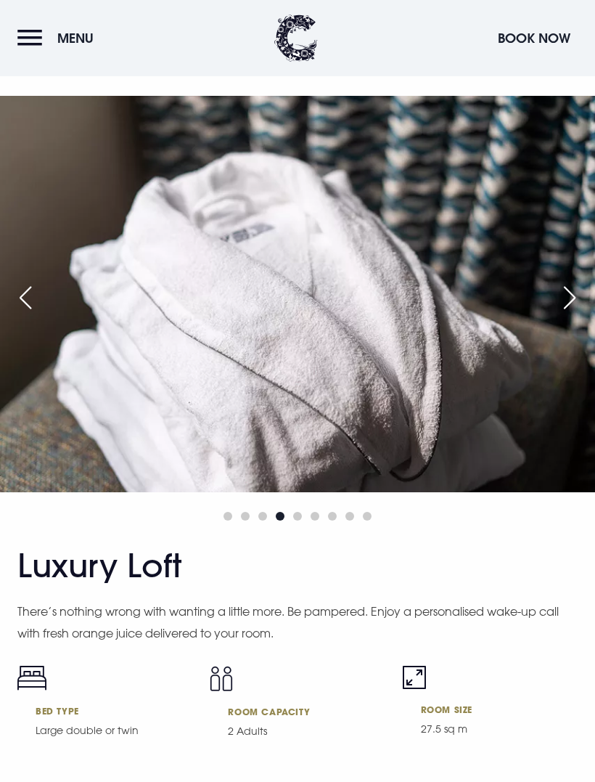
click at [565, 314] on div "Next slide" at bounding box center [570, 298] width 36 height 32
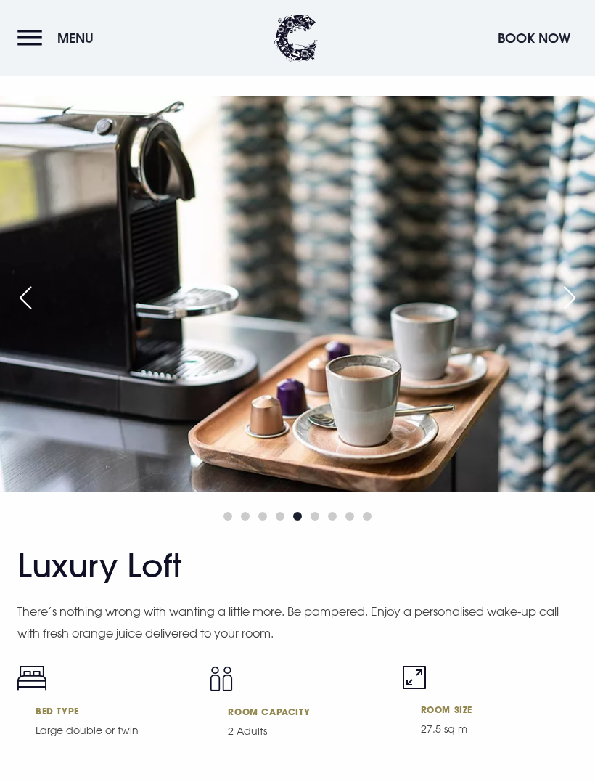
click at [573, 353] on img at bounding box center [297, 294] width 595 height 396
click at [569, 314] on div "Next slide" at bounding box center [570, 298] width 36 height 32
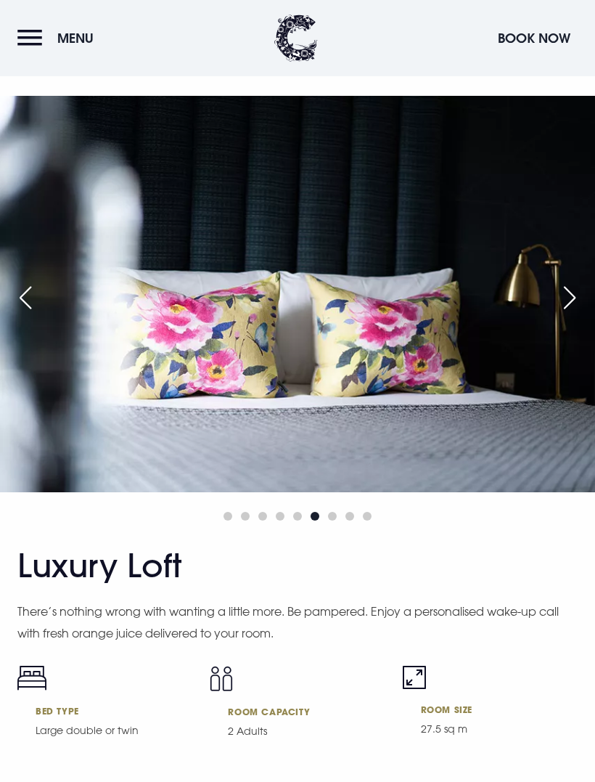
click at [574, 314] on div "Next slide" at bounding box center [570, 298] width 36 height 32
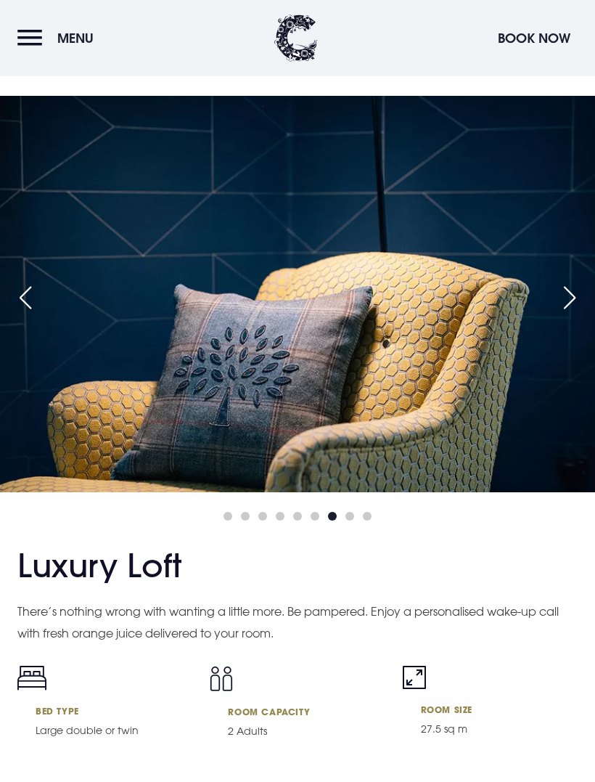
click at [579, 314] on div "Next slide" at bounding box center [570, 298] width 36 height 32
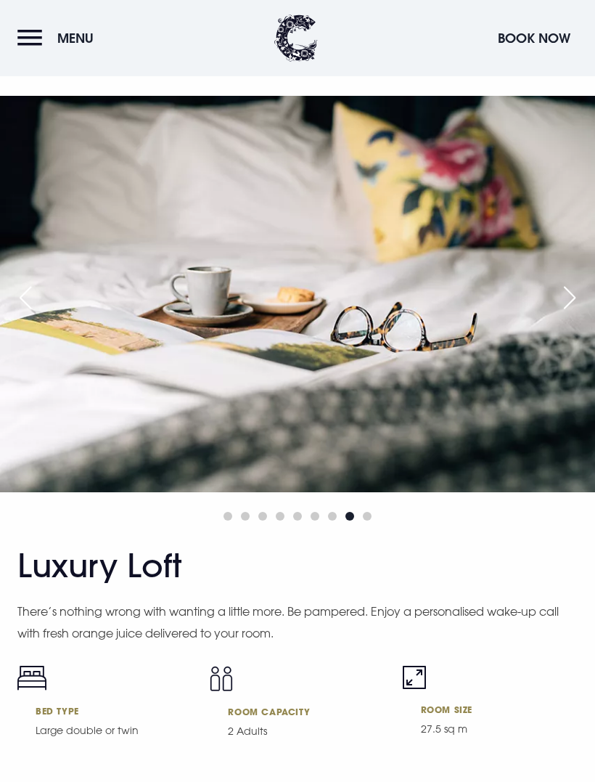
click at [579, 314] on div "Next slide" at bounding box center [570, 298] width 36 height 32
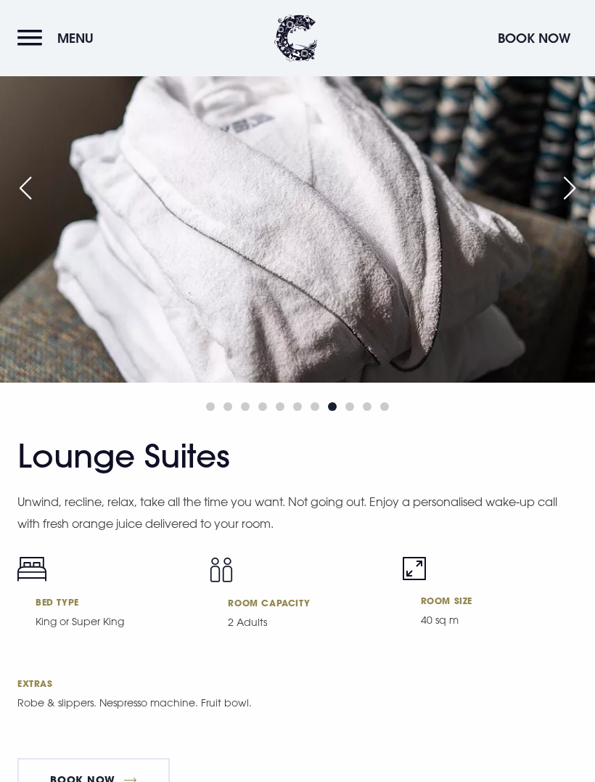
scroll to position [4353, 0]
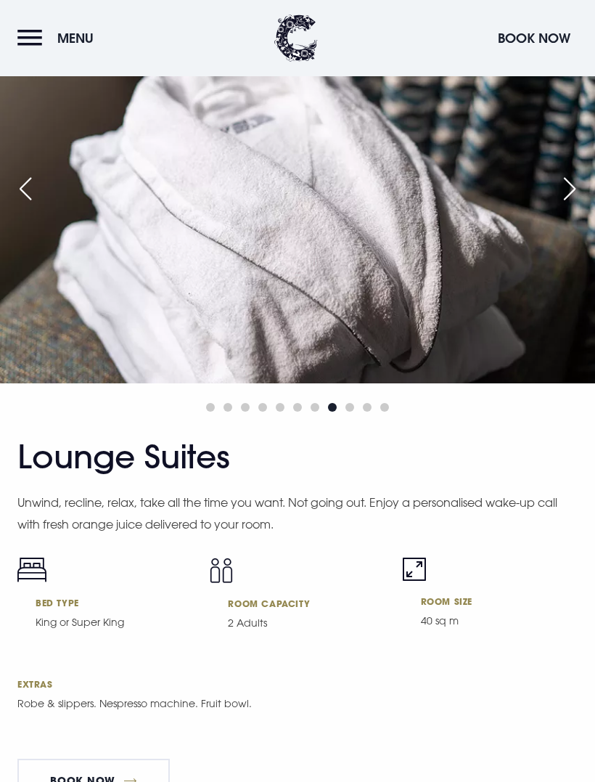
click at [573, 205] on div "Next slide" at bounding box center [570, 189] width 36 height 32
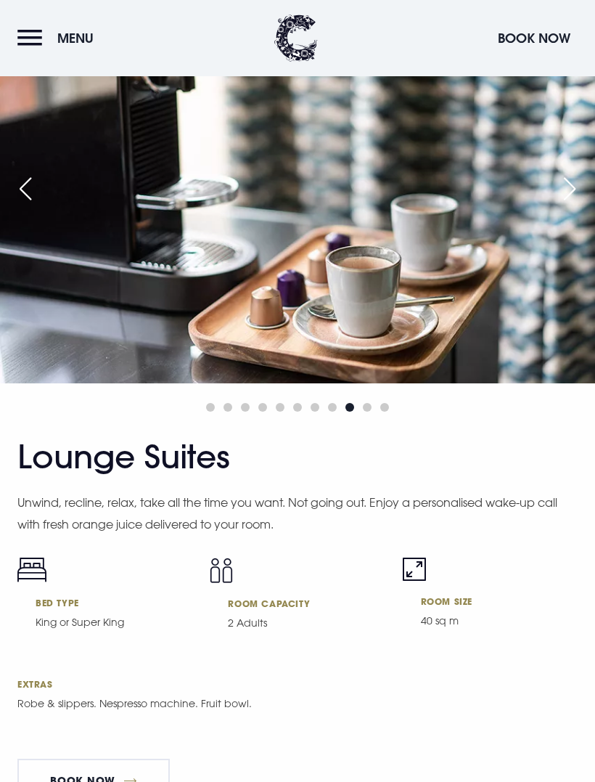
click at [571, 205] on div "Next slide" at bounding box center [570, 189] width 36 height 32
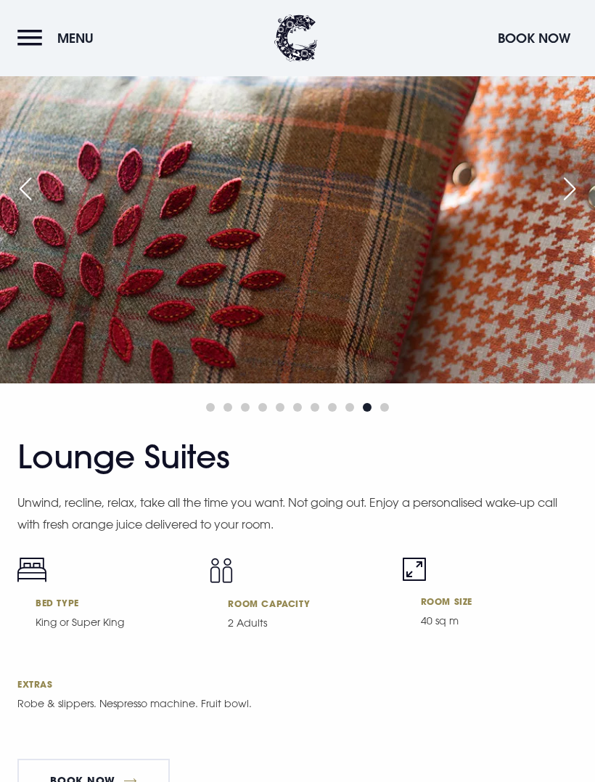
click at [575, 205] on div "Next slide" at bounding box center [570, 189] width 36 height 32
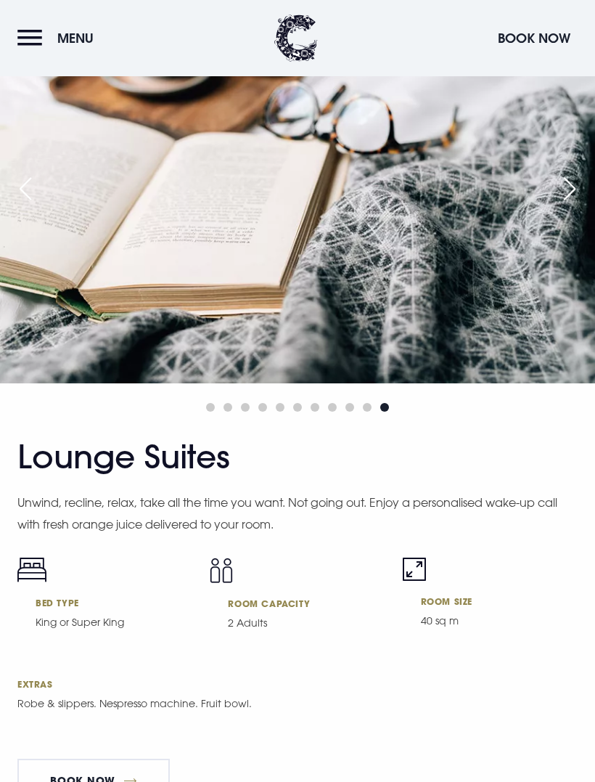
click at [577, 205] on div "Next slide" at bounding box center [570, 189] width 36 height 32
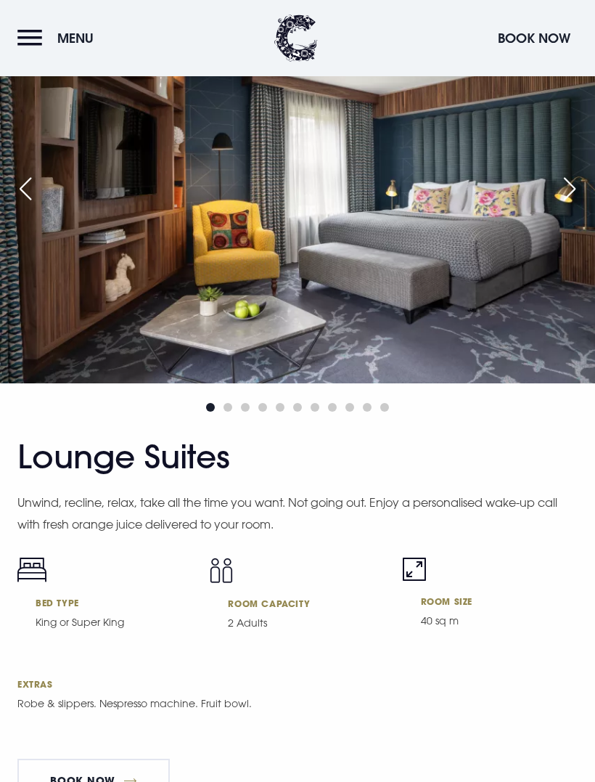
click at [570, 205] on div "Next slide" at bounding box center [570, 189] width 36 height 32
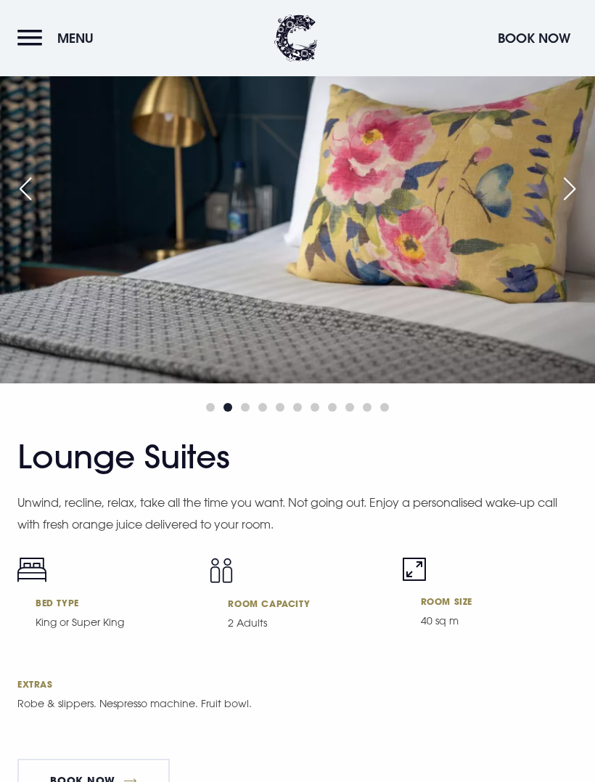
click at [567, 205] on div "Next slide" at bounding box center [570, 189] width 36 height 32
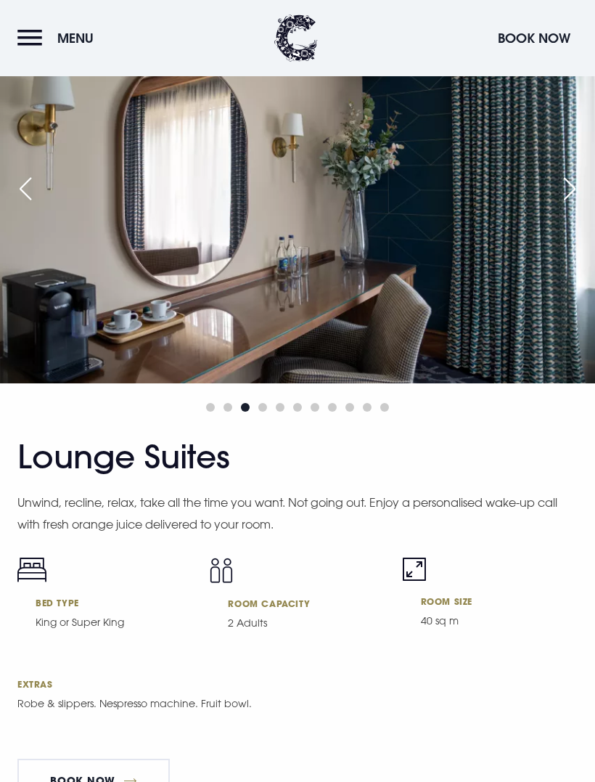
click at [563, 240] on img at bounding box center [297, 185] width 595 height 396
click at [575, 205] on div "Next slide" at bounding box center [570, 189] width 36 height 32
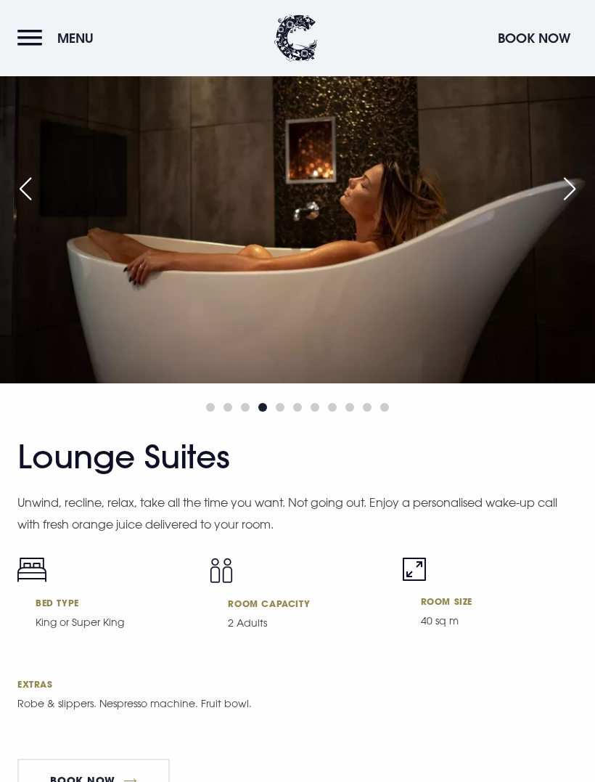
click at [579, 205] on div "Next slide" at bounding box center [570, 189] width 36 height 32
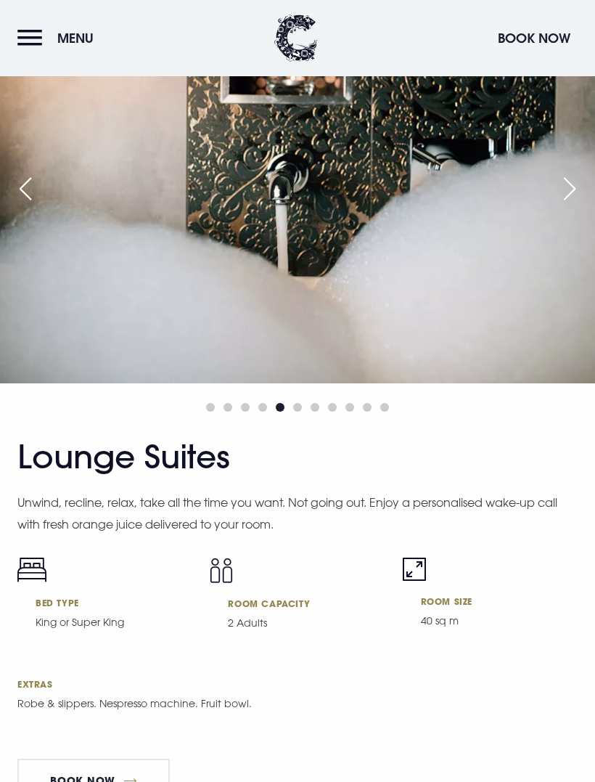
click at [568, 205] on div "Next slide" at bounding box center [570, 189] width 36 height 32
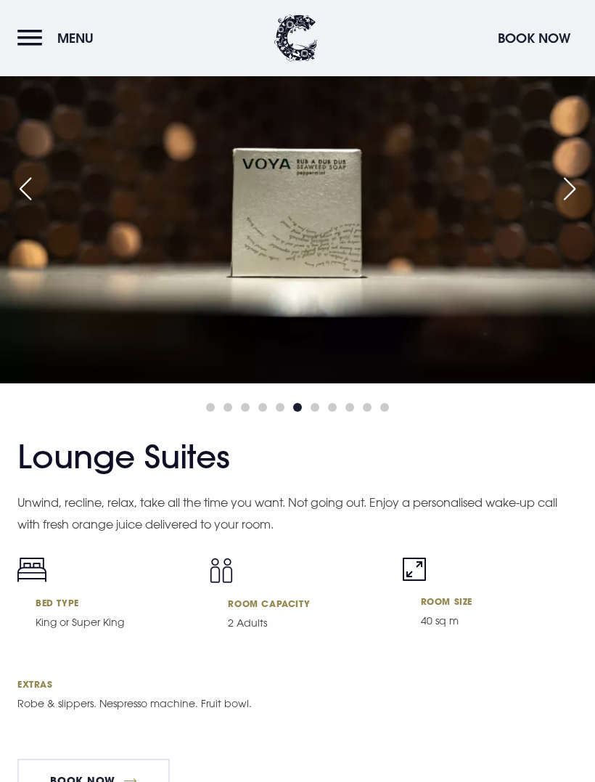
click at [575, 205] on div "Next slide" at bounding box center [570, 189] width 36 height 32
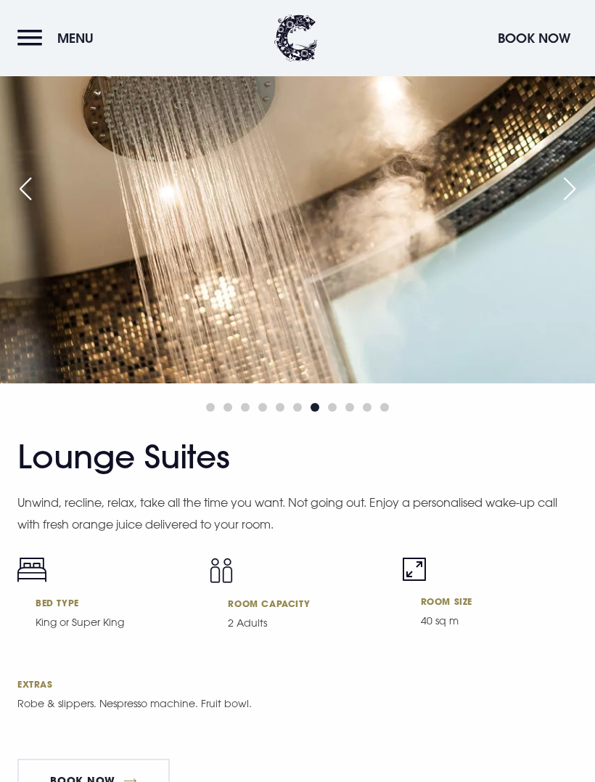
click at [567, 205] on div "Next slide" at bounding box center [570, 189] width 36 height 32
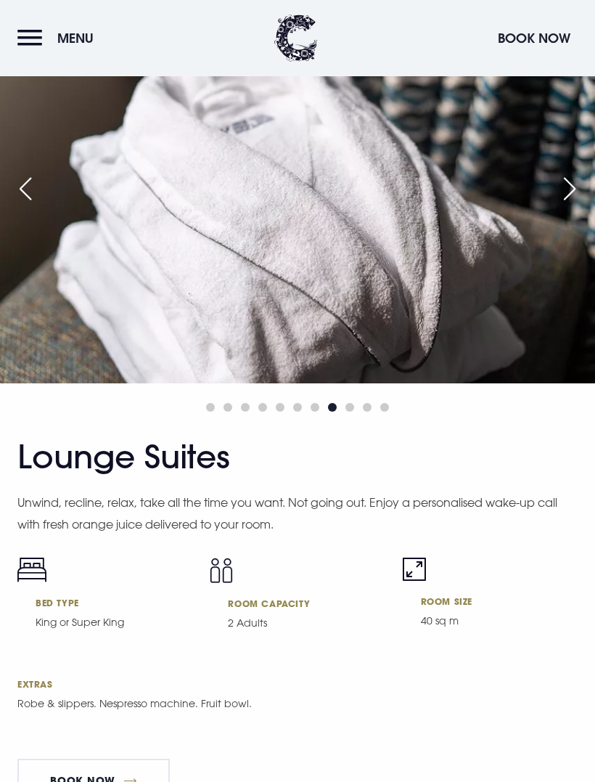
click at [42, 29] on button "Menu" at bounding box center [58, 38] width 83 height 31
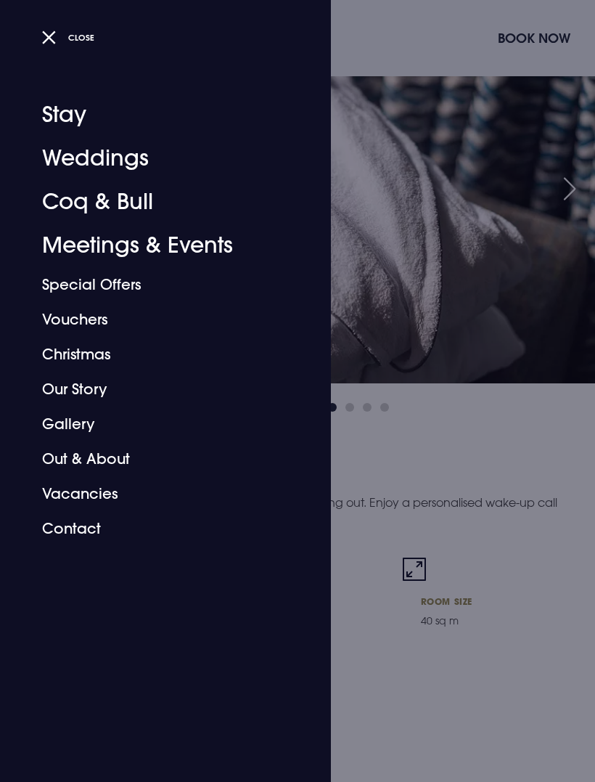
click at [81, 111] on link "Stay" at bounding box center [156, 115] width 229 height 44
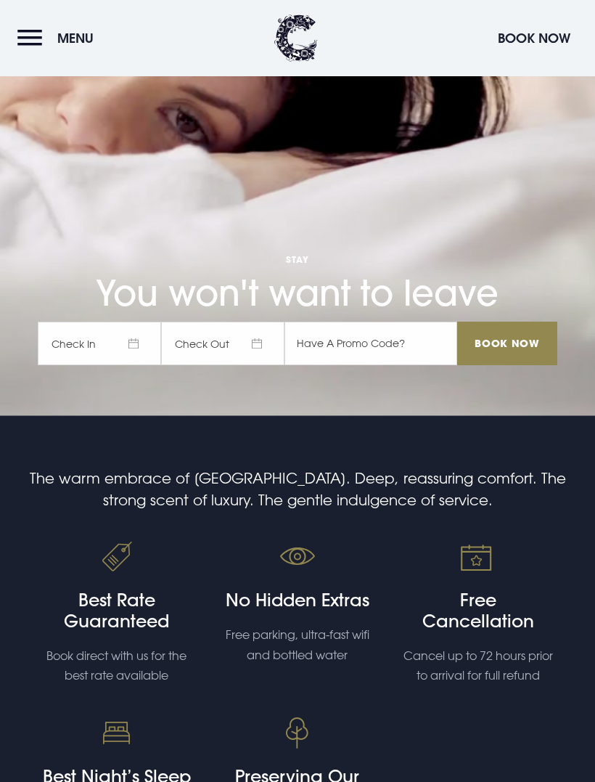
scroll to position [367, 0]
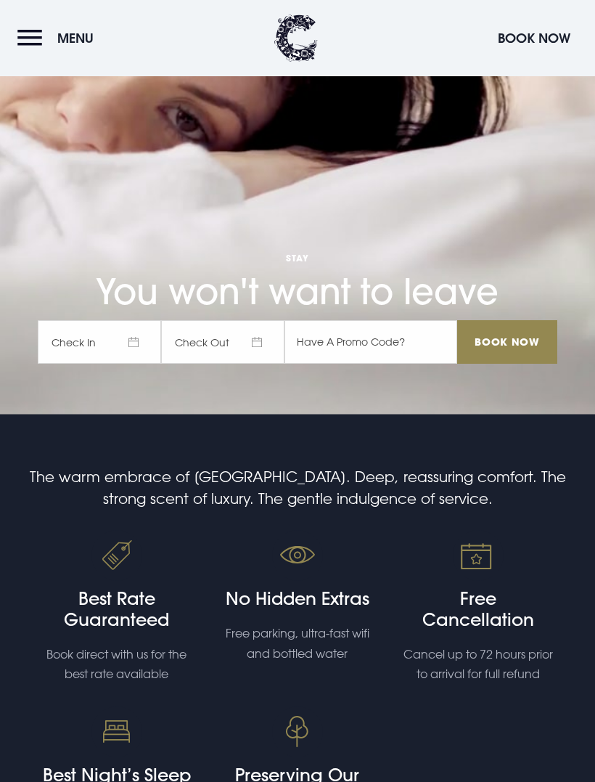
click at [133, 364] on span "Check In" at bounding box center [99, 342] width 123 height 44
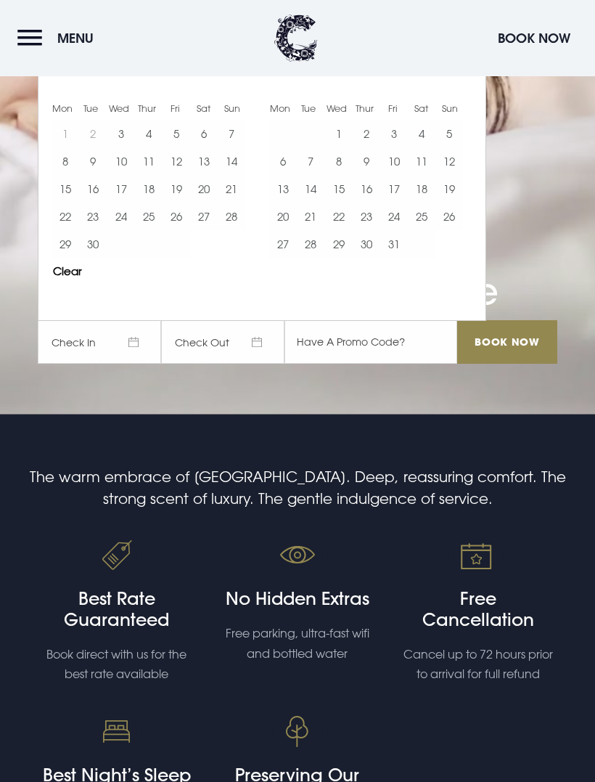
click at [347, 175] on button "8" at bounding box center [338, 161] width 28 height 28
click at [430, 175] on button "11" at bounding box center [422, 161] width 28 height 28
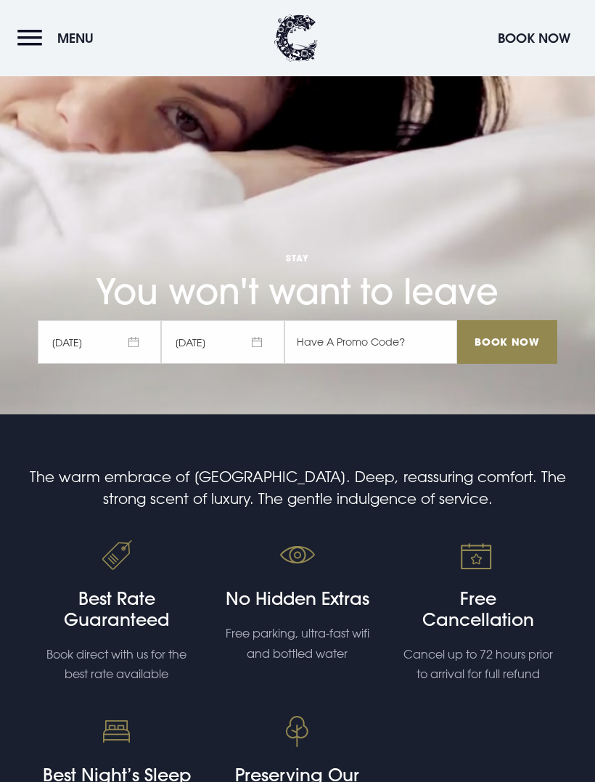
click at [519, 364] on input "Book Now" at bounding box center [507, 342] width 100 height 44
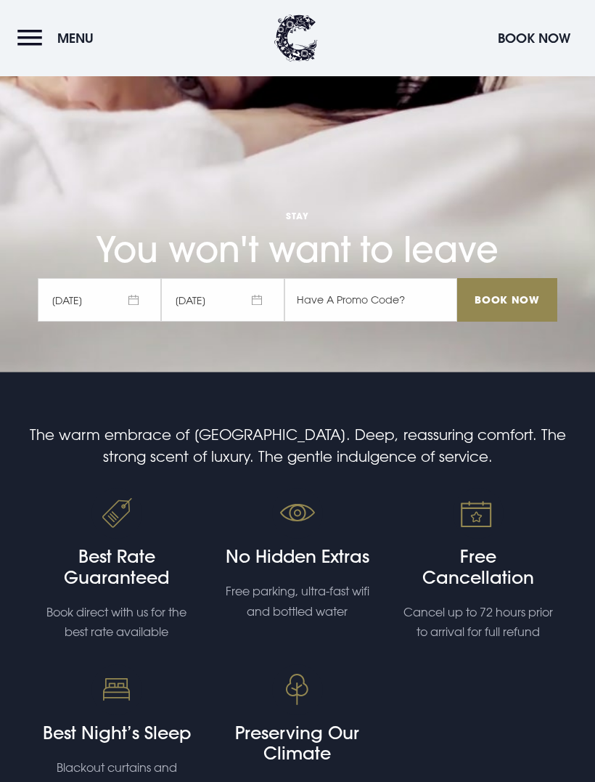
click at [36, 39] on button "Menu" at bounding box center [58, 38] width 83 height 31
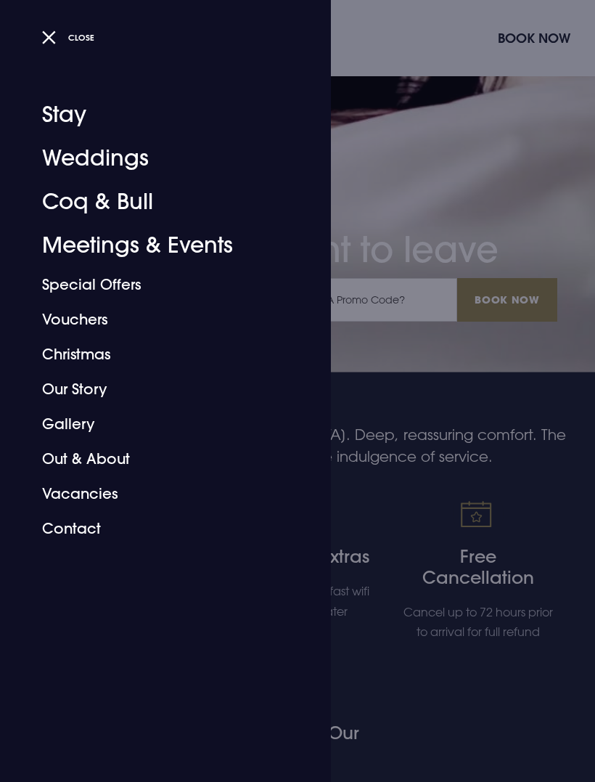
click at [143, 203] on link "Coq & Bull" at bounding box center [156, 202] width 229 height 44
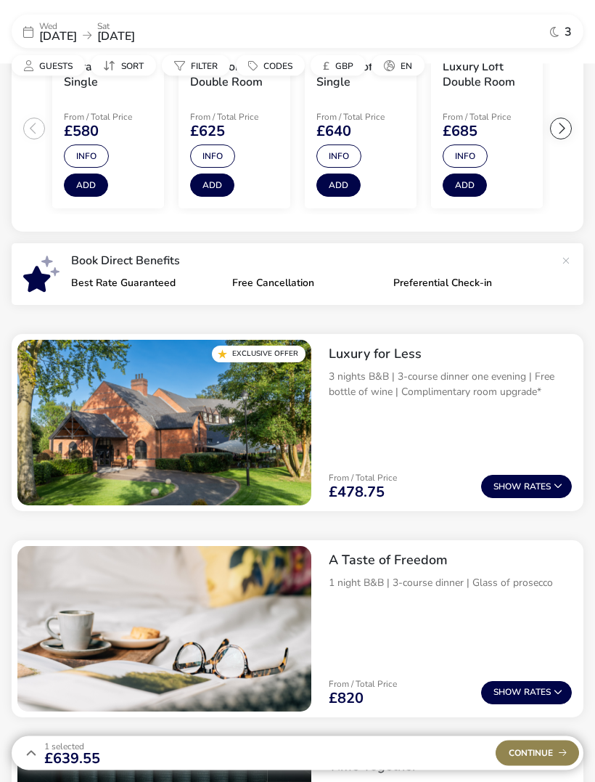
scroll to position [362, 0]
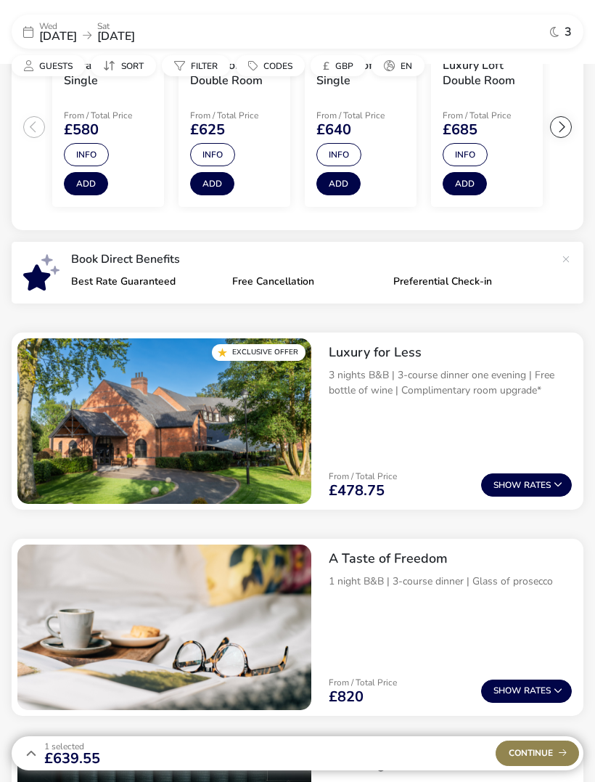
click at [531, 483] on button "Show Rates" at bounding box center [526, 484] width 91 height 23
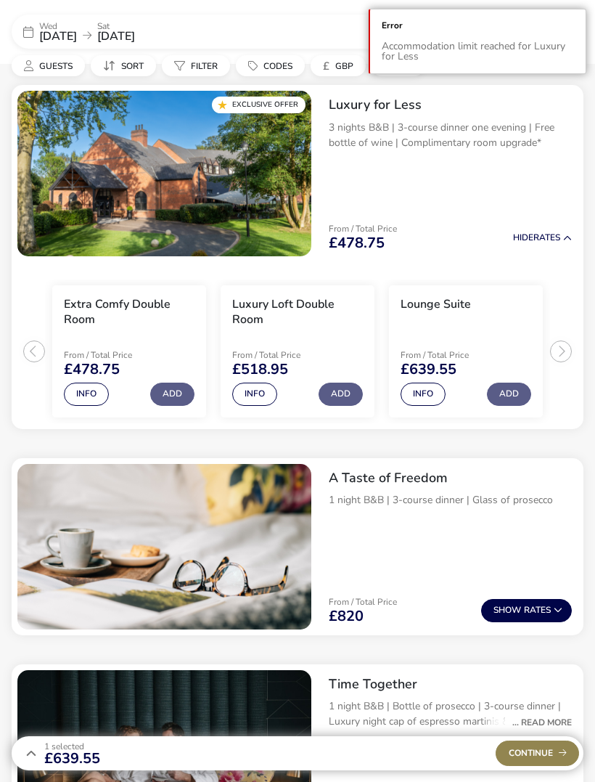
scroll to position [620, 0]
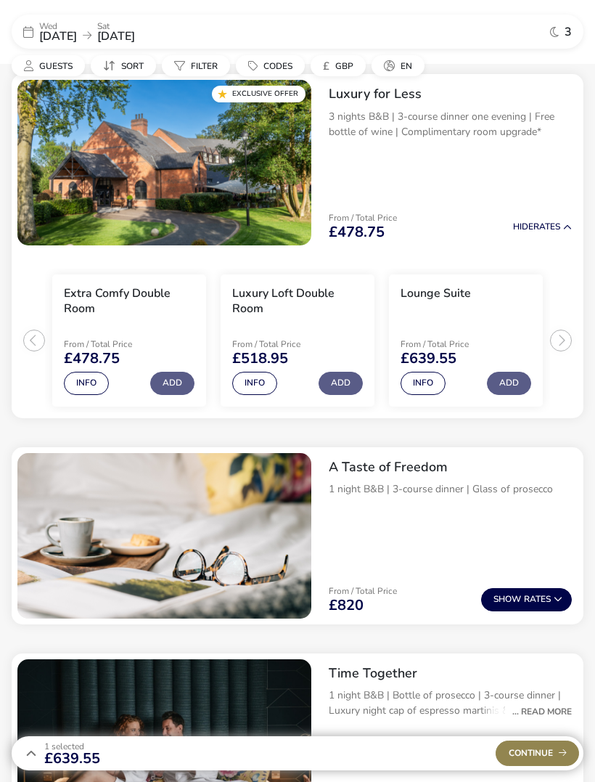
click at [558, 343] on ul "Extra Comfy Double Room From / Total Price £478.75 Info Add Luxury Loft Double …" at bounding box center [298, 334] width 572 height 167
click at [565, 338] on ul "Extra Comfy Double Room From / Total Price £478.75 Info Add Luxury Loft Double …" at bounding box center [298, 334] width 572 height 167
click at [40, 341] on ul "Extra Comfy Double Room From / Total Price £478.75 Info Add Luxury Loft Double …" at bounding box center [298, 334] width 572 height 167
click at [27, 332] on ul "Extra Comfy Double Room From / Total Price £478.75 Info Add Luxury Loft Double …" at bounding box center [298, 334] width 572 height 167
click at [543, 758] on span "Continue" at bounding box center [538, 752] width 58 height 9
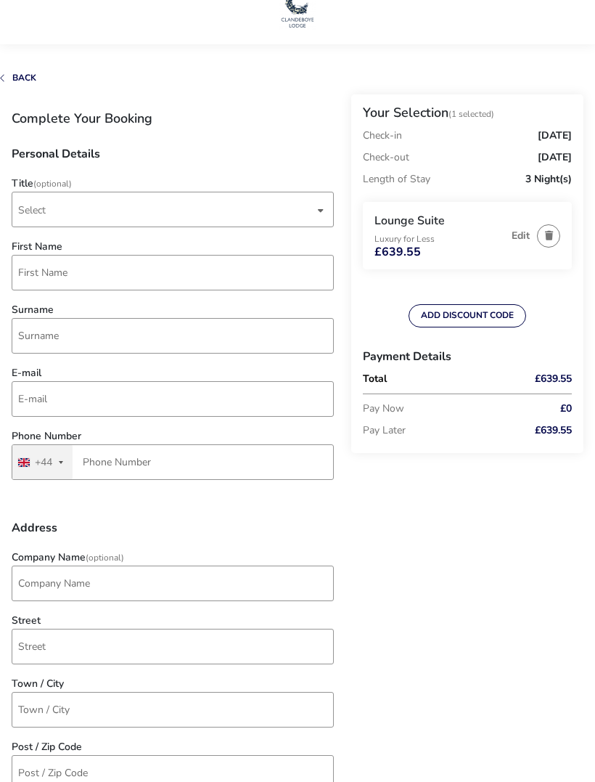
scroll to position [23, 0]
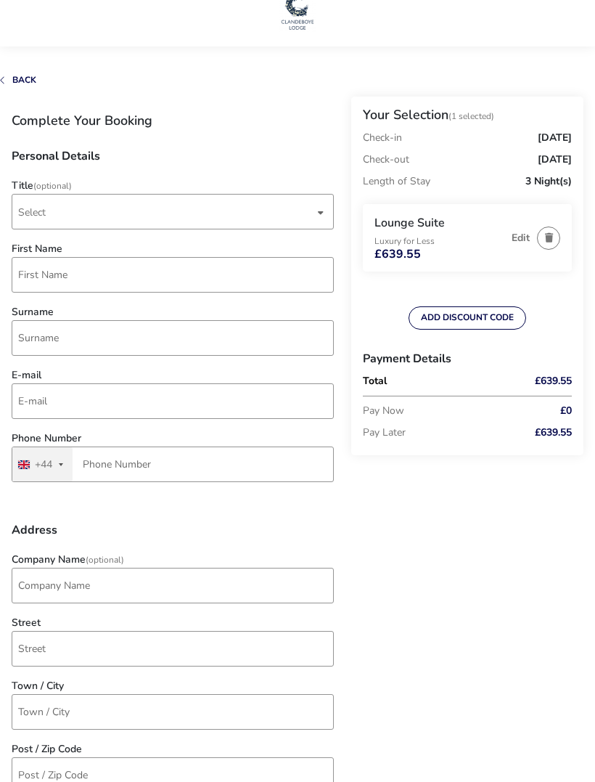
click at [166, 203] on span "Select" at bounding box center [166, 212] width 296 height 34
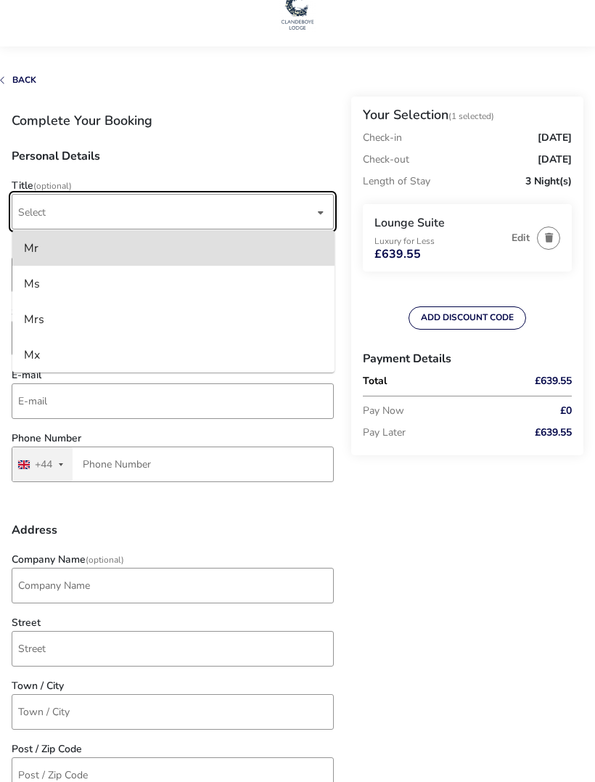
click at [70, 317] on li "Mrs" at bounding box center [173, 319] width 322 height 36
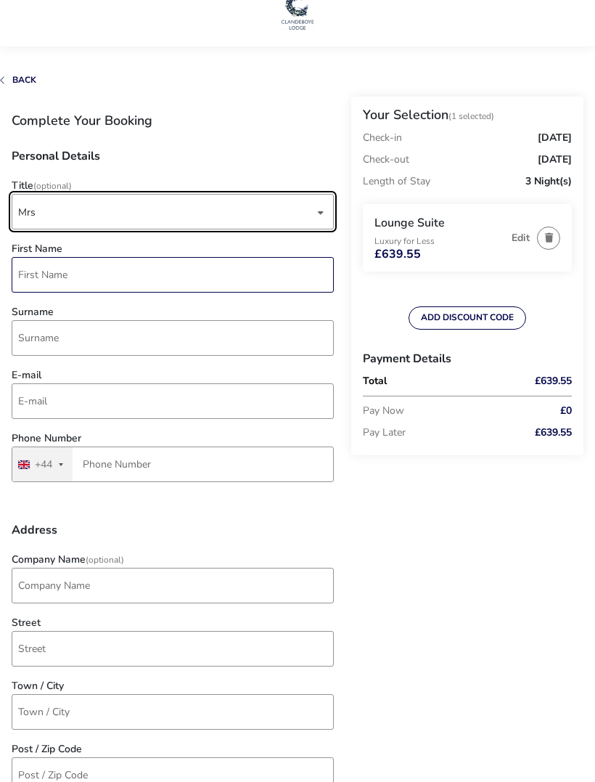
click at [155, 269] on input "First Name" at bounding box center [173, 275] width 322 height 36
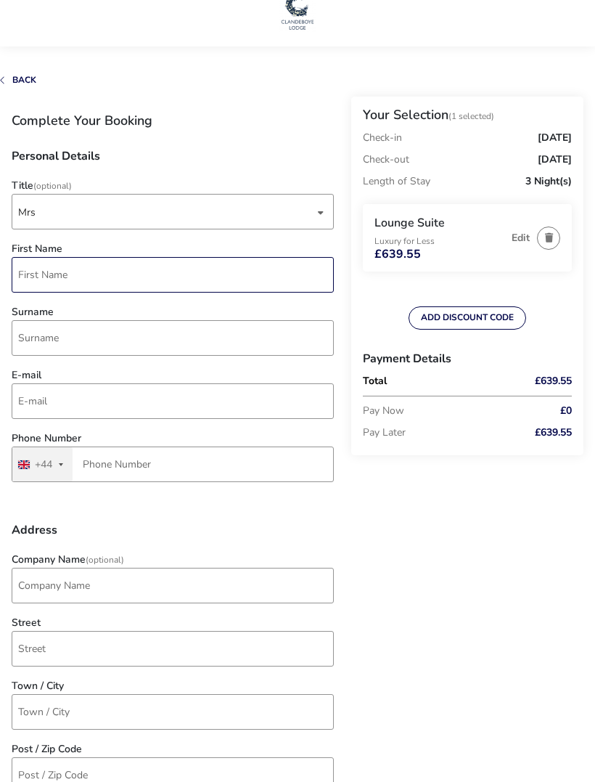
scroll to position [23, 0]
type input "Maureen"
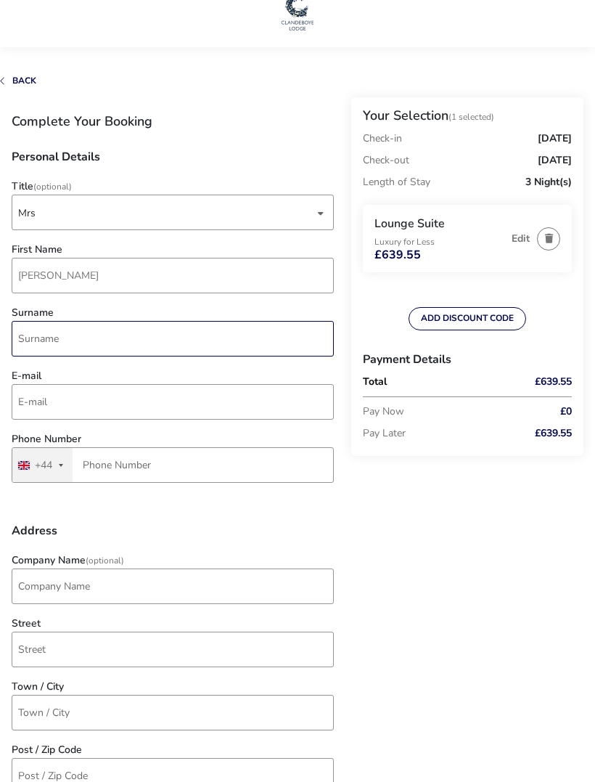
click at [128, 335] on input "Surname" at bounding box center [173, 339] width 322 height 36
type input "Chatterley"
click at [136, 407] on input "E-mail" at bounding box center [173, 402] width 322 height 36
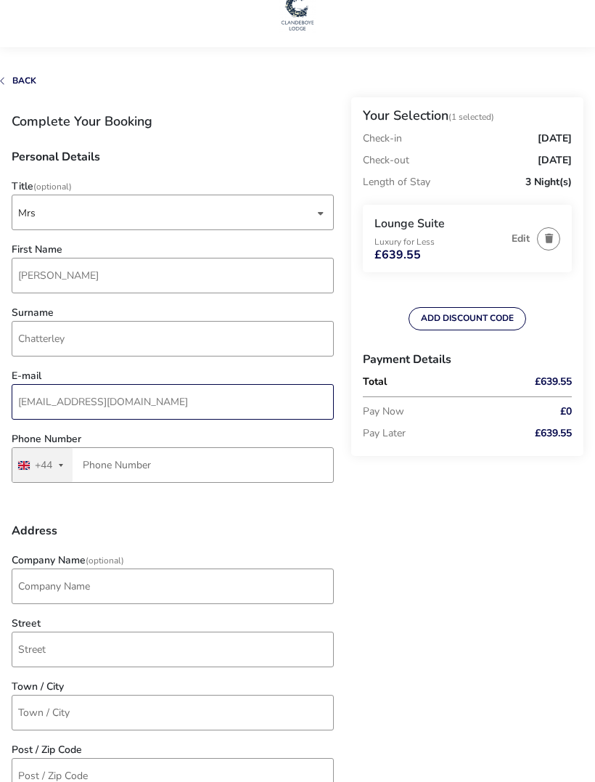
type input "maureen52@hotmail.co.uk"
click at [163, 467] on input "Phone Number" at bounding box center [173, 465] width 322 height 36
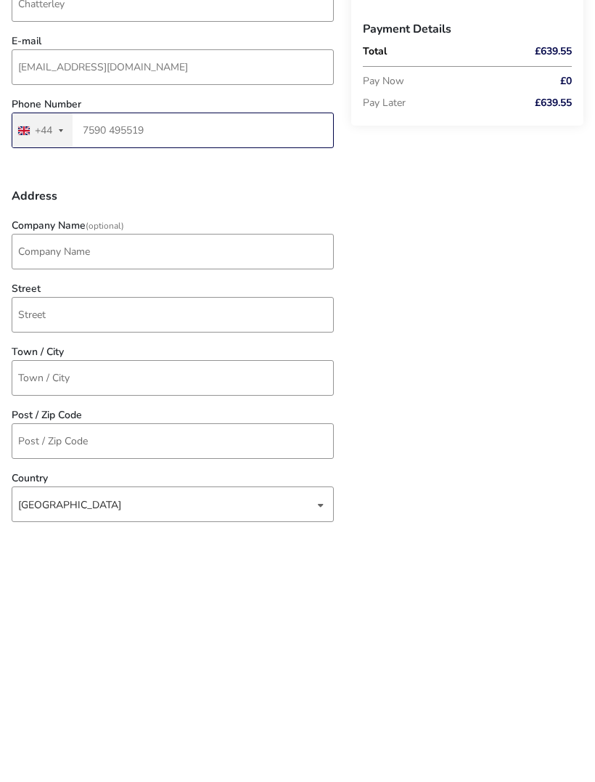
scroll to position [115, 0]
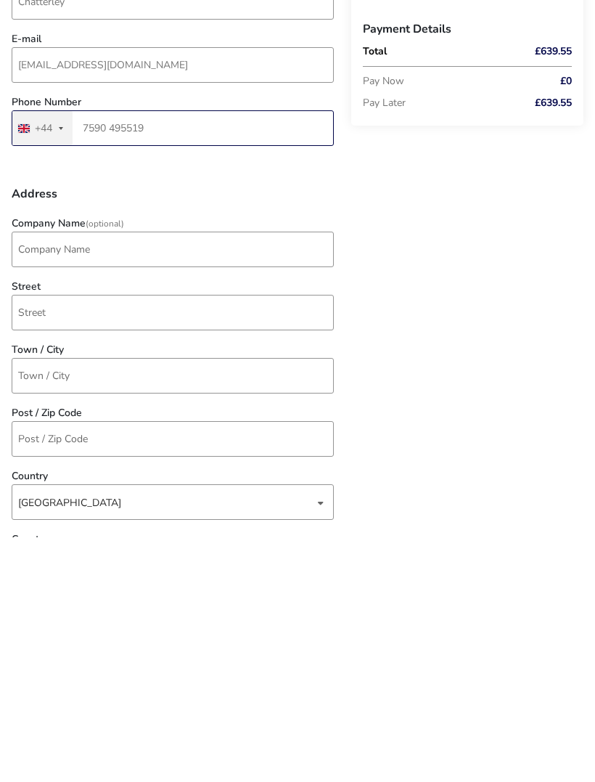
type input "7590 495519"
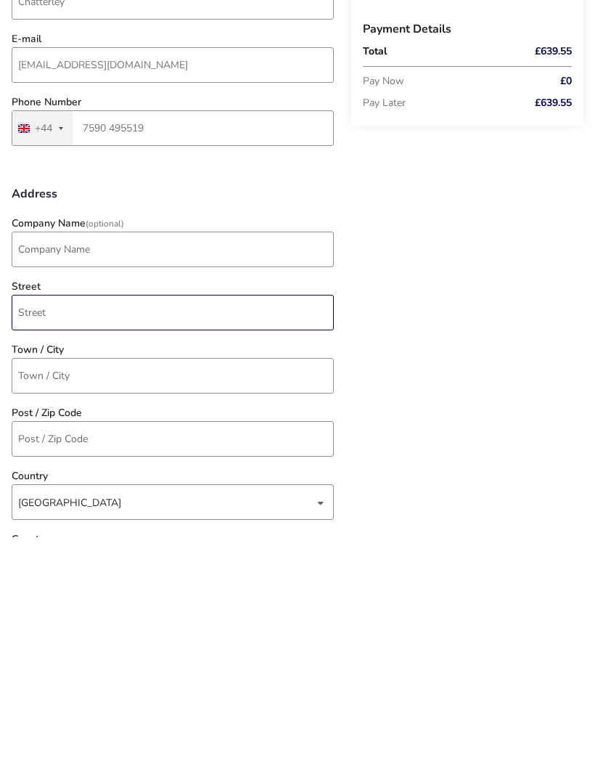
click at [136, 539] on input "Street" at bounding box center [173, 557] width 322 height 36
type input "Downshire Road"
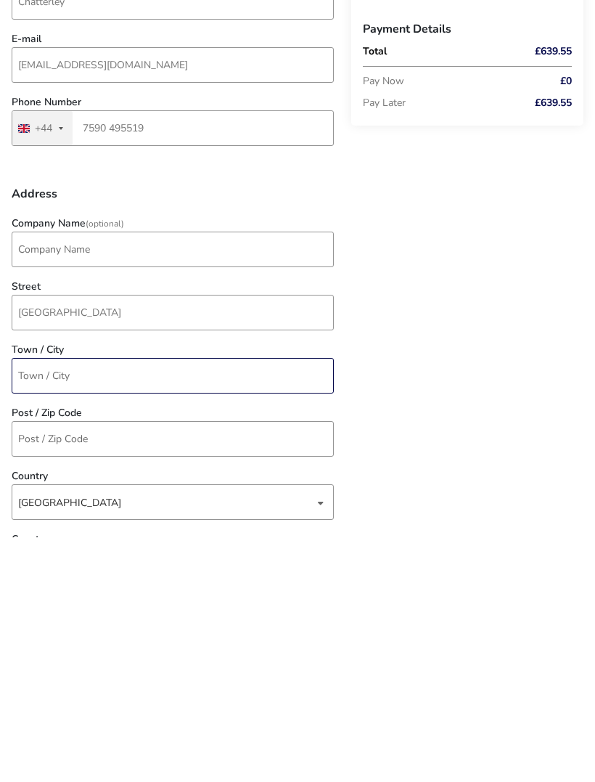
click at [143, 603] on input "Town / City" at bounding box center [173, 621] width 322 height 36
type input "Carrickfergus"
click at [181, 666] on input "Post / Zip Code" at bounding box center [173, 684] width 322 height 36
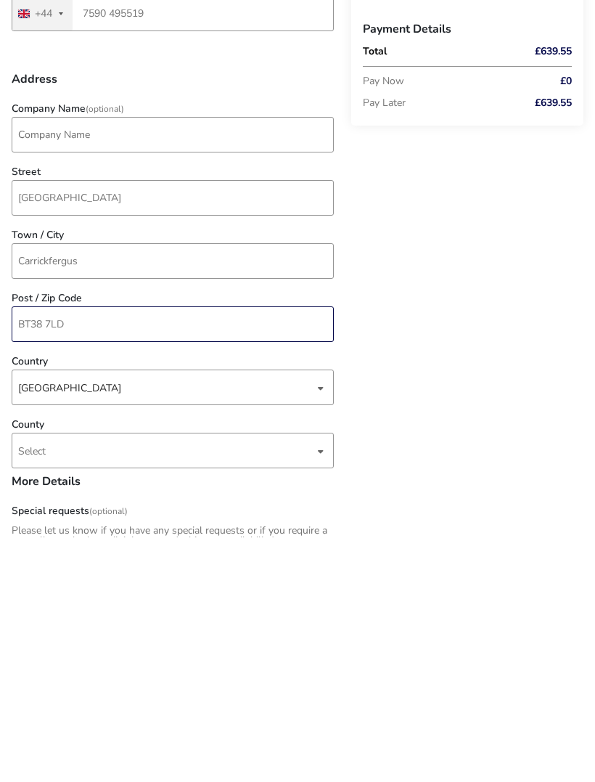
scroll to position [230, 0]
type input "BT38 7LD"
click at [143, 677] on span "Select" at bounding box center [166, 694] width 296 height 34
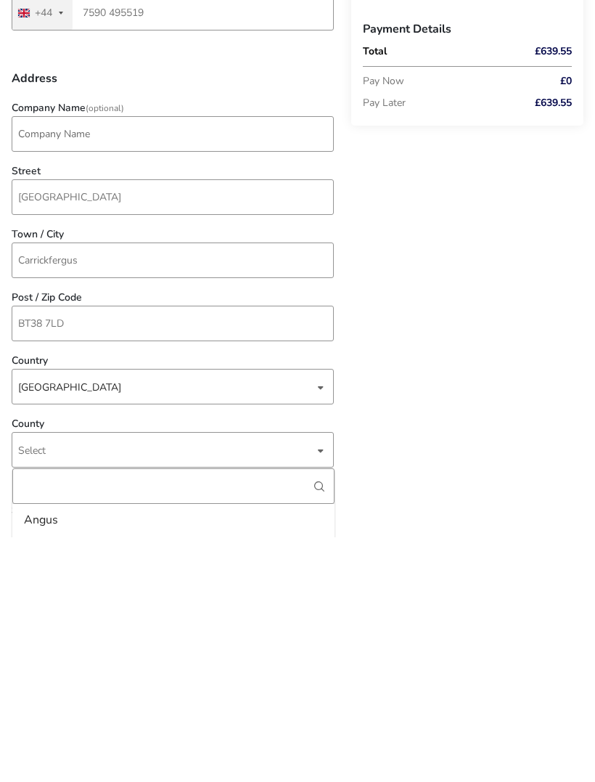
scroll to position [110, 0]
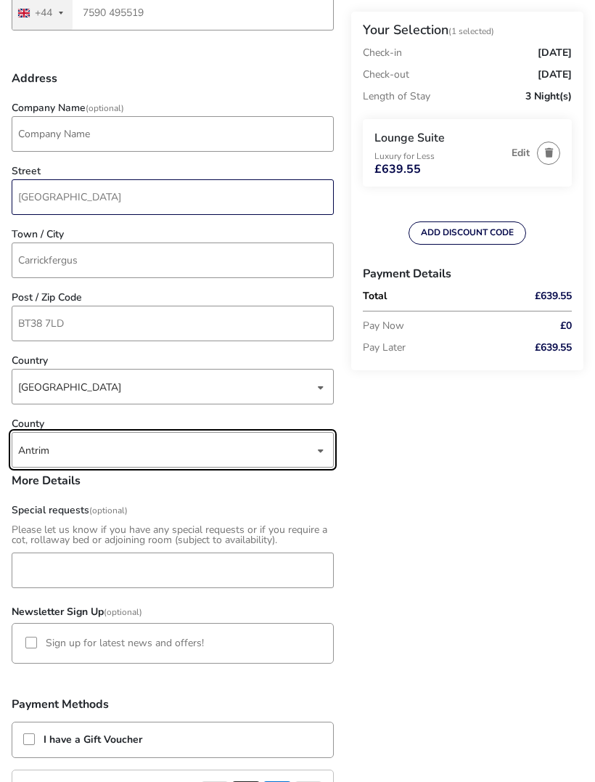
click at [23, 205] on input "Downshire Road" at bounding box center [173, 197] width 322 height 36
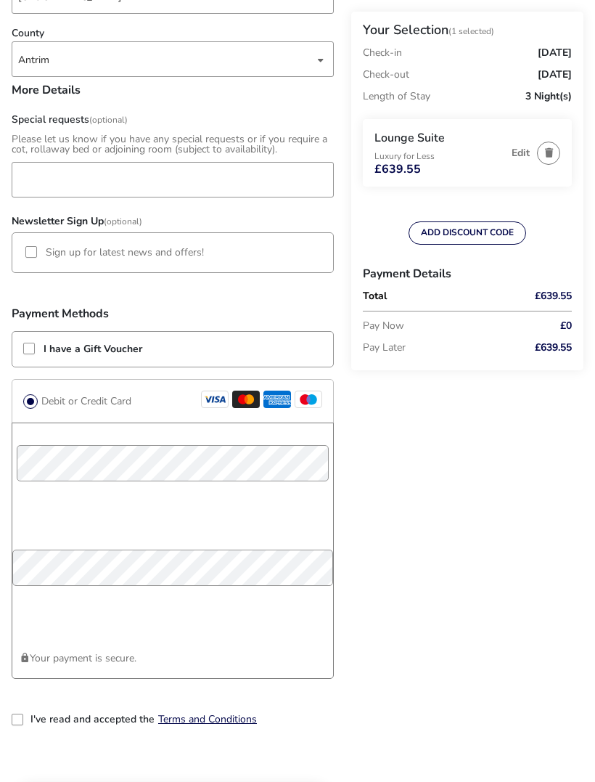
scroll to position [865, 0]
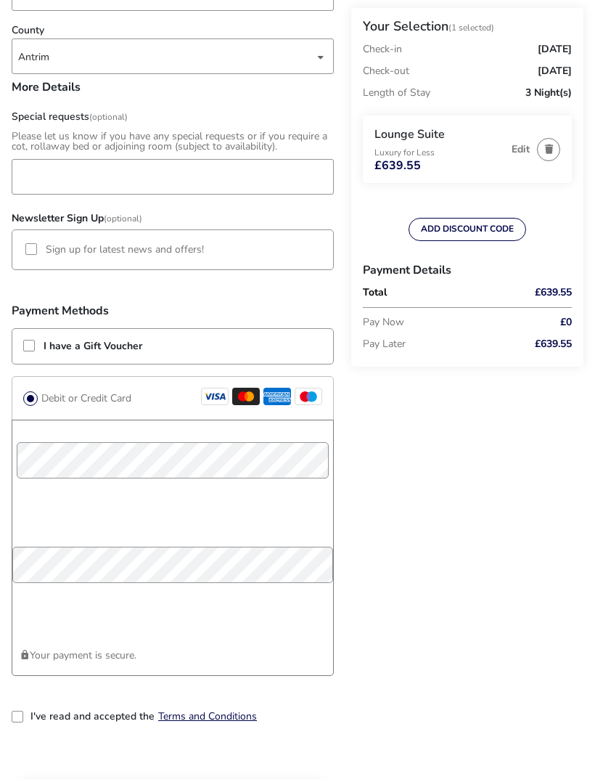
type input "88 Downshire Road"
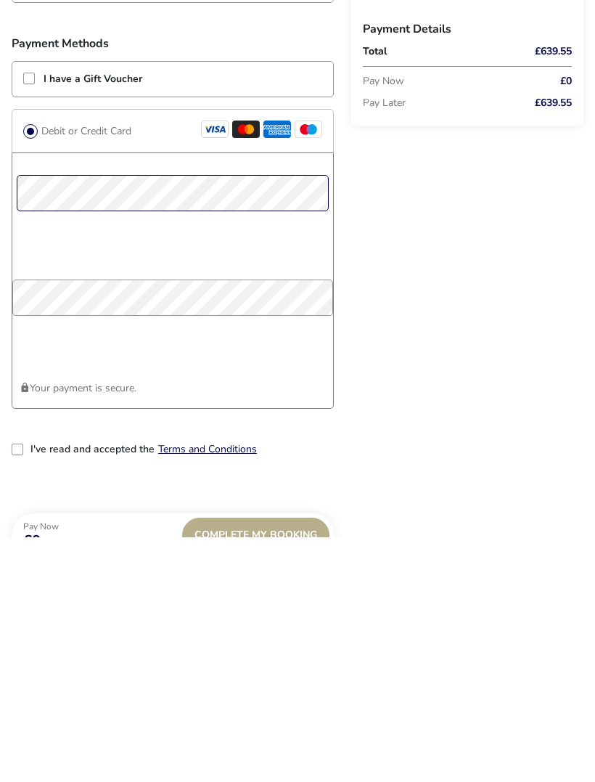
scroll to position [923, 0]
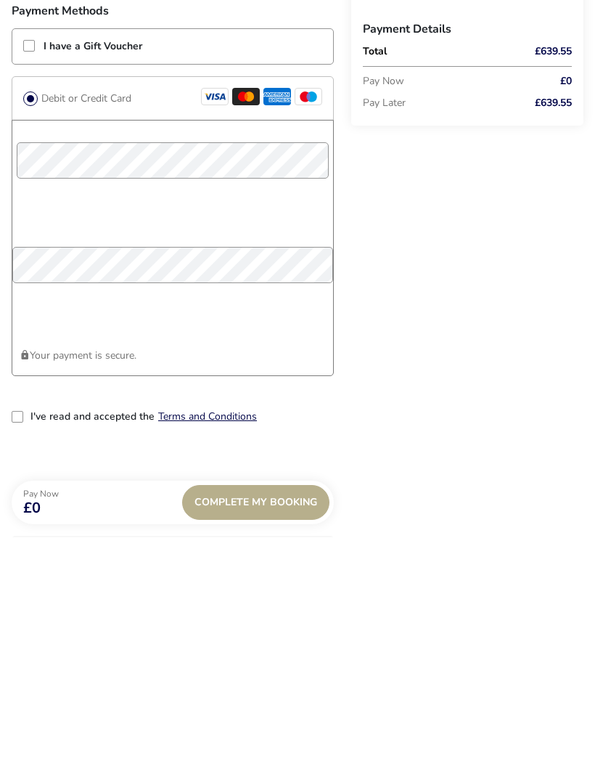
click at [20, 655] on div "2-term_condi" at bounding box center [18, 661] width 12 height 12
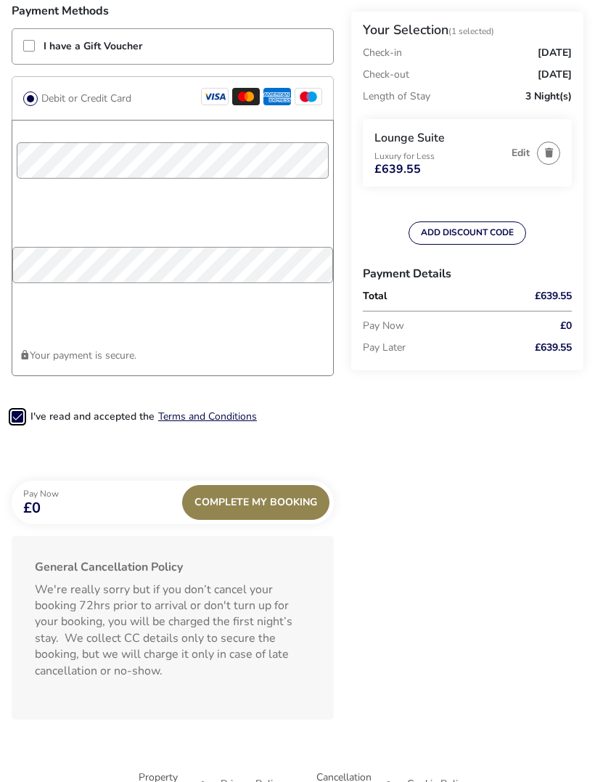
scroll to position [8, 7]
click at [303, 505] on span "Complete My Booking" at bounding box center [256, 502] width 123 height 11
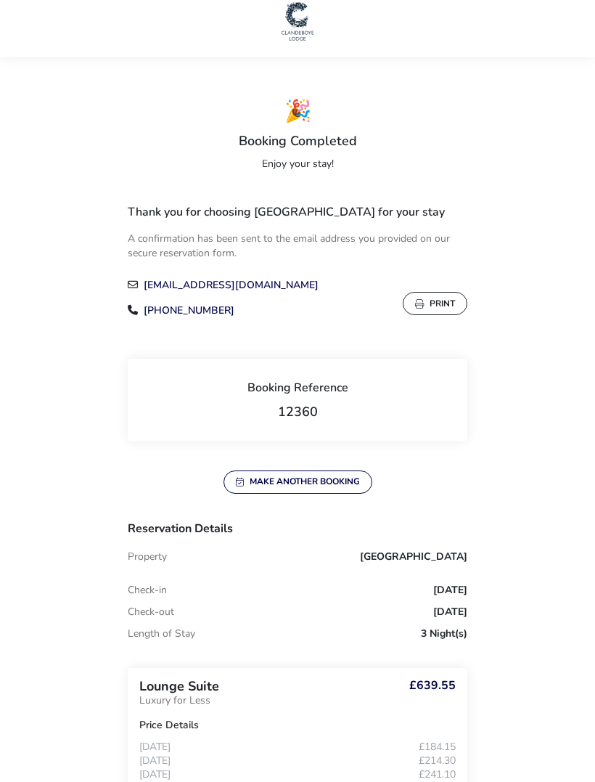
scroll to position [13, 0]
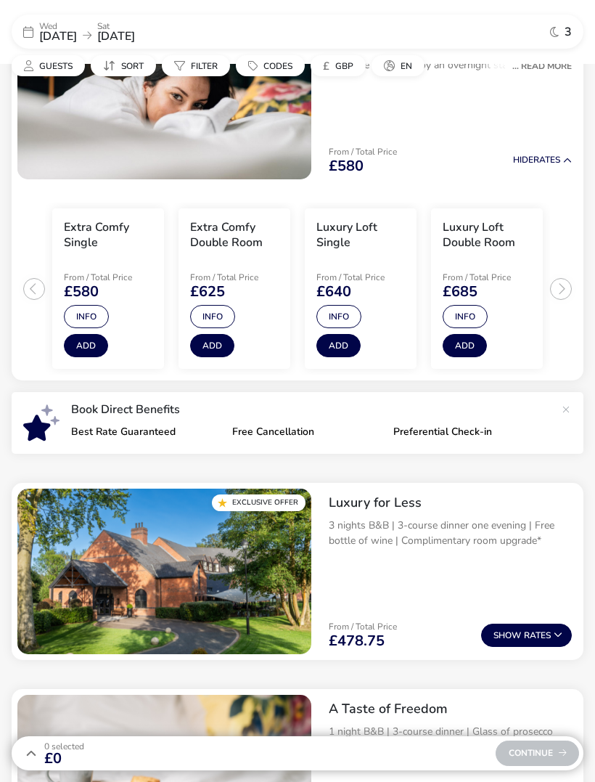
scroll to position [132, 0]
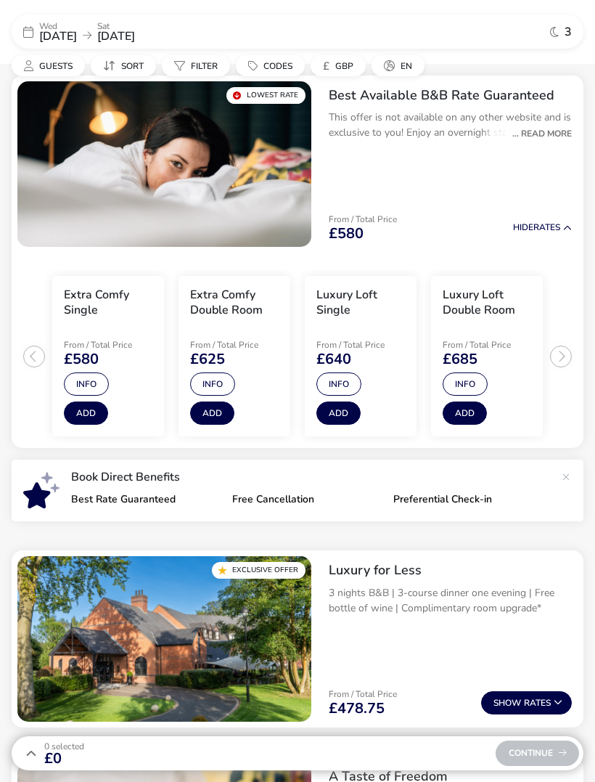
click at [477, 160] on div "Best Available B&B Rate Guaranteed This offer is not available on any other web…" at bounding box center [450, 119] width 266 height 88
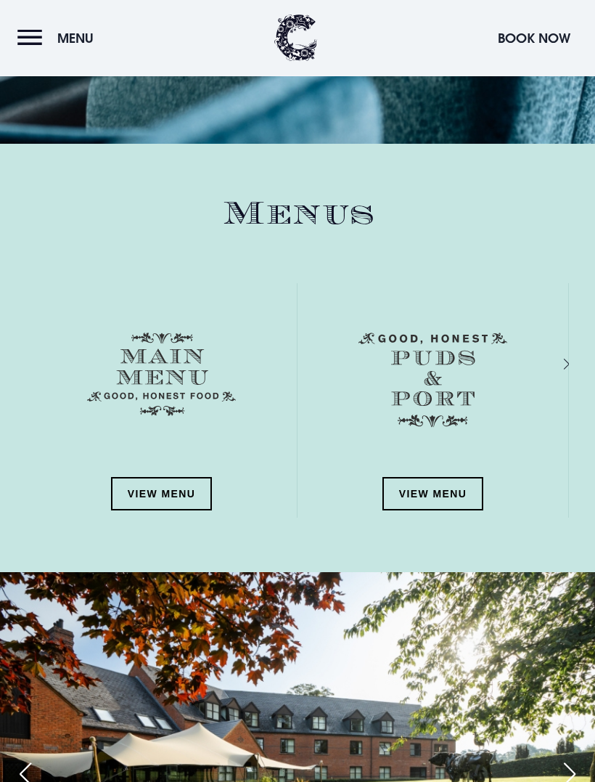
scroll to position [1660, 0]
click at [179, 482] on link "View Menu" at bounding box center [162, 493] width 102 height 33
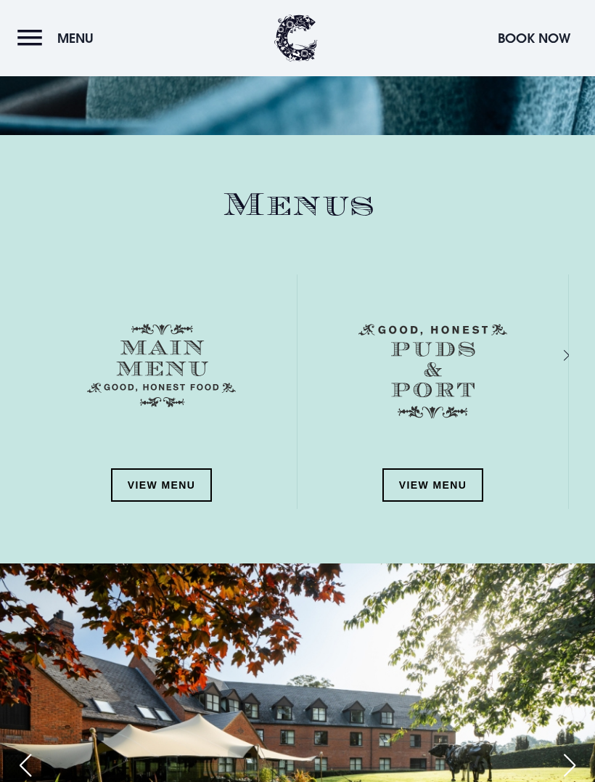
click at [459, 484] on link "View Menu" at bounding box center [434, 484] width 102 height 33
click at [173, 470] on link "View Menu" at bounding box center [162, 484] width 102 height 33
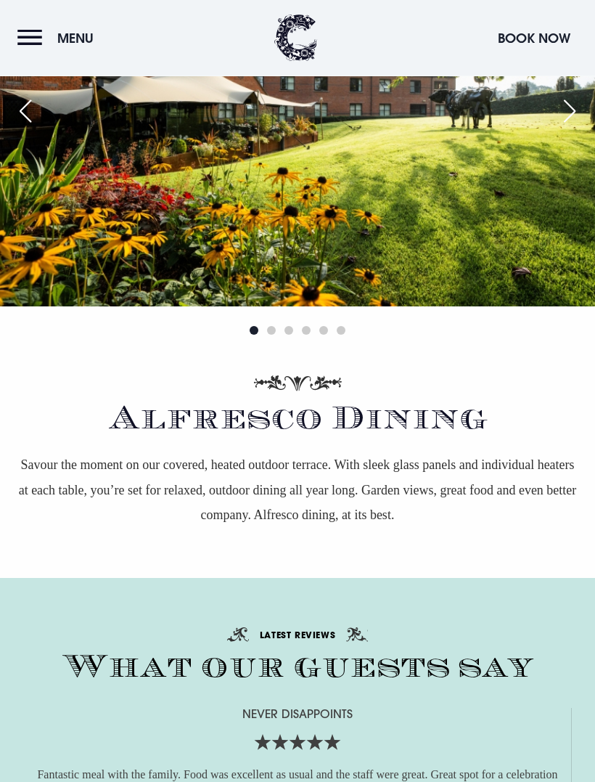
scroll to position [2322, 0]
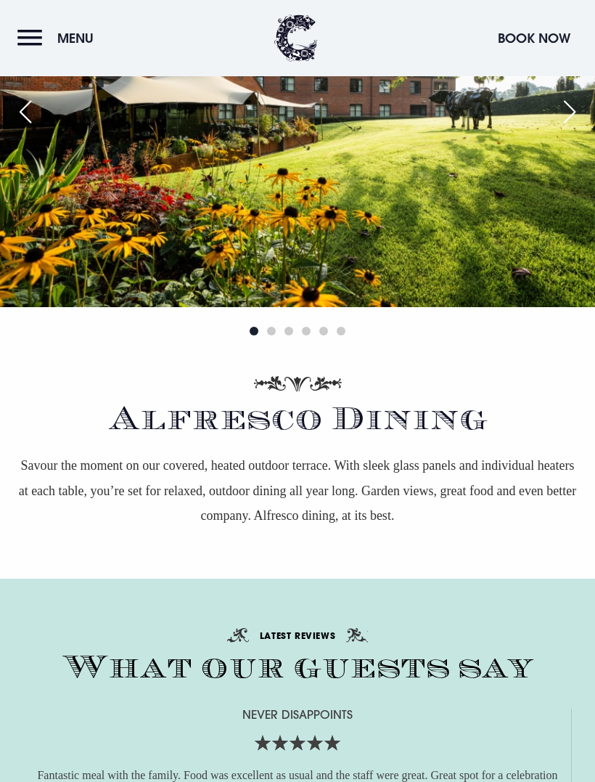
click at [43, 35] on button "Menu" at bounding box center [58, 38] width 83 height 31
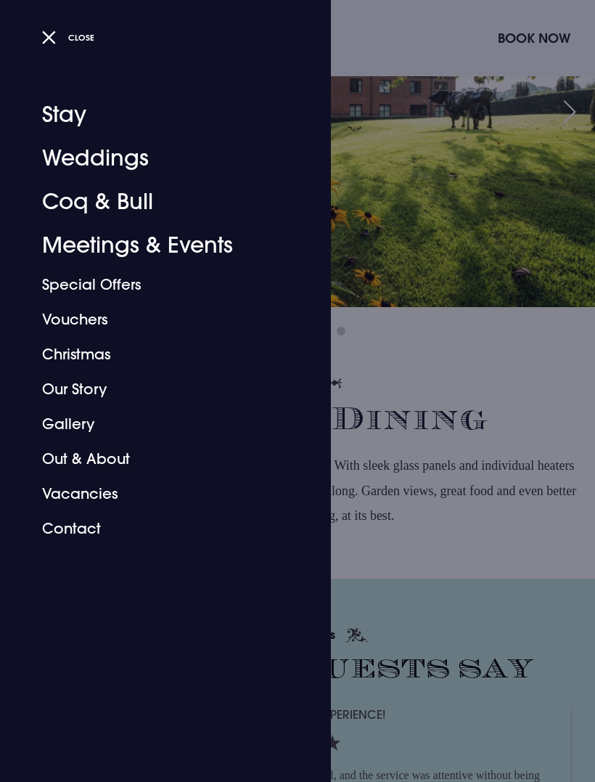
click at [85, 418] on link "Gallery" at bounding box center [156, 424] width 229 height 35
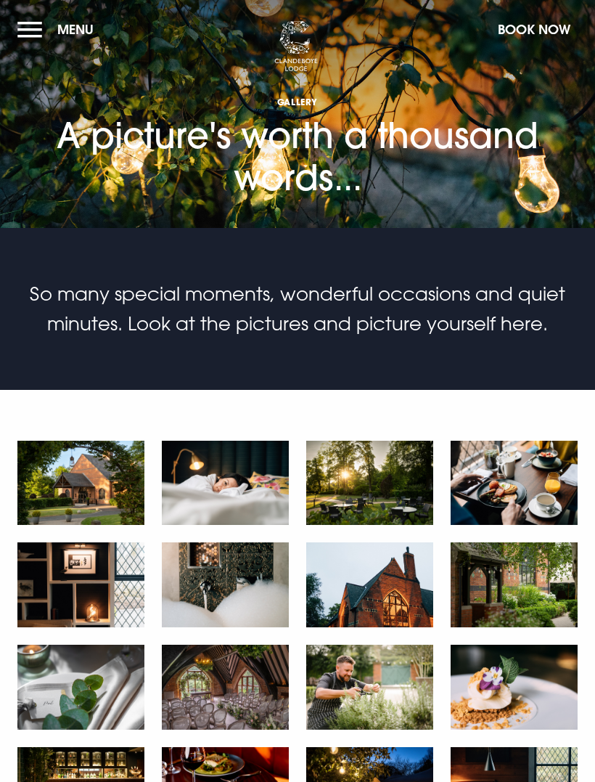
click at [77, 492] on img at bounding box center [80, 483] width 127 height 85
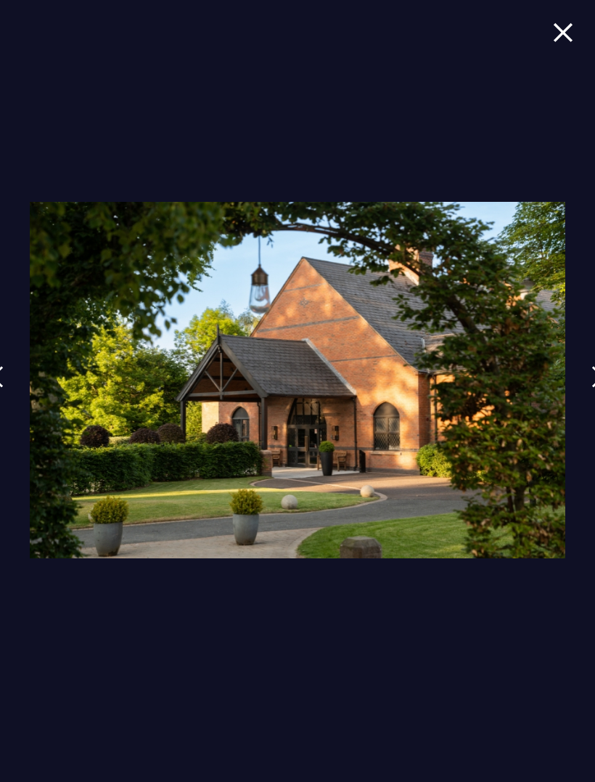
click at [592, 377] on img at bounding box center [598, 377] width 13 height 22
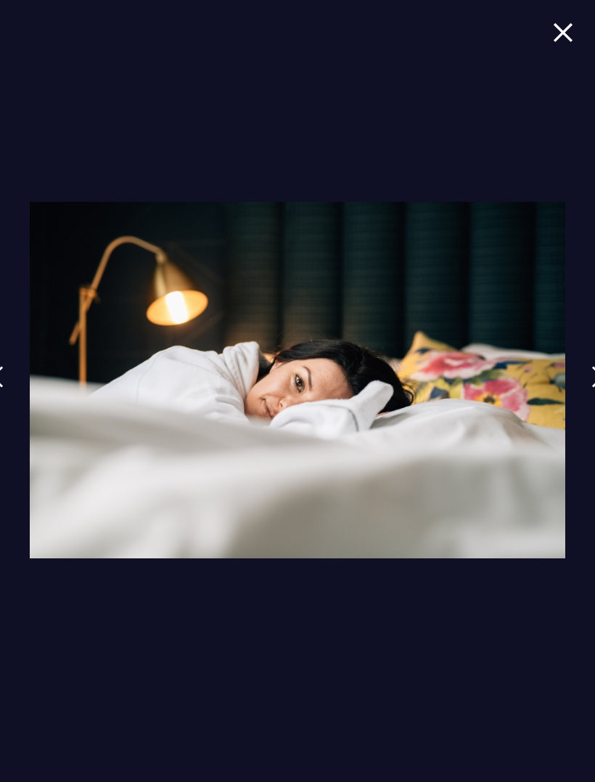
click at [589, 377] on link at bounding box center [598, 387] width 36 height 67
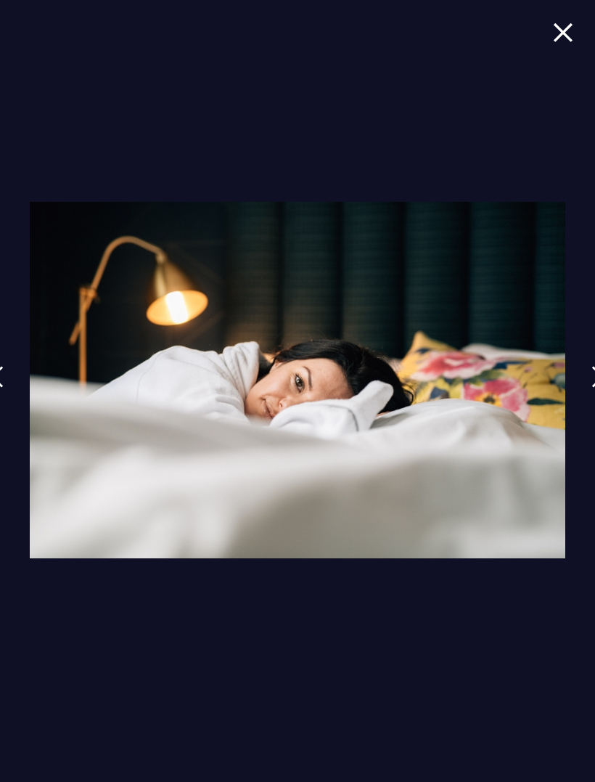
click at [586, 377] on link at bounding box center [598, 387] width 36 height 67
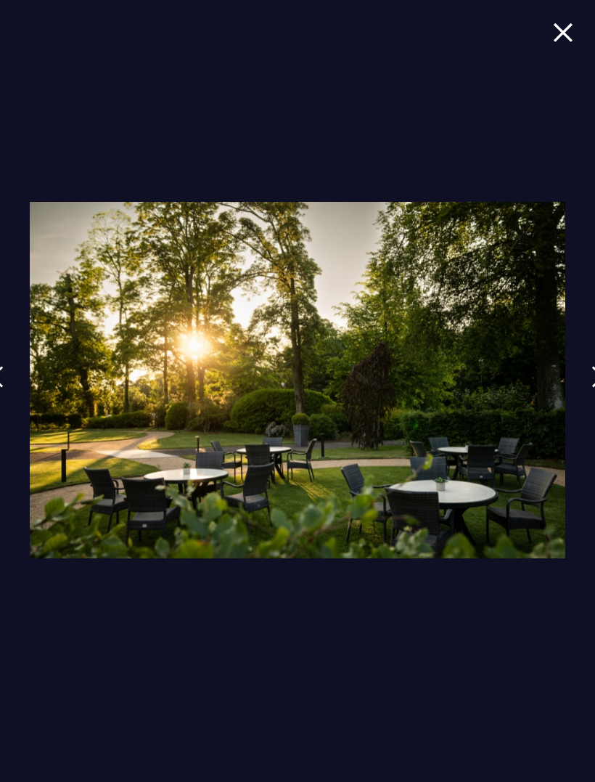
click at [587, 379] on link at bounding box center [598, 387] width 36 height 67
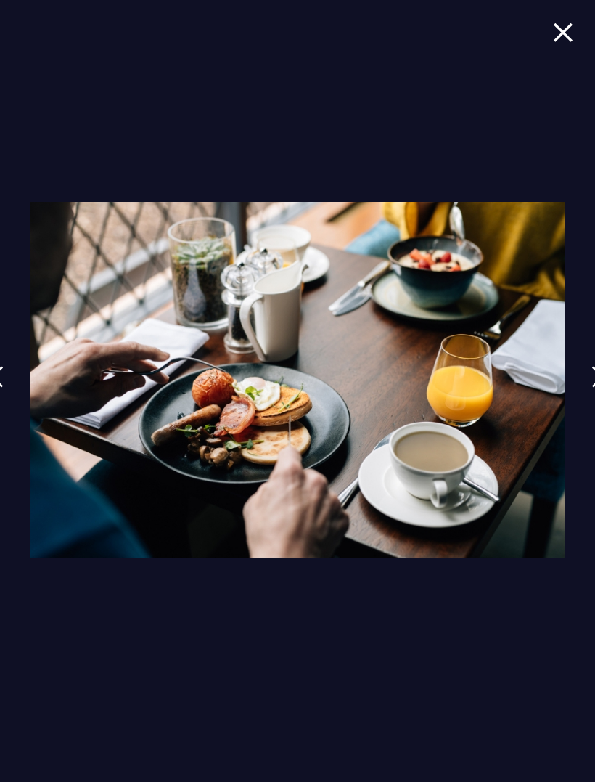
click at [587, 377] on link at bounding box center [598, 387] width 36 height 67
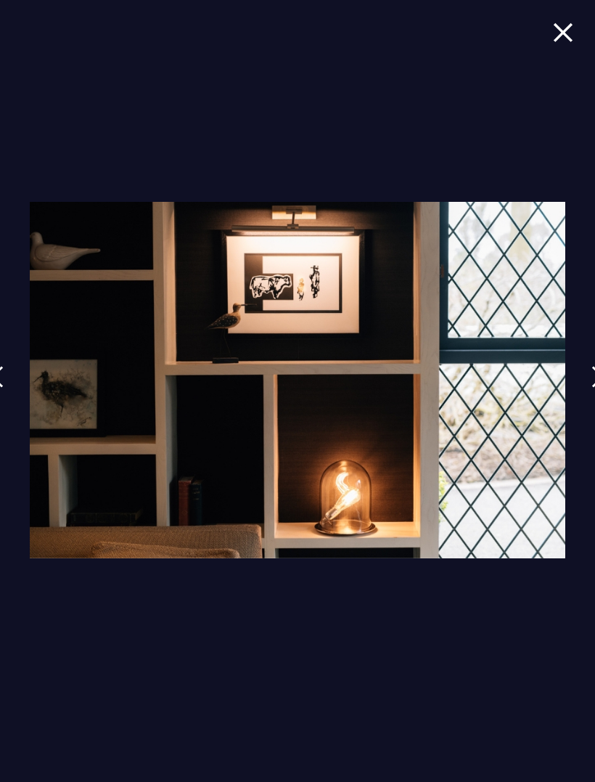
click at [588, 380] on link at bounding box center [598, 387] width 36 height 67
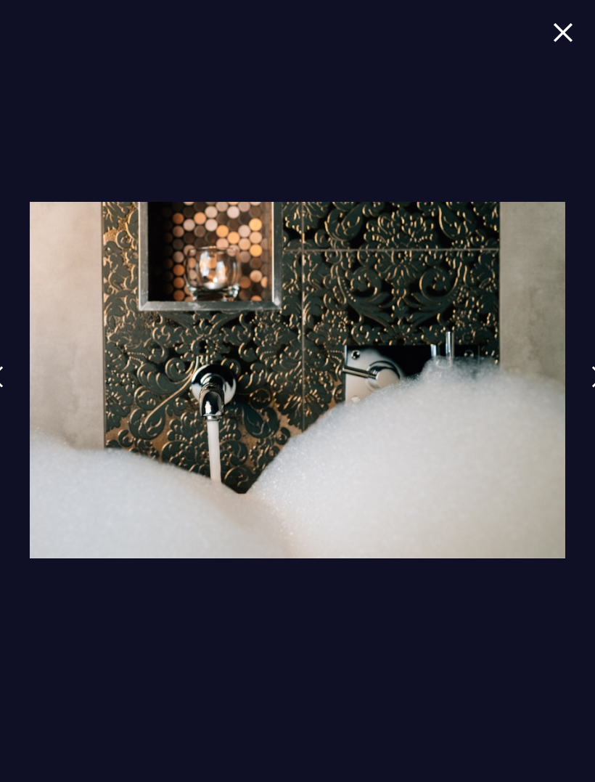
click at [592, 383] on img at bounding box center [598, 377] width 13 height 22
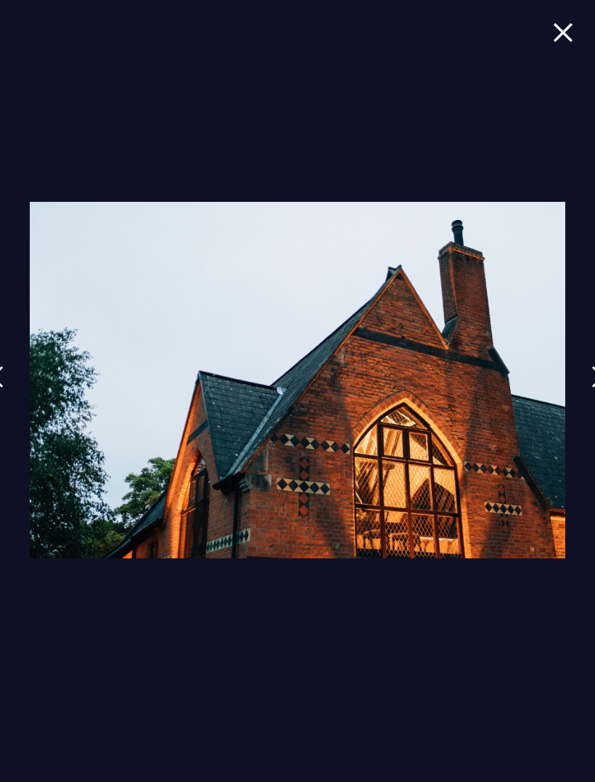
click at [589, 383] on link at bounding box center [598, 387] width 36 height 67
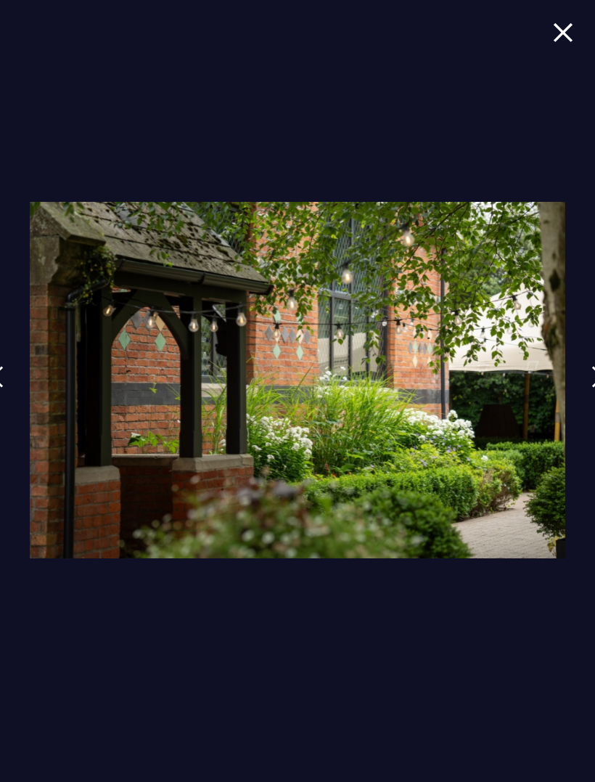
click at [592, 384] on img at bounding box center [598, 377] width 13 height 22
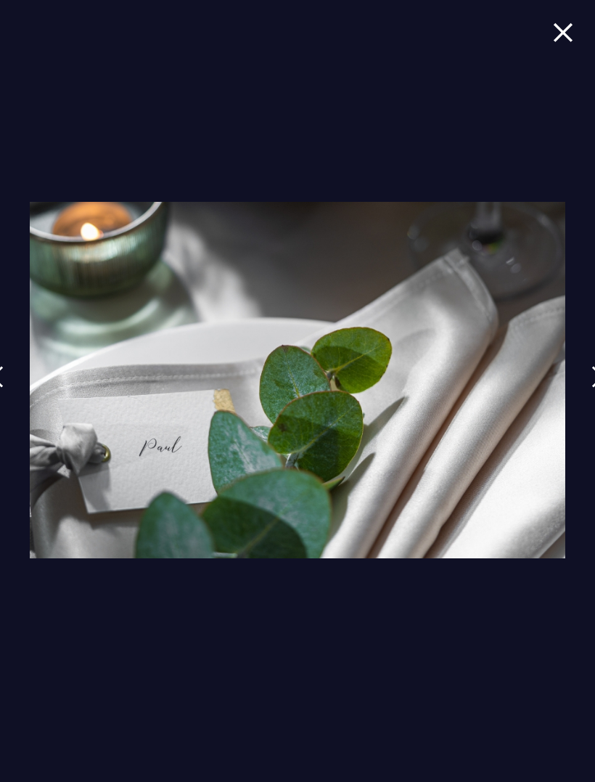
click at [592, 385] on img at bounding box center [598, 377] width 13 height 22
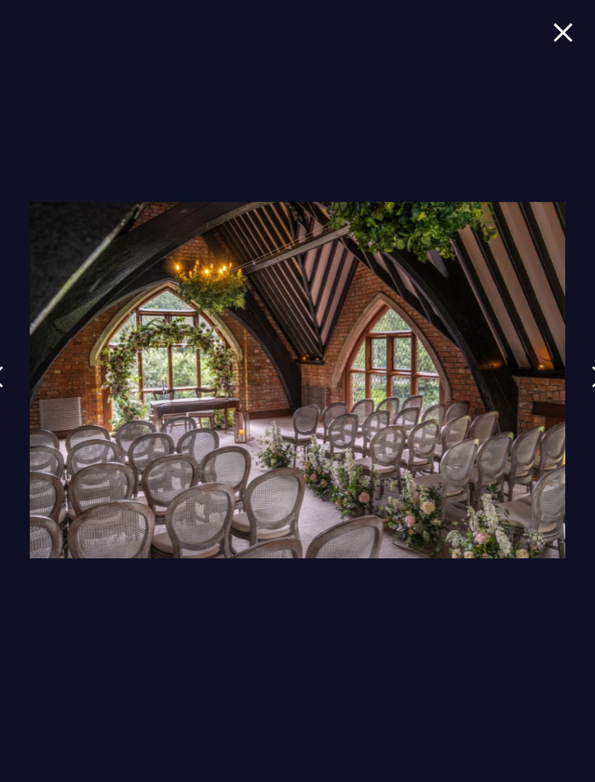
click at [588, 384] on link at bounding box center [598, 387] width 36 height 67
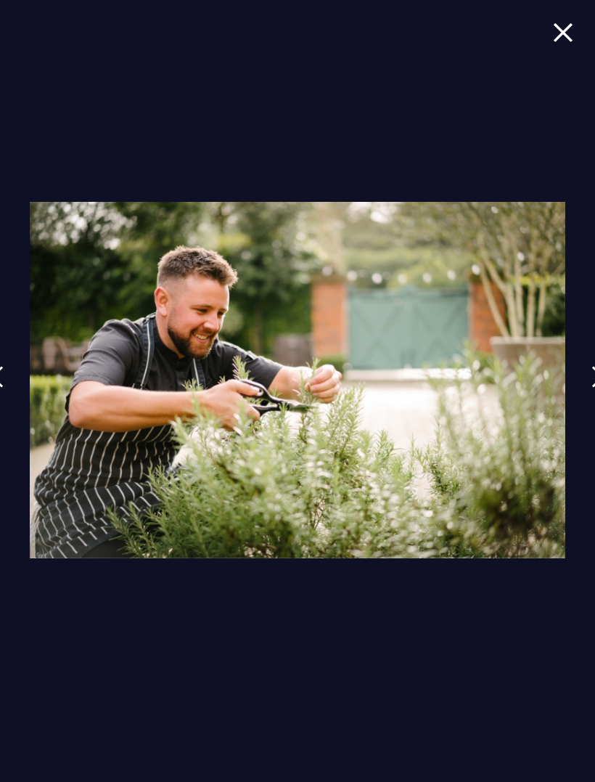
click at [589, 391] on link at bounding box center [598, 387] width 36 height 67
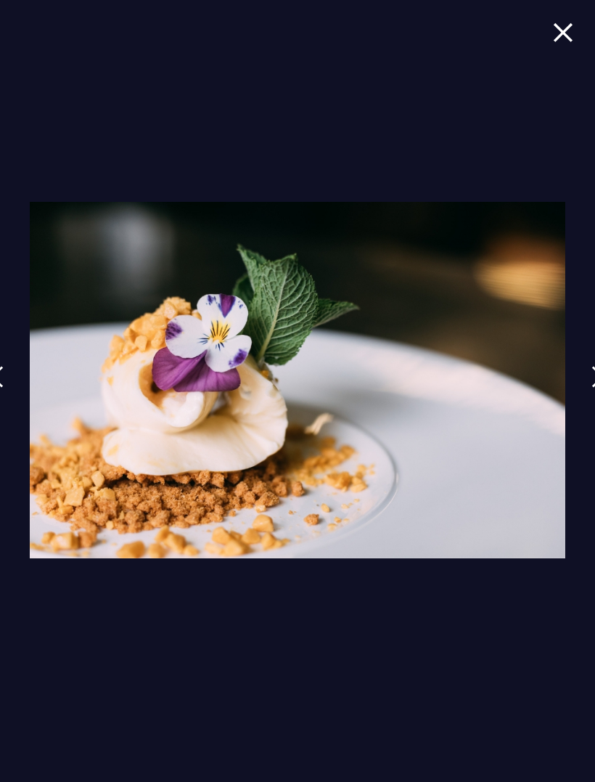
click at [587, 391] on link at bounding box center [598, 387] width 36 height 67
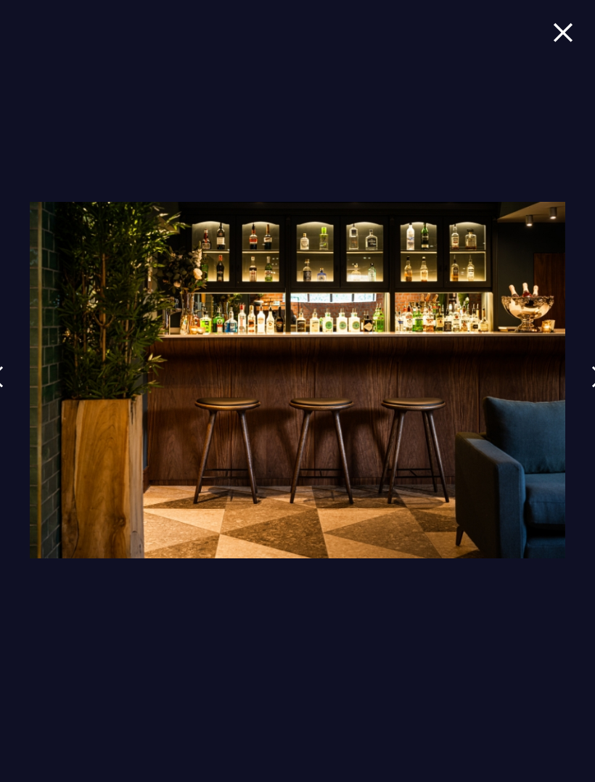
click at [587, 393] on link at bounding box center [598, 387] width 36 height 67
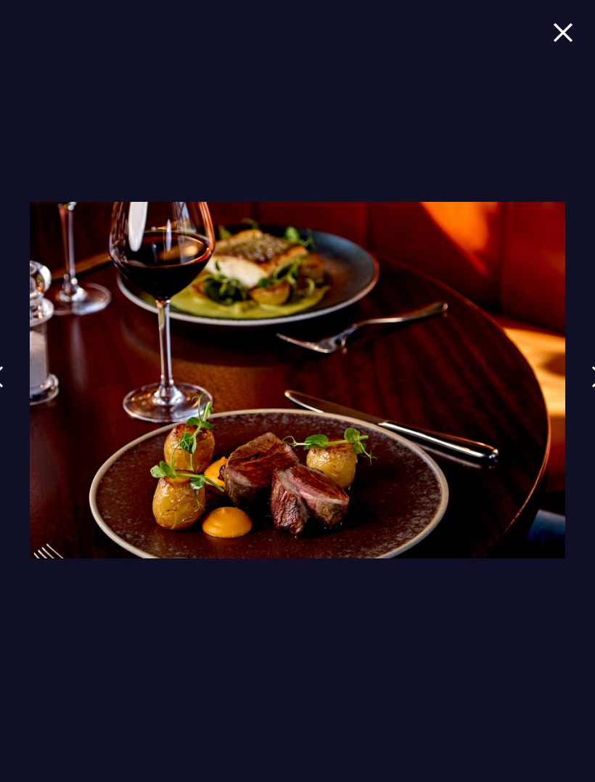
click at [587, 396] on link at bounding box center [598, 387] width 36 height 67
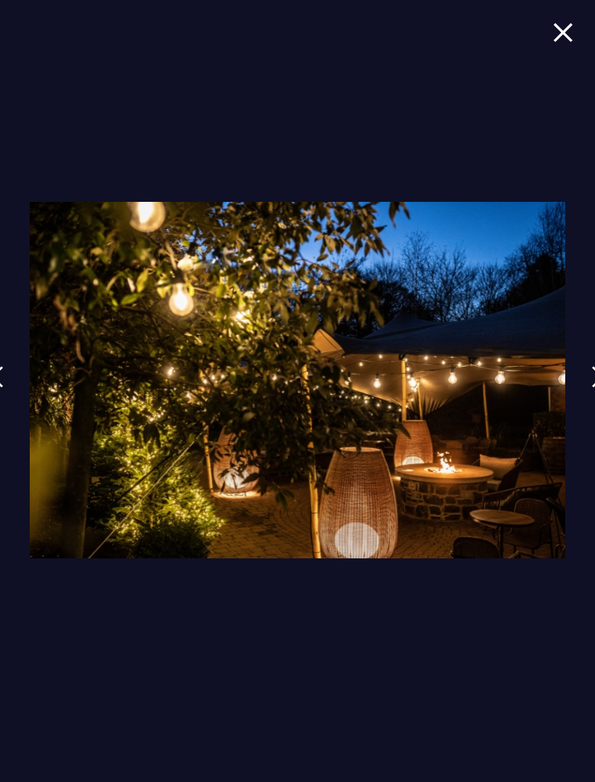
click at [587, 396] on link at bounding box center [598, 387] width 36 height 67
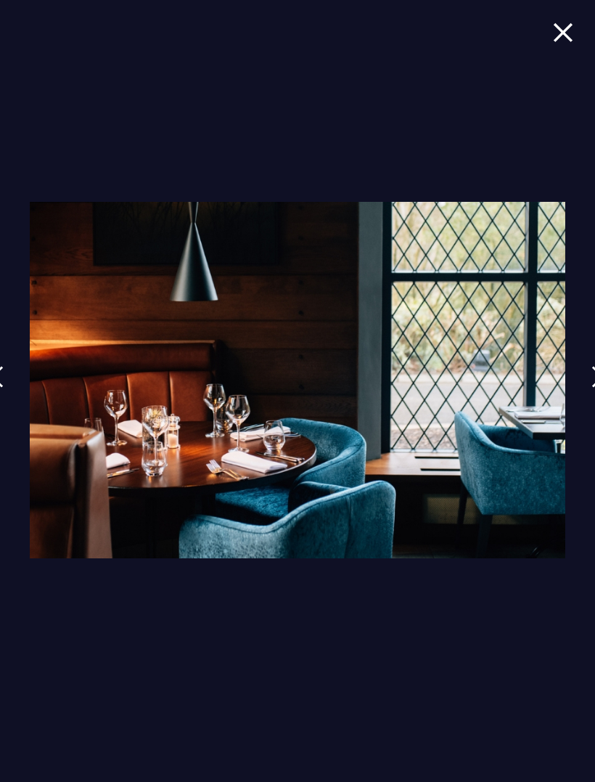
click at [586, 399] on link at bounding box center [598, 387] width 36 height 67
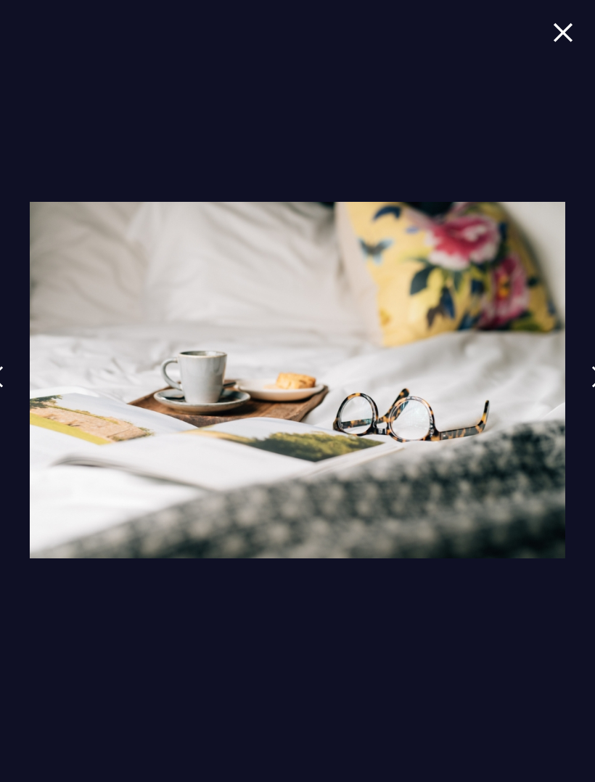
click at [587, 401] on link at bounding box center [598, 387] width 36 height 67
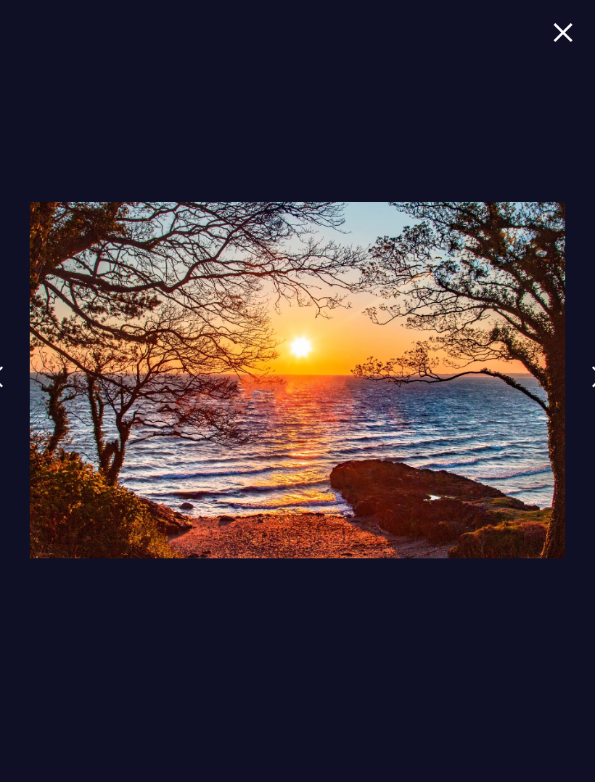
click at [586, 400] on link at bounding box center [598, 387] width 36 height 67
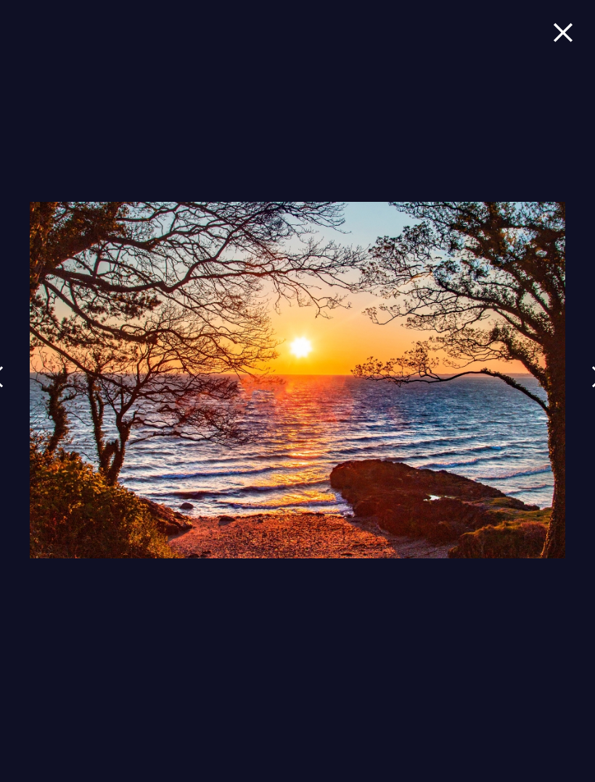
click at [584, 398] on link at bounding box center [598, 387] width 36 height 67
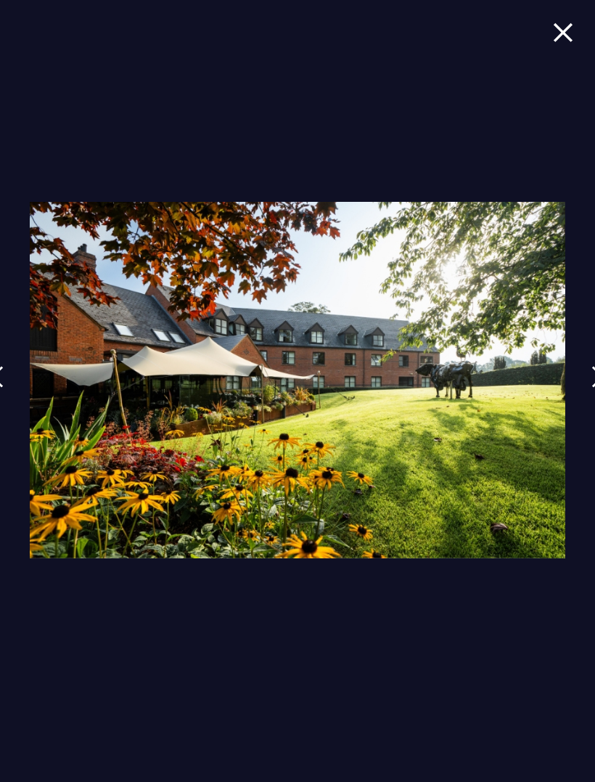
click at [581, 404] on link at bounding box center [598, 387] width 36 height 67
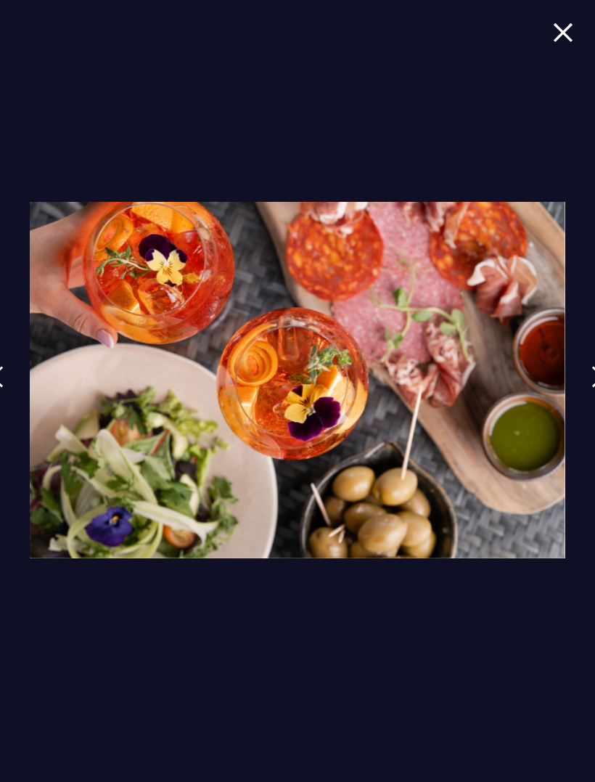
click at [581, 404] on link at bounding box center [598, 387] width 36 height 67
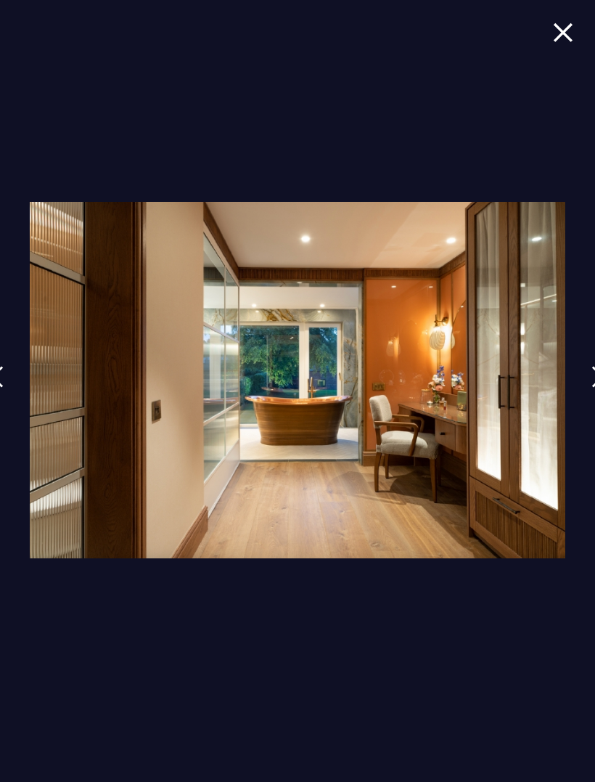
click at [581, 403] on link at bounding box center [598, 387] width 36 height 67
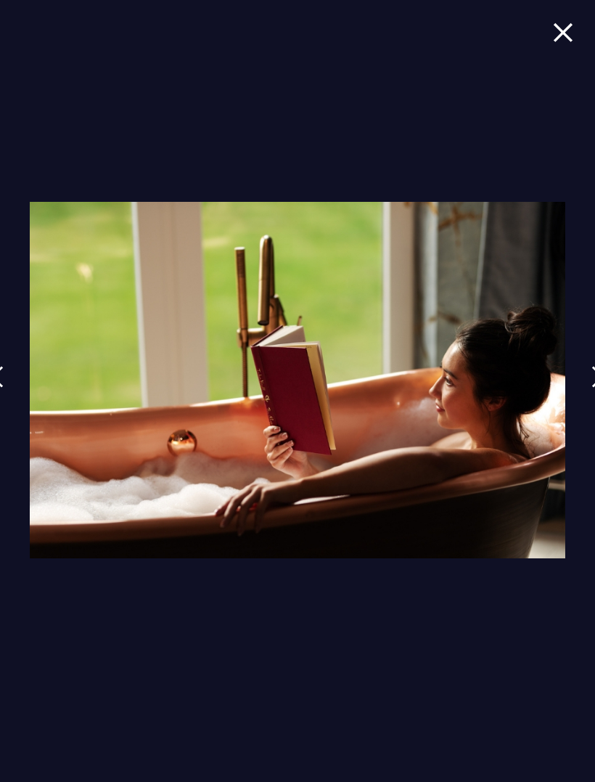
click at [580, 399] on link at bounding box center [598, 387] width 36 height 67
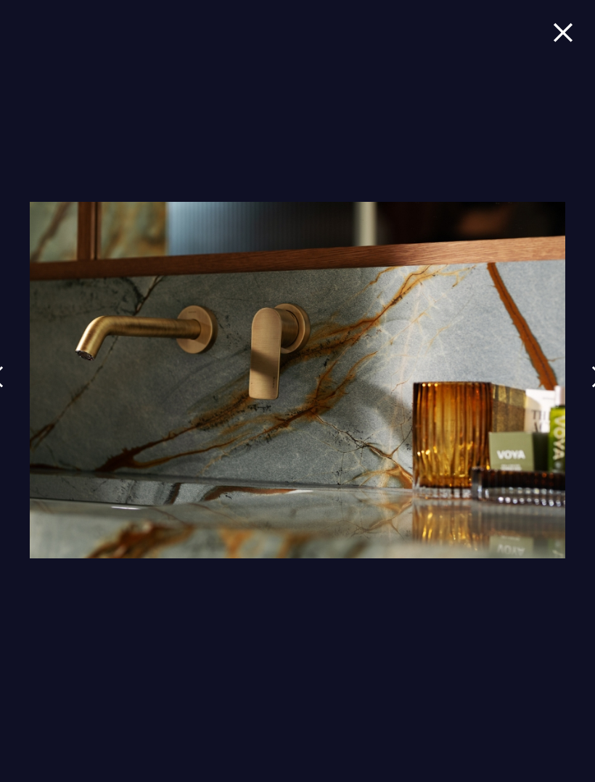
click at [581, 401] on link at bounding box center [598, 387] width 36 height 67
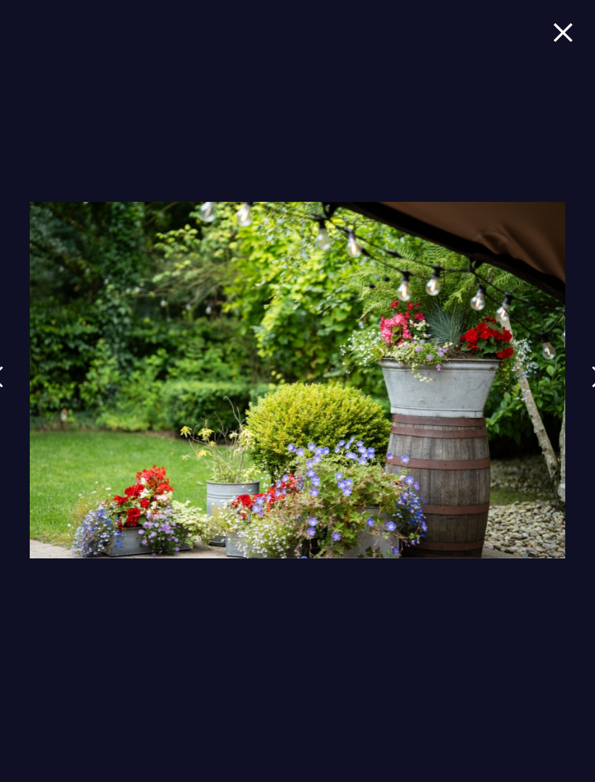
click at [580, 396] on link at bounding box center [598, 387] width 36 height 67
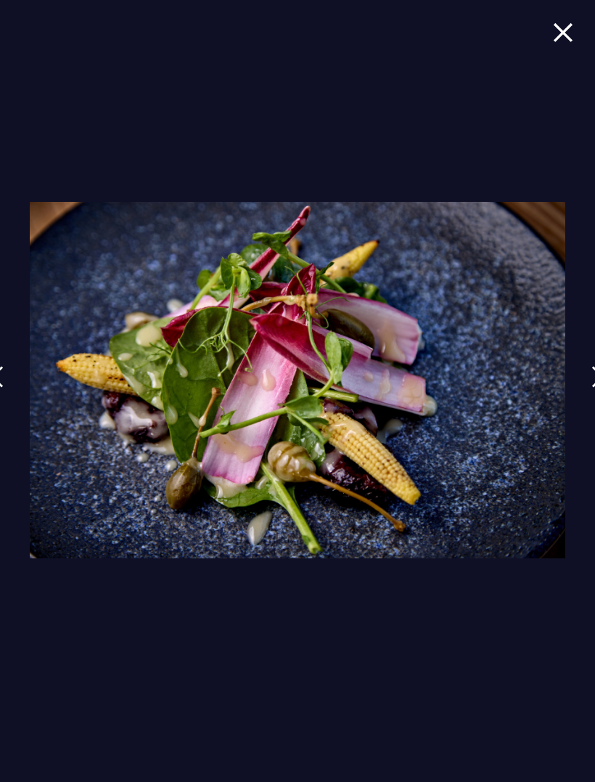
click at [580, 395] on link at bounding box center [598, 387] width 36 height 67
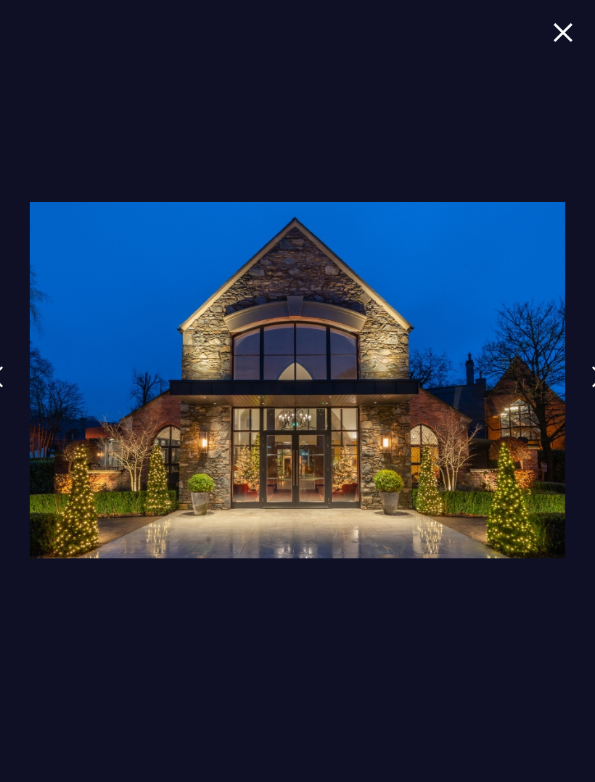
click at [580, 396] on link at bounding box center [598, 387] width 36 height 67
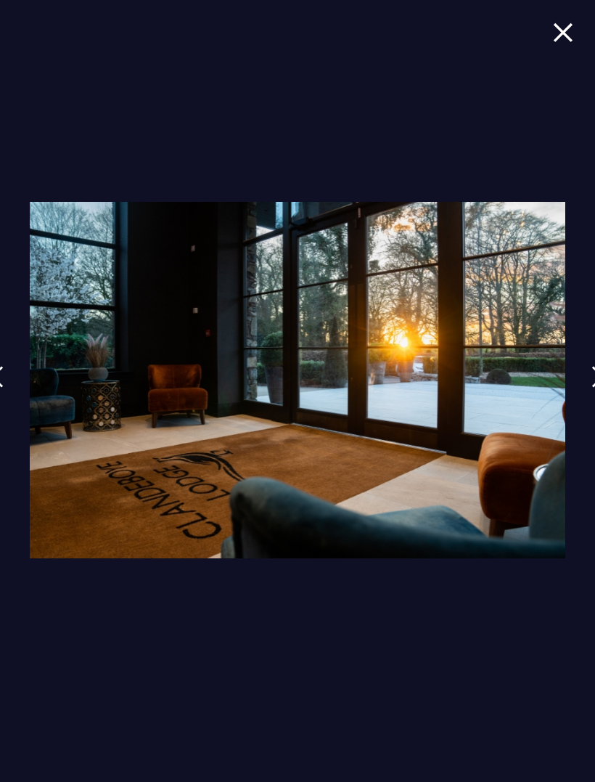
click at [576, 394] on div at bounding box center [297, 391] width 595 height 782
click at [593, 375] on img at bounding box center [598, 377] width 13 height 22
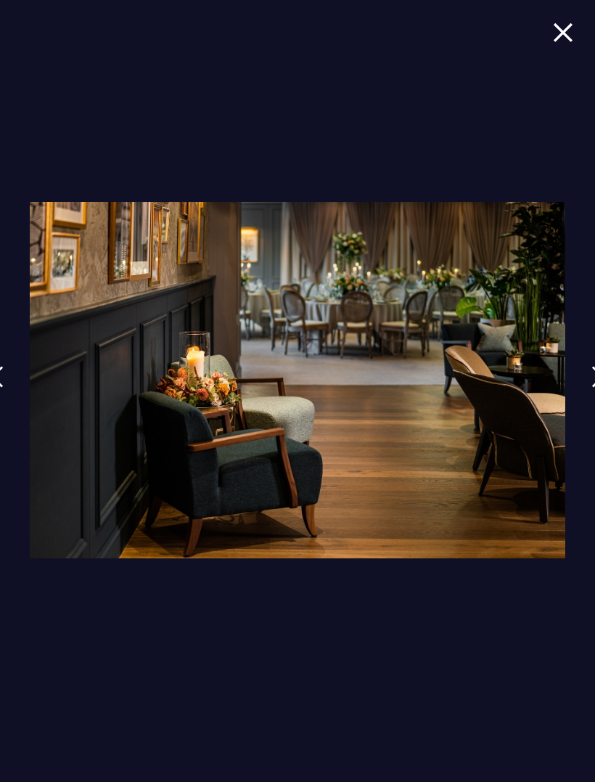
click at [592, 376] on img at bounding box center [598, 377] width 13 height 22
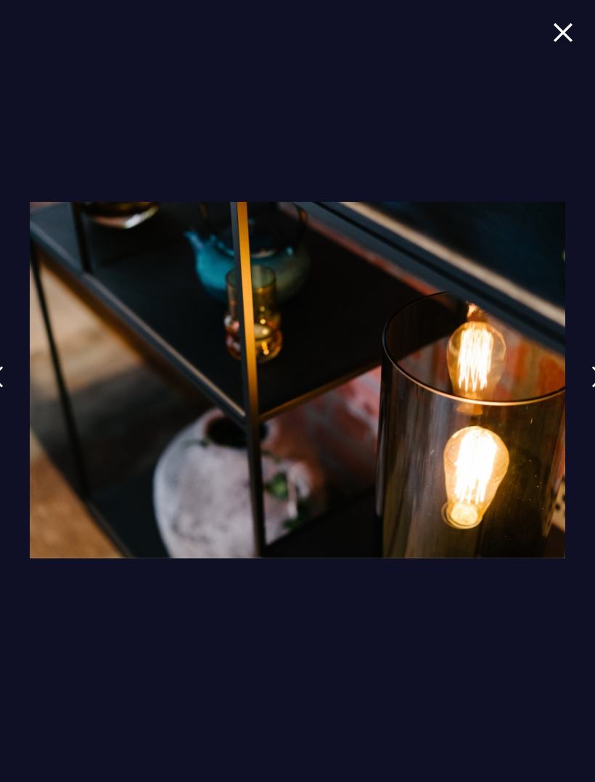
click at [585, 375] on link at bounding box center [598, 387] width 36 height 67
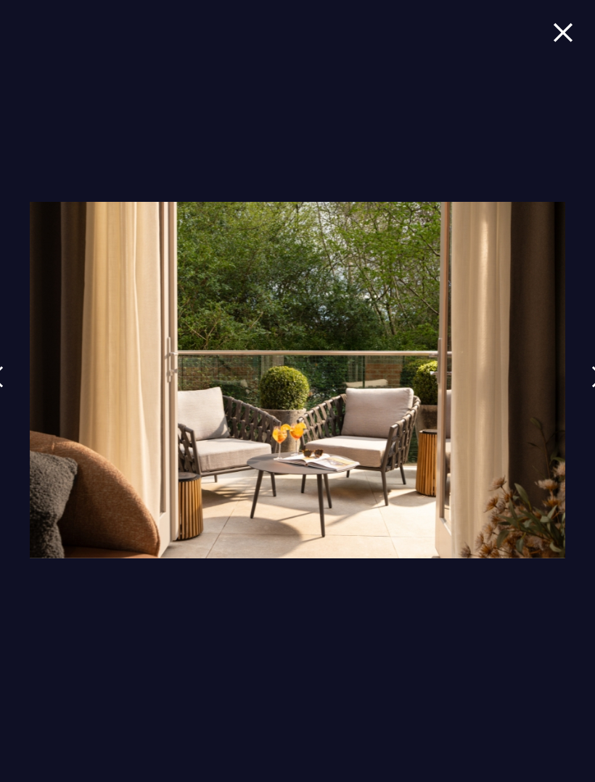
click at [581, 371] on link at bounding box center [598, 387] width 36 height 67
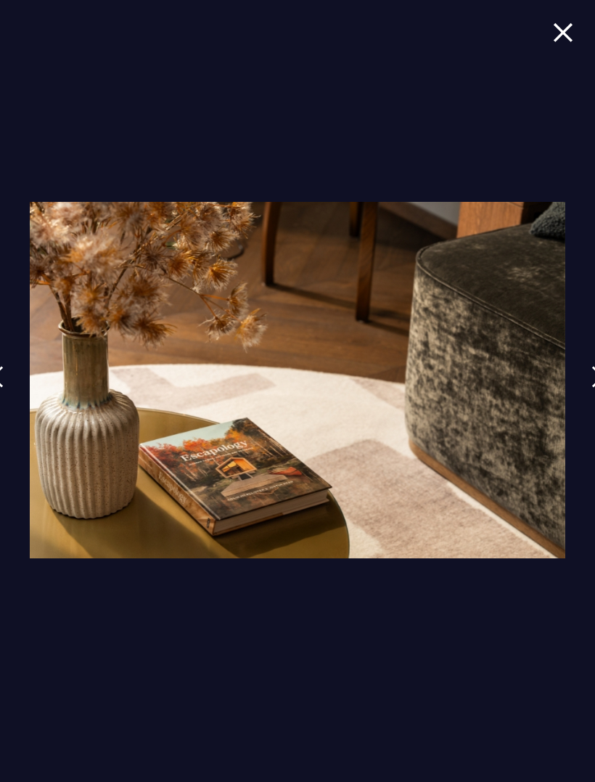
click at [581, 377] on link at bounding box center [598, 387] width 36 height 67
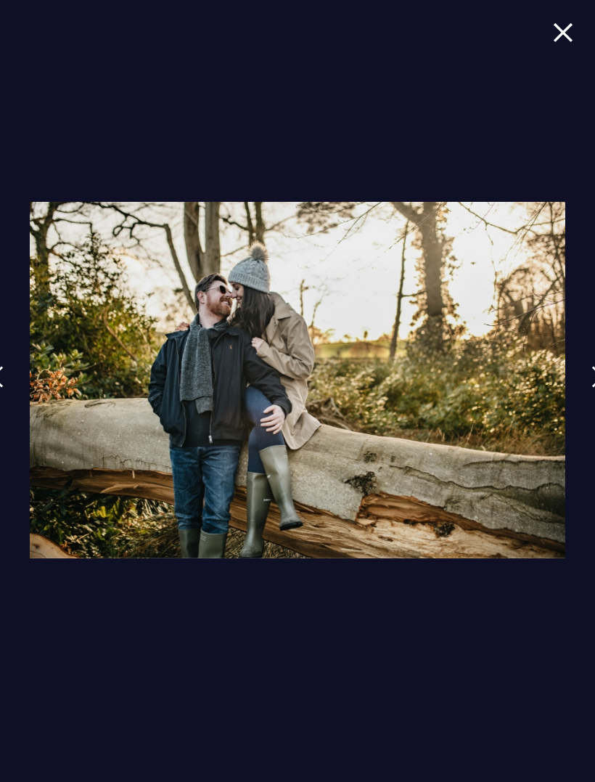
click at [581, 377] on link at bounding box center [598, 387] width 36 height 67
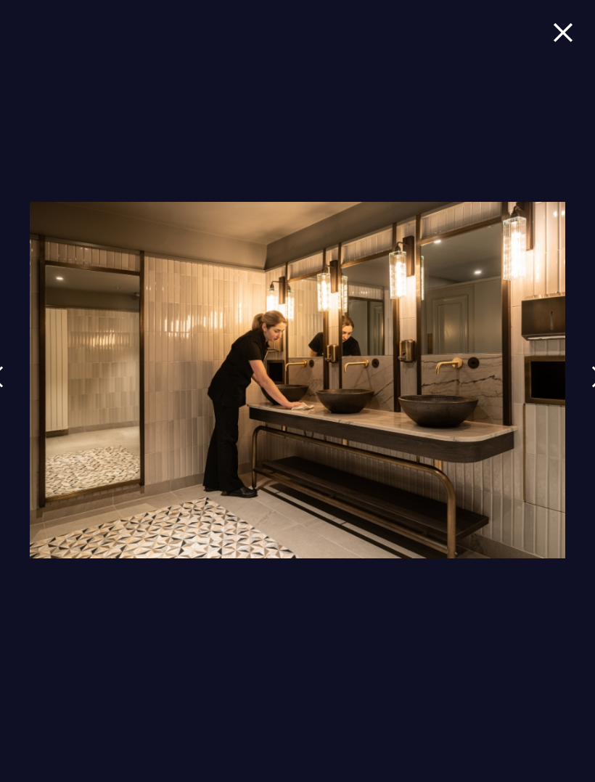
click at [583, 374] on link at bounding box center [598, 387] width 36 height 67
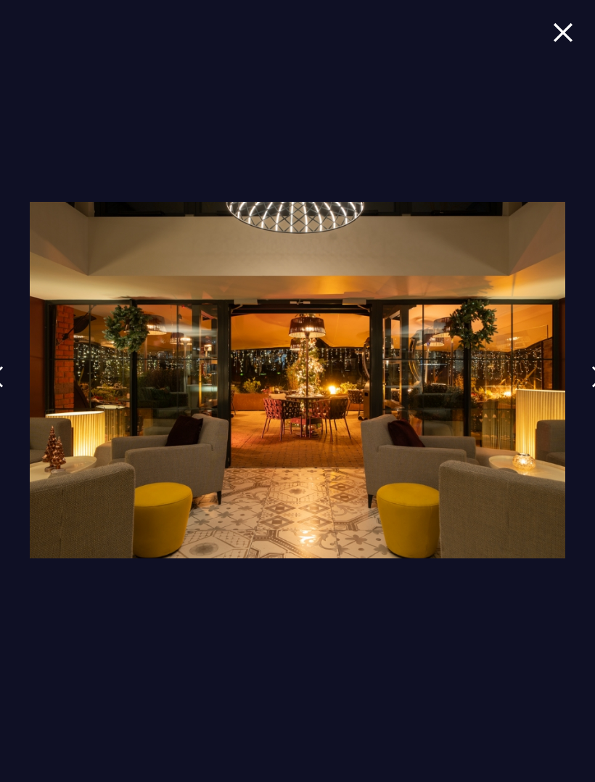
click at [583, 378] on link at bounding box center [598, 387] width 36 height 67
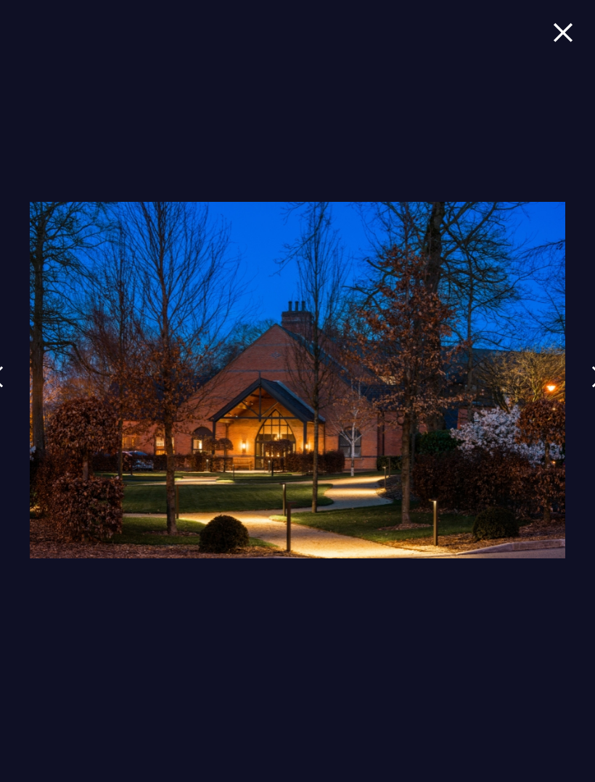
click at [587, 382] on link at bounding box center [598, 387] width 36 height 67
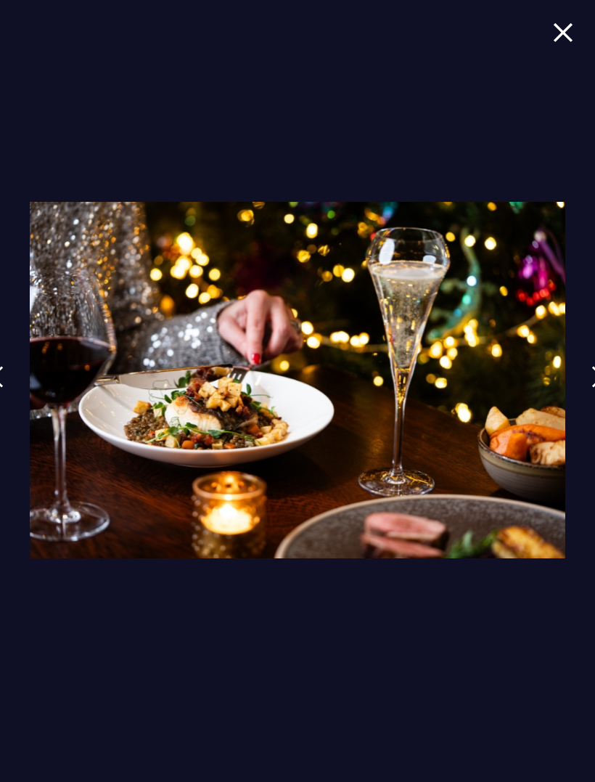
click at [582, 386] on link at bounding box center [598, 387] width 36 height 67
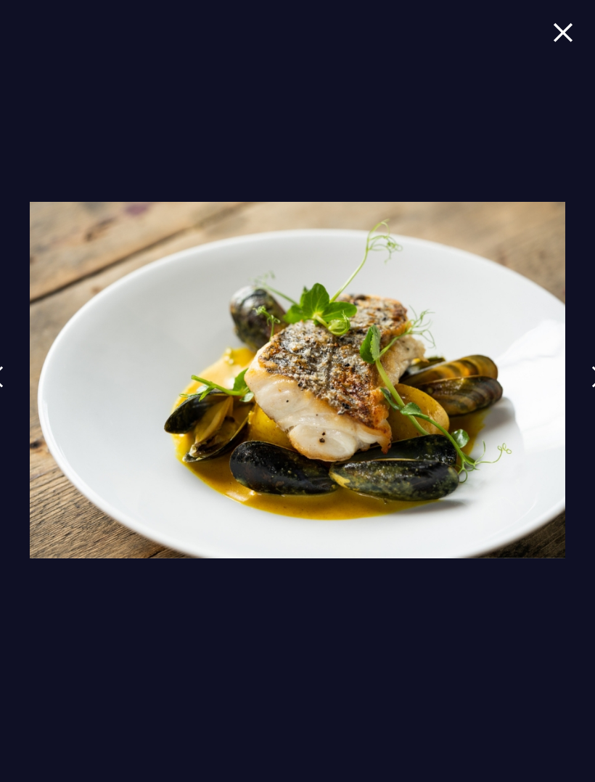
click at [581, 376] on link at bounding box center [598, 387] width 36 height 67
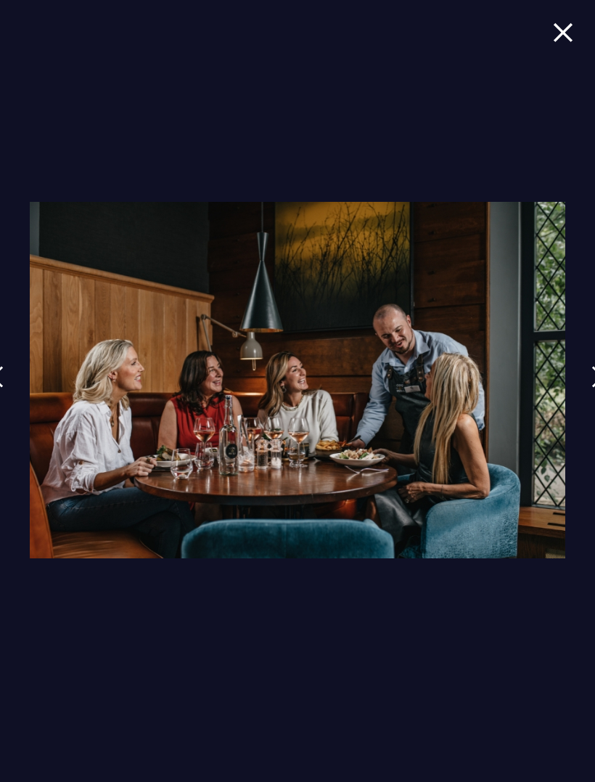
click at [574, 375] on div at bounding box center [297, 391] width 595 height 782
click at [594, 375] on img at bounding box center [598, 377] width 13 height 22
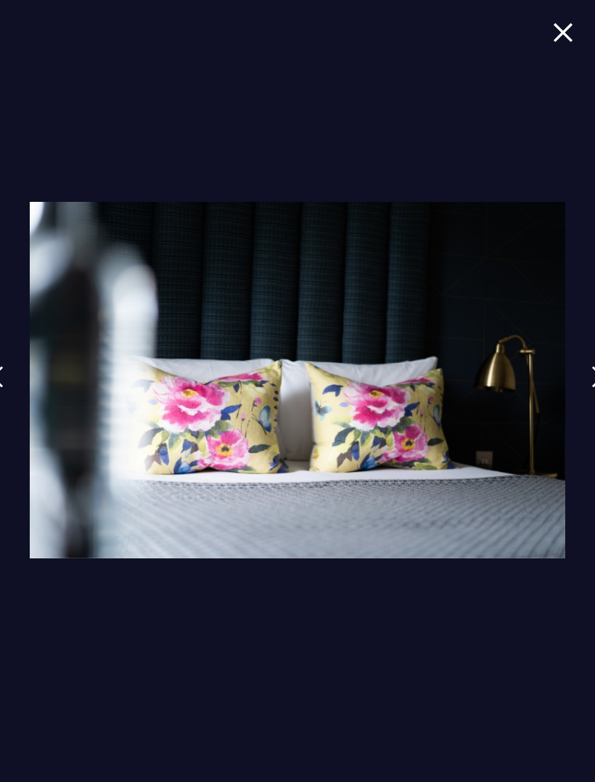
click at [589, 379] on link at bounding box center [598, 387] width 36 height 67
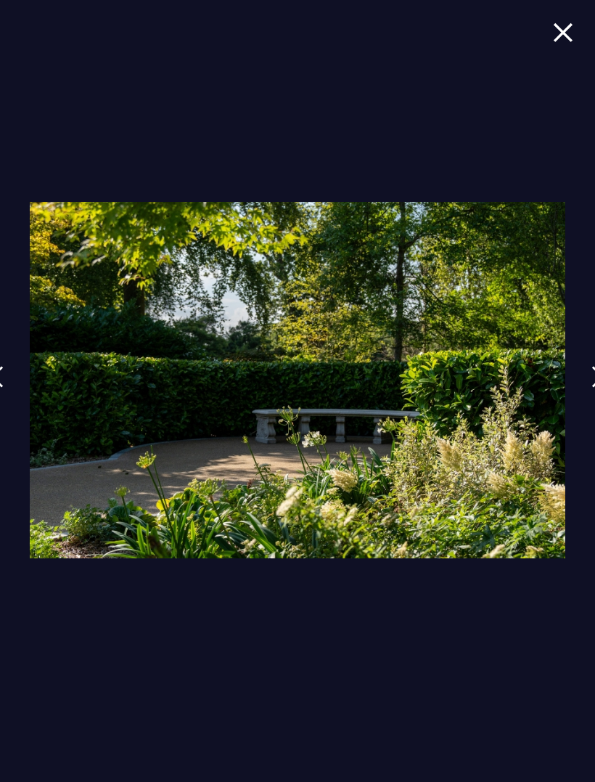
click at [592, 381] on img at bounding box center [598, 377] width 13 height 22
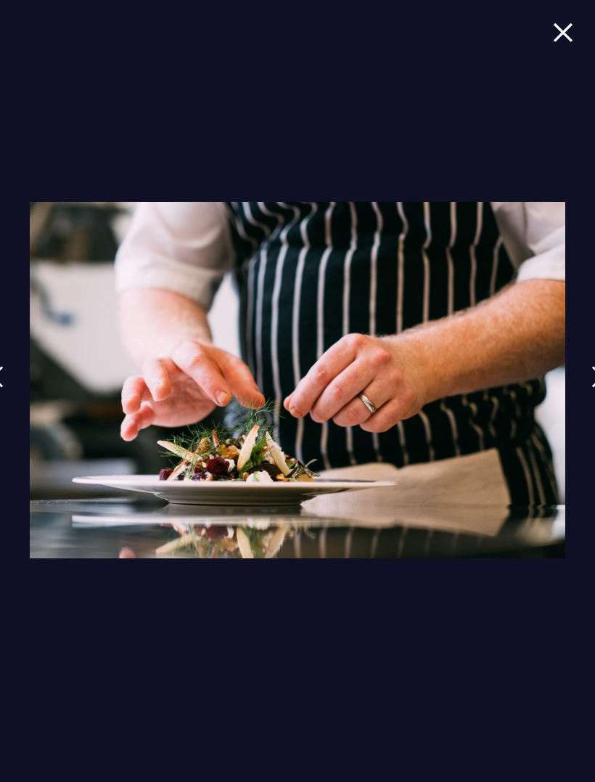
click at [592, 382] on img at bounding box center [598, 377] width 13 height 22
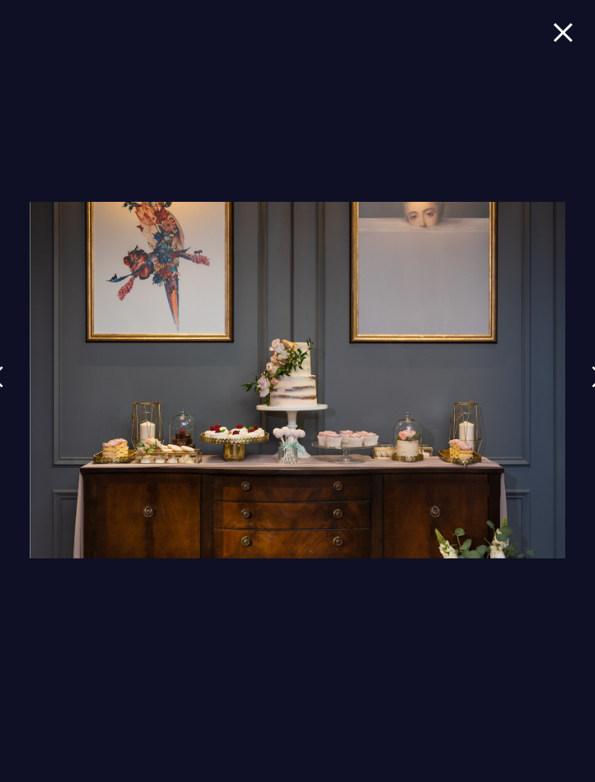
click at [584, 369] on link at bounding box center [598, 387] width 36 height 67
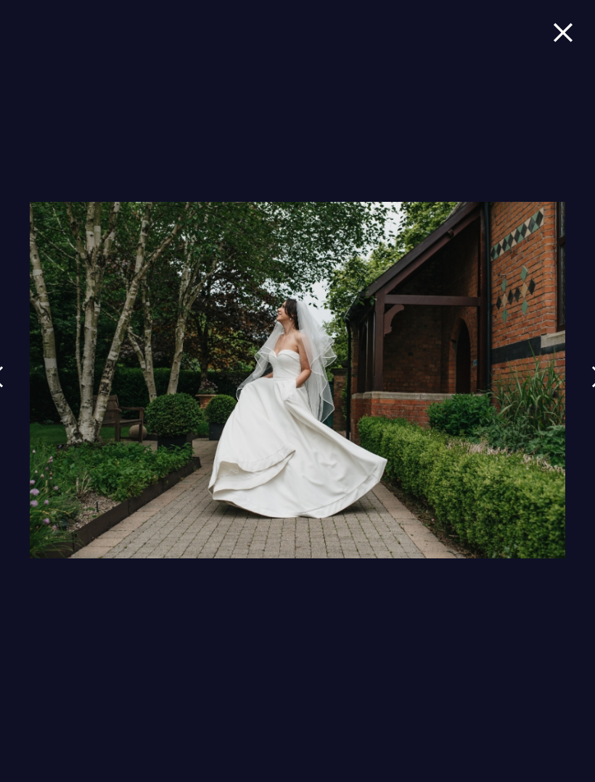
click at [587, 369] on link at bounding box center [598, 387] width 36 height 67
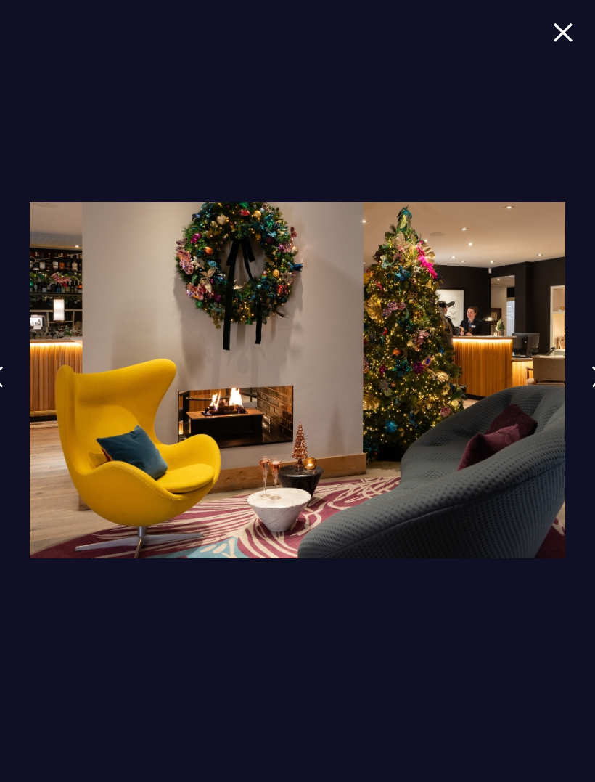
click at [592, 381] on img at bounding box center [598, 377] width 13 height 22
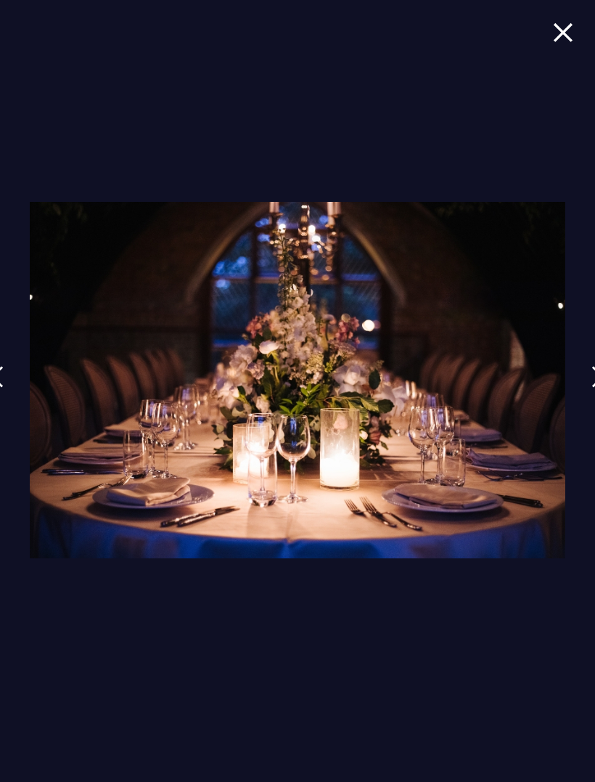
click at [592, 384] on img at bounding box center [598, 377] width 13 height 22
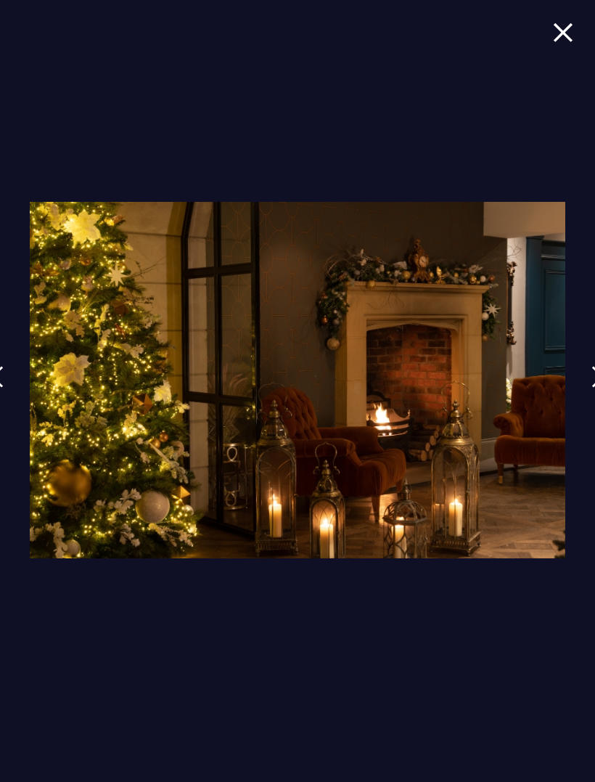
click at [589, 385] on link at bounding box center [598, 387] width 36 height 67
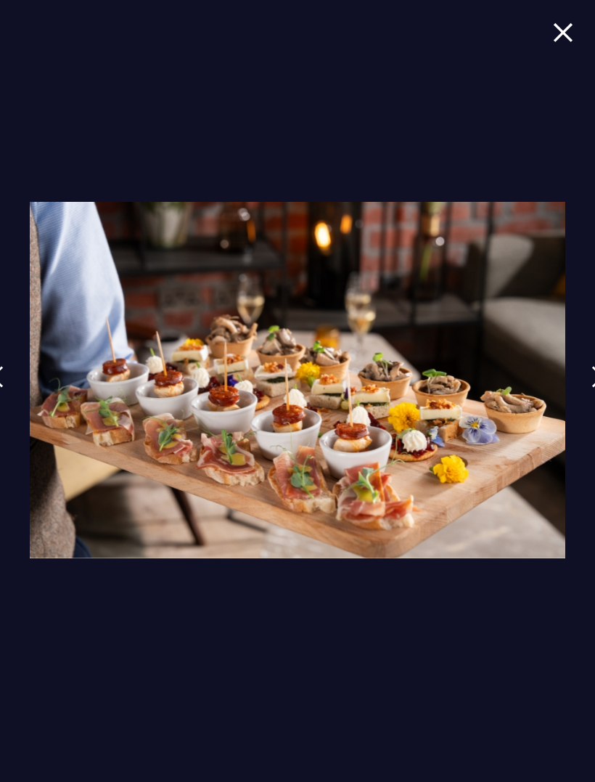
click at [583, 390] on link at bounding box center [598, 387] width 36 height 67
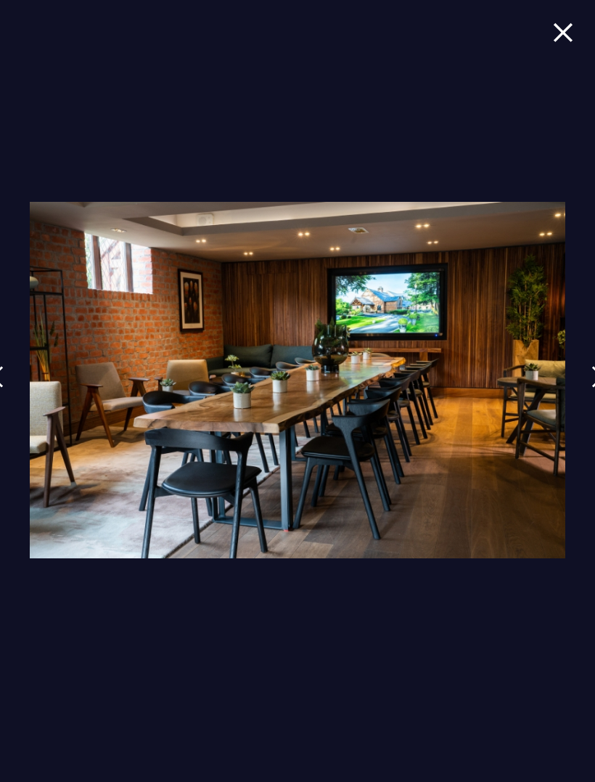
click at [586, 393] on link at bounding box center [598, 387] width 36 height 67
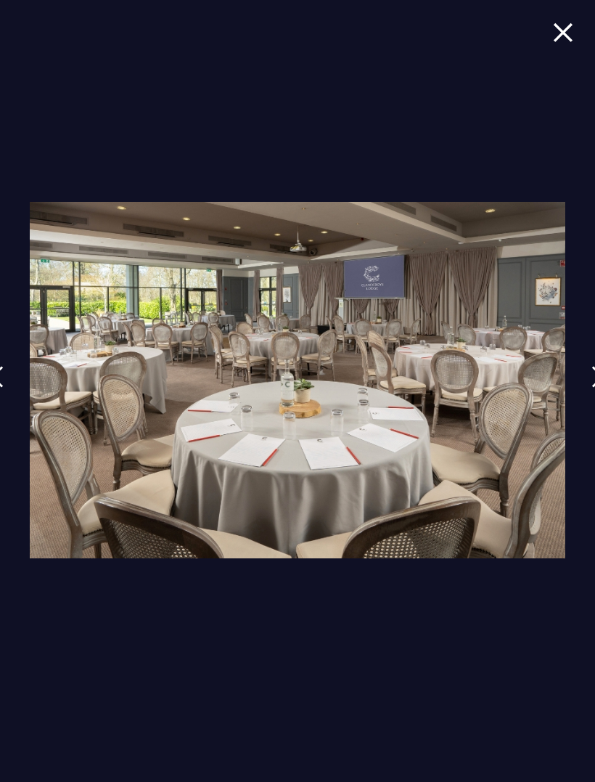
click at [586, 391] on link at bounding box center [598, 387] width 36 height 67
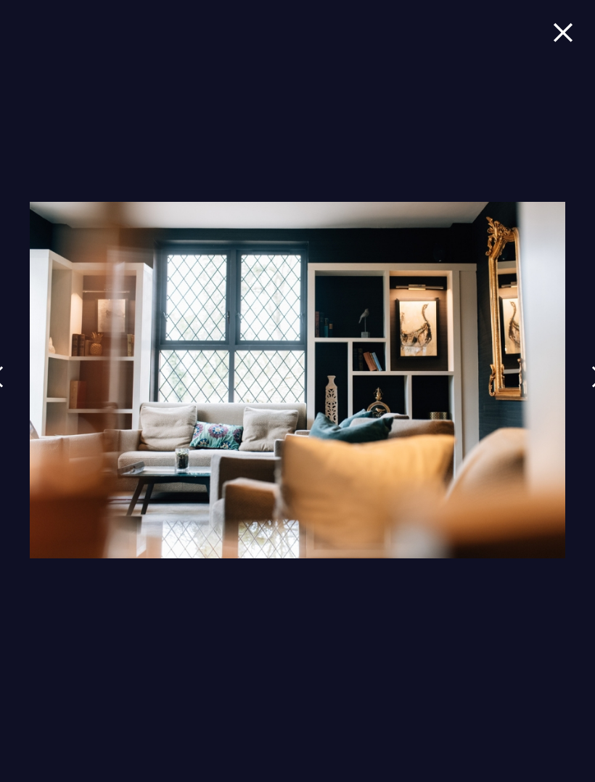
click at [581, 388] on link at bounding box center [598, 387] width 36 height 67
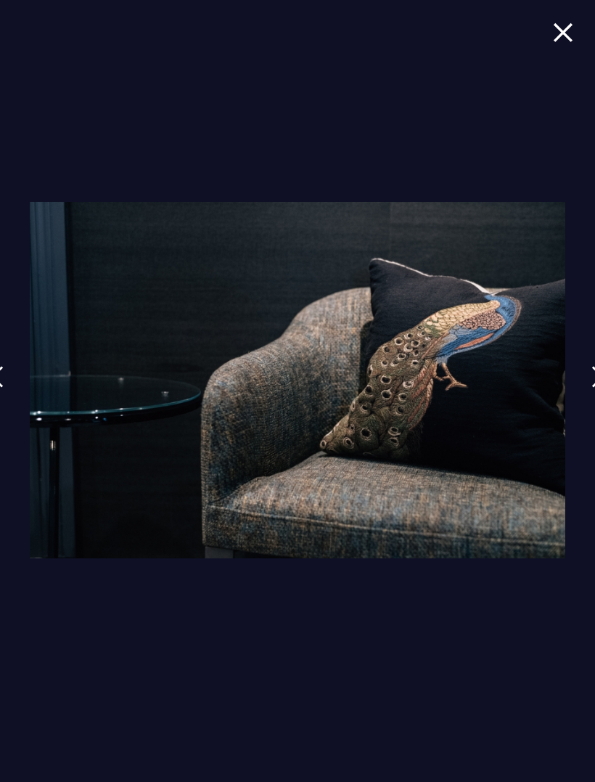
click at [584, 385] on link at bounding box center [598, 387] width 36 height 67
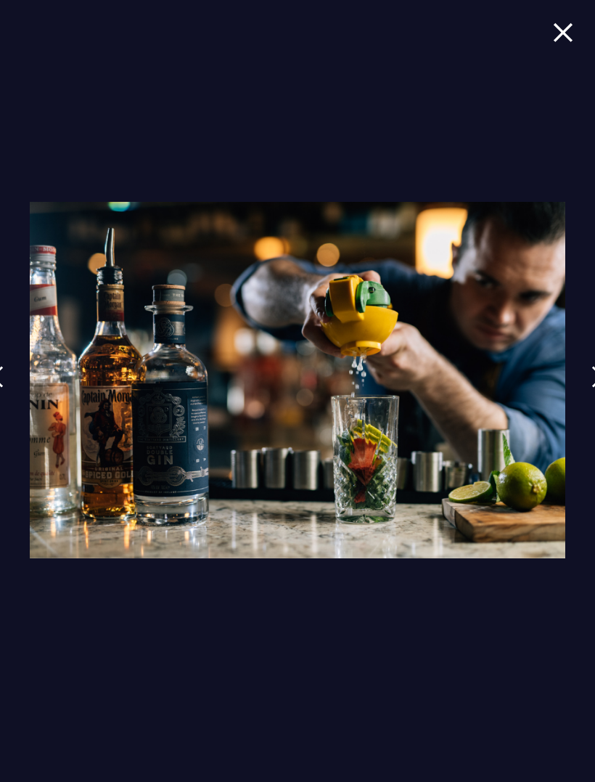
click at [585, 391] on link at bounding box center [598, 387] width 36 height 67
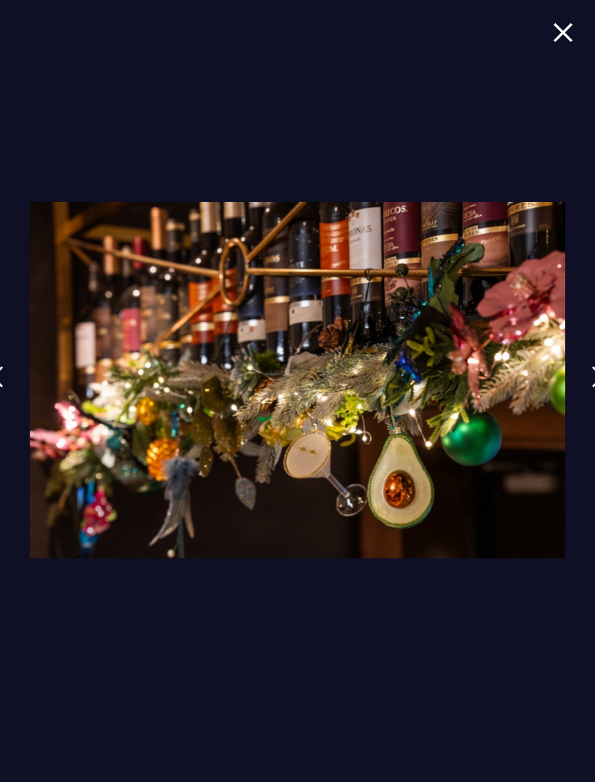
click at [584, 390] on link at bounding box center [598, 387] width 36 height 67
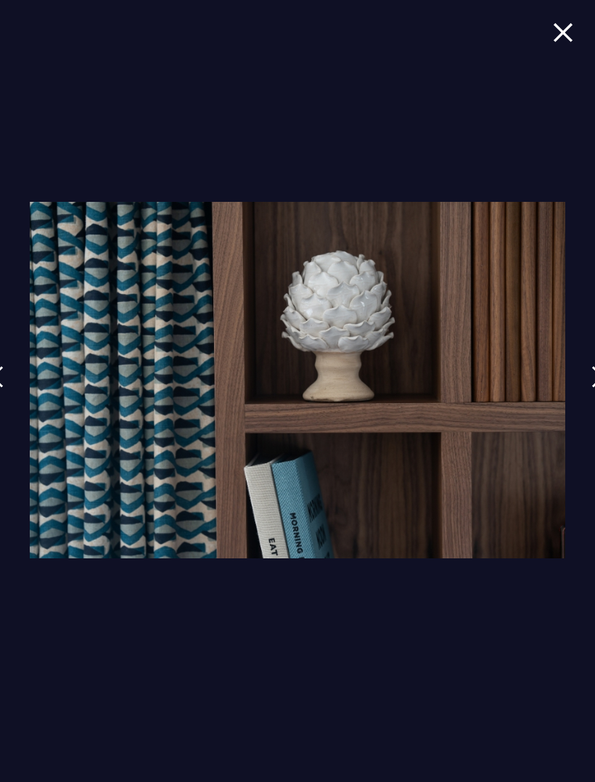
click at [584, 393] on link at bounding box center [598, 387] width 36 height 67
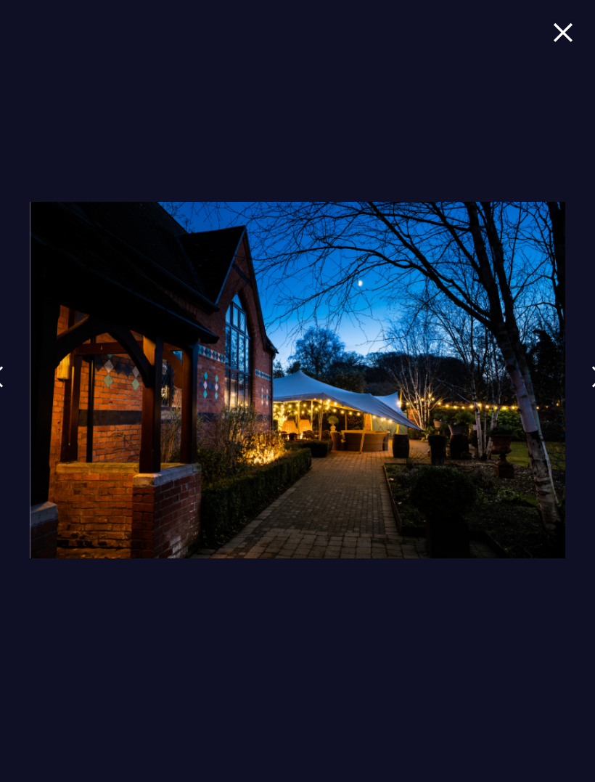
click at [587, 397] on link at bounding box center [598, 387] width 36 height 67
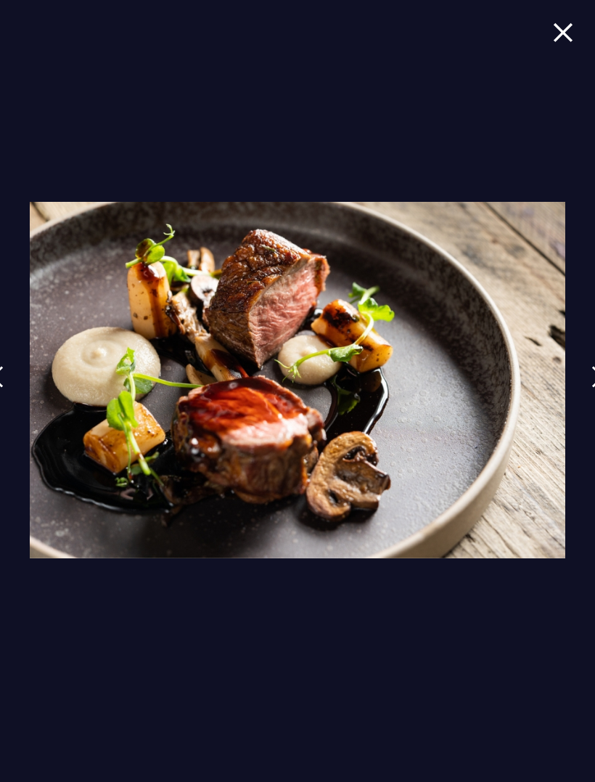
click at [586, 398] on link at bounding box center [598, 387] width 36 height 67
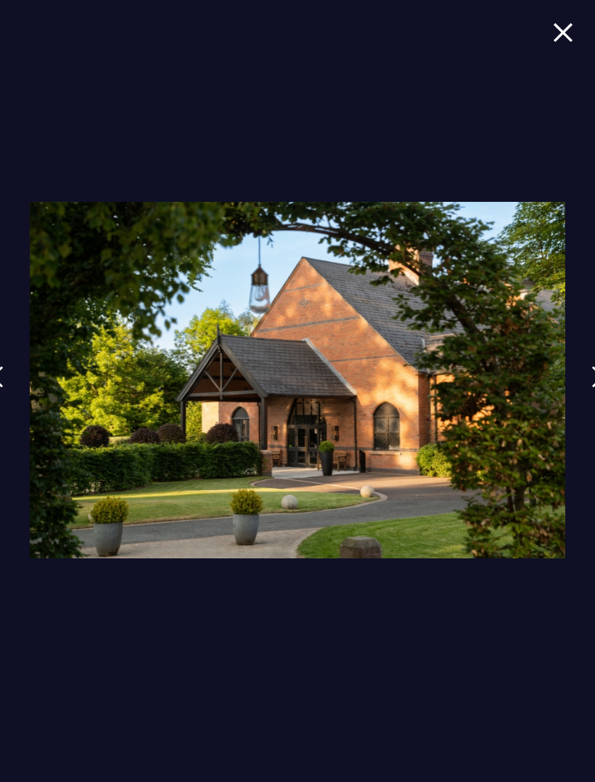
click at [587, 396] on link at bounding box center [598, 387] width 36 height 67
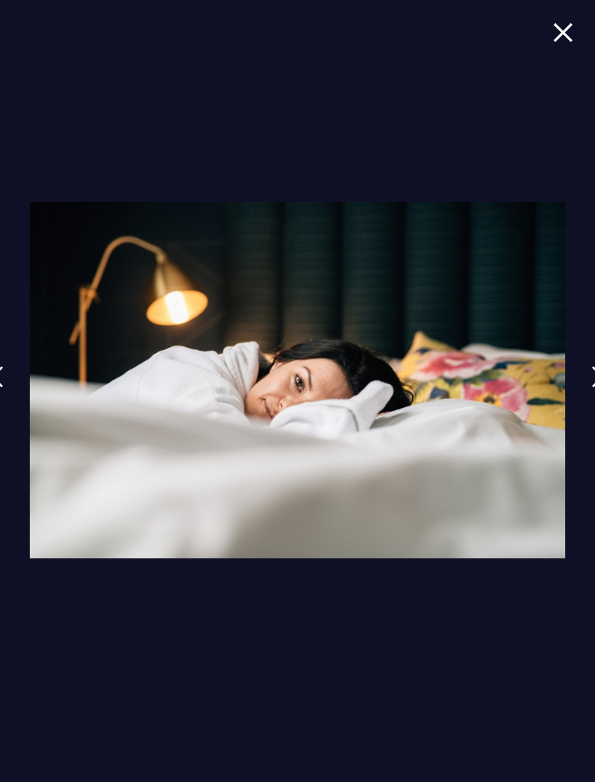
click at [586, 396] on link at bounding box center [598, 387] width 36 height 67
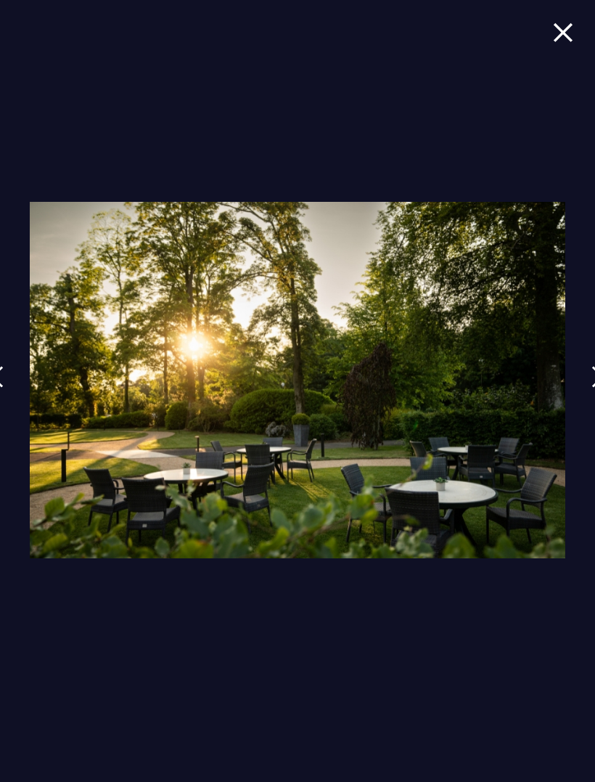
click at [587, 393] on link at bounding box center [598, 387] width 36 height 67
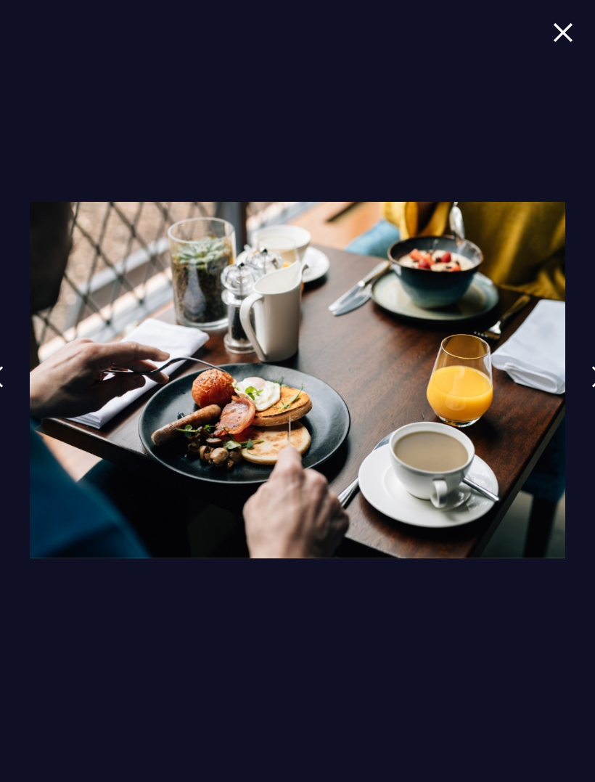
click at [586, 390] on link at bounding box center [598, 387] width 36 height 67
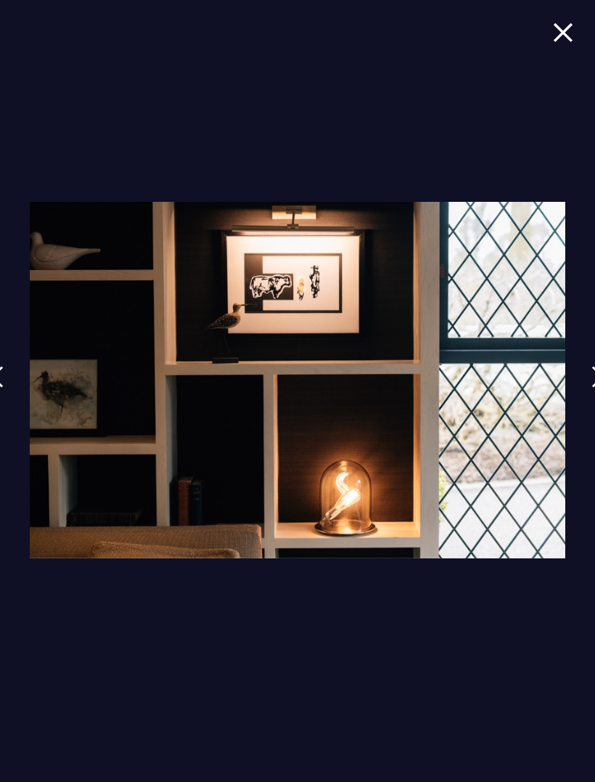
click at [588, 384] on link at bounding box center [598, 387] width 36 height 67
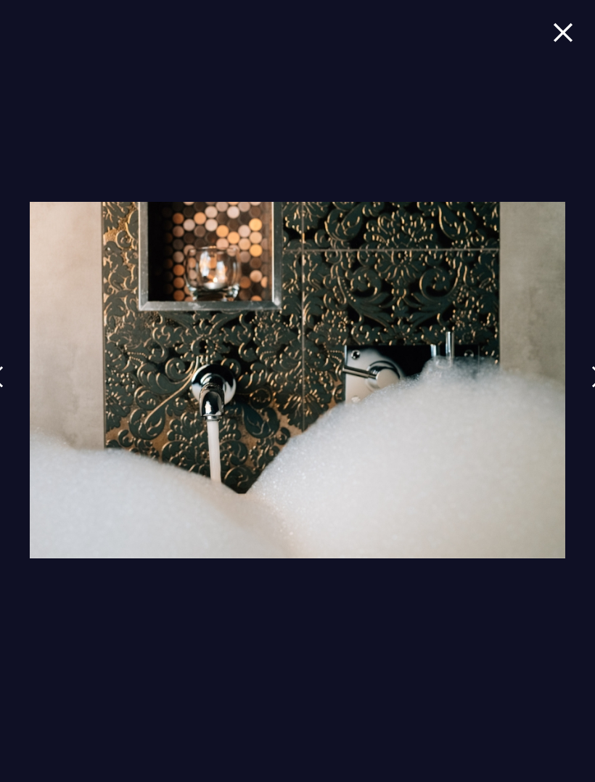
click at [587, 386] on link at bounding box center [598, 387] width 36 height 67
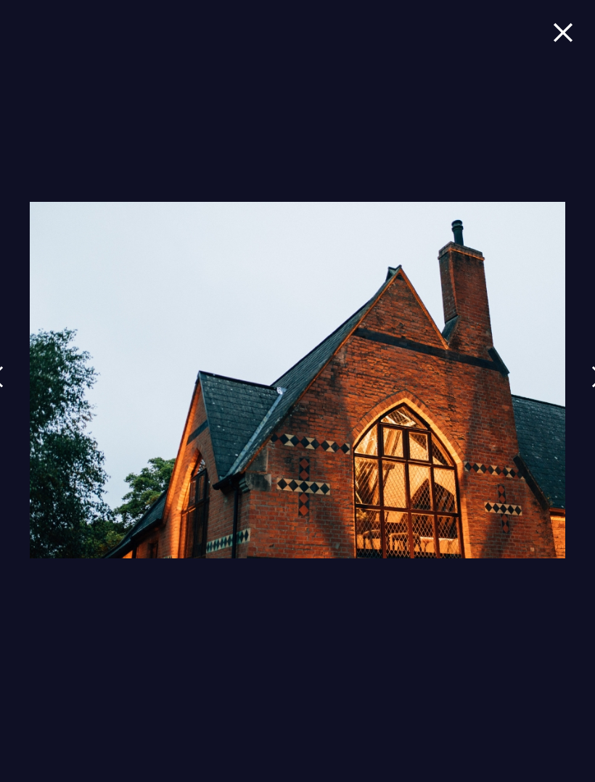
click at [566, 31] on img at bounding box center [563, 33] width 20 height 20
